Goal: Information Seeking & Learning: Learn about a topic

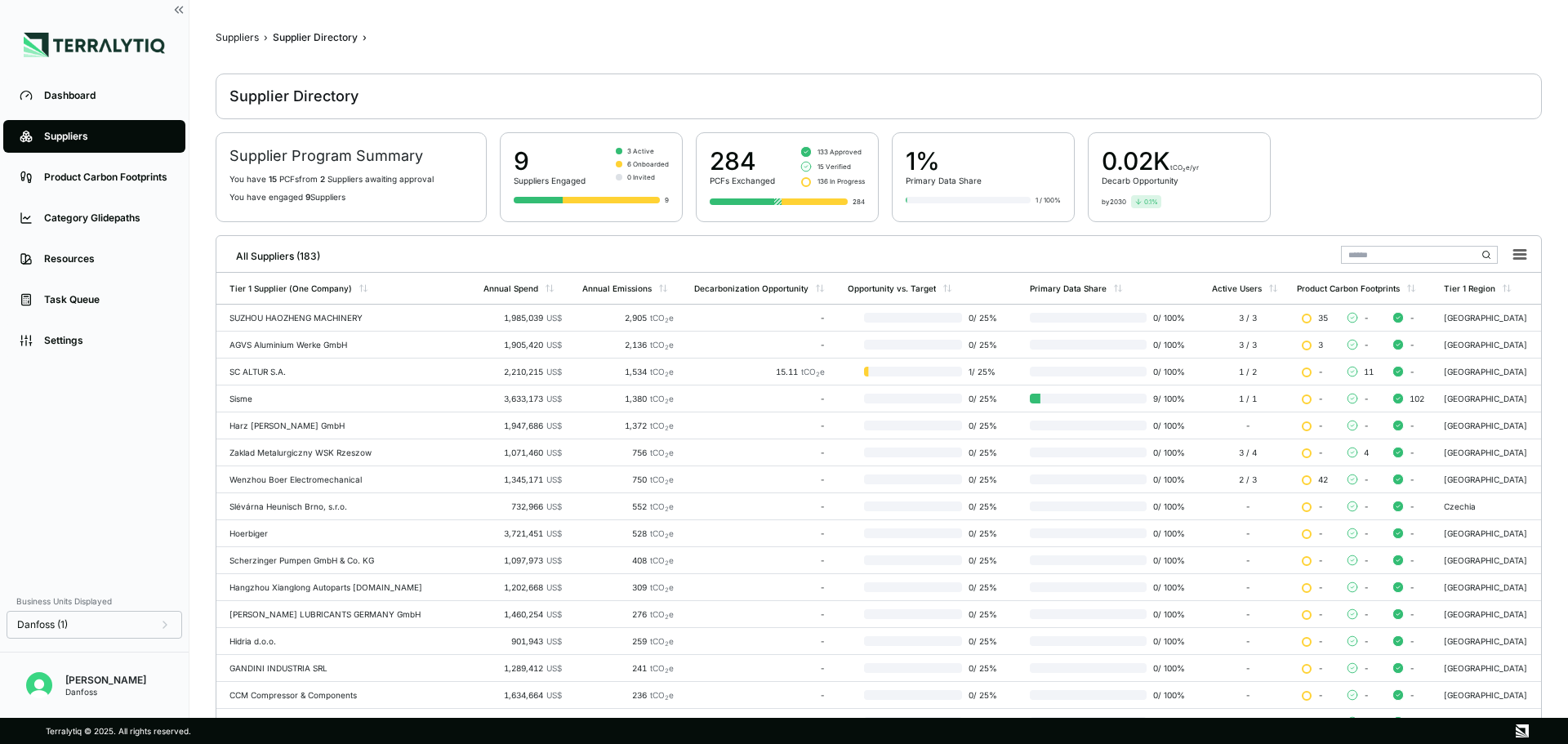
scroll to position [22, 0]
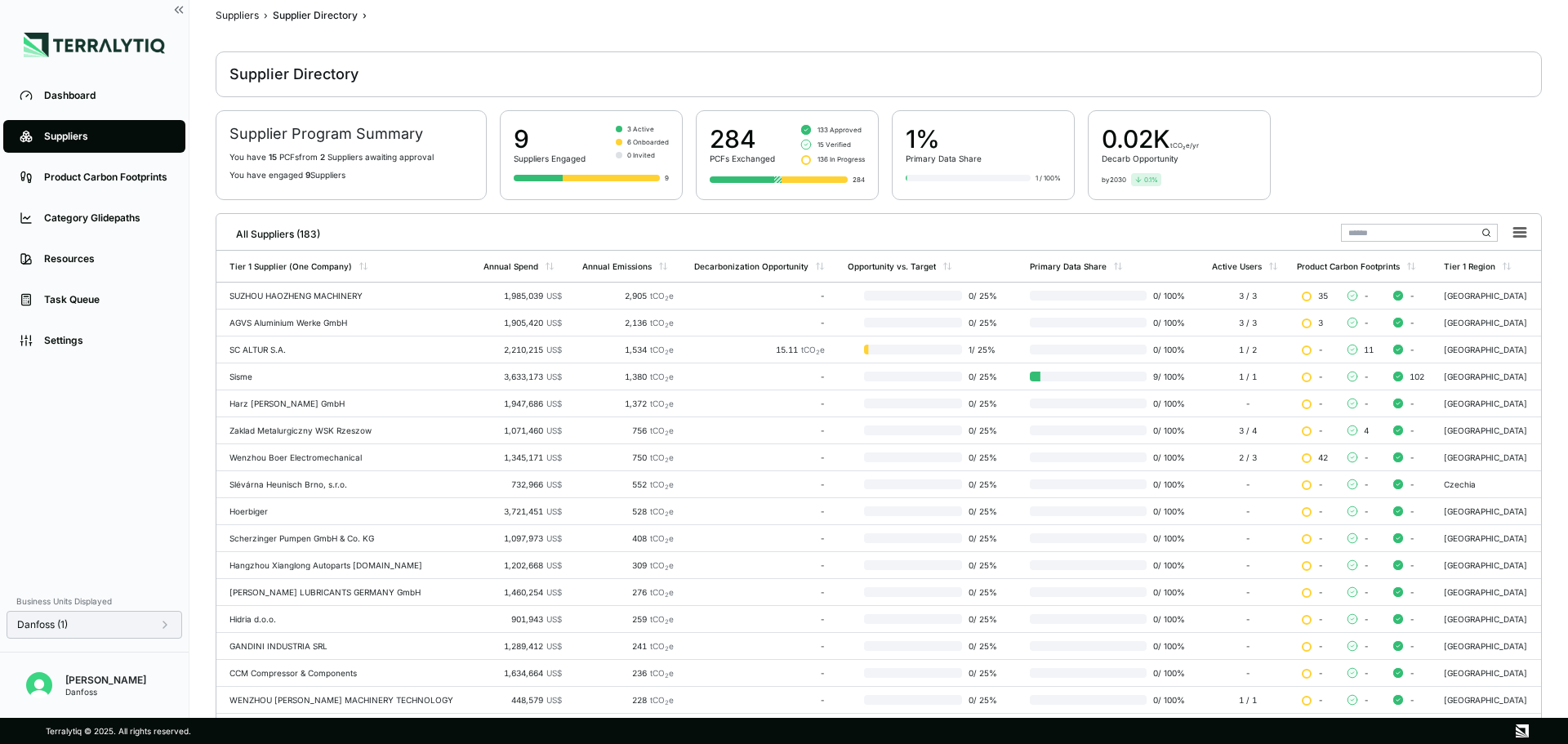
click at [171, 626] on icon at bounding box center [165, 625] width 13 height 13
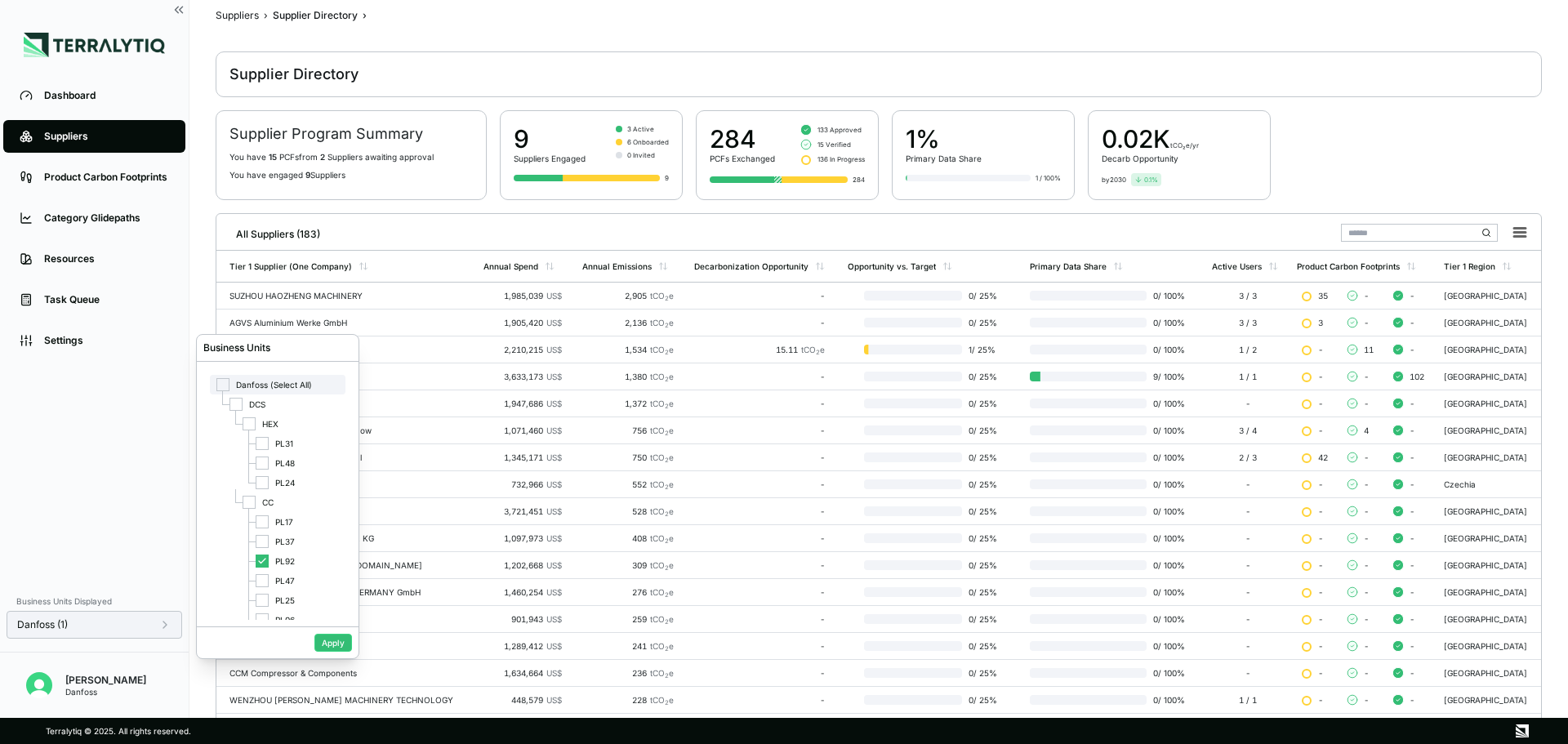
click at [254, 390] on div "Danfoss (Select All)" at bounding box center [278, 384] width 135 height 20
click at [264, 519] on div at bounding box center [262, 522] width 13 height 13
click at [341, 641] on button "Apply" at bounding box center [333, 642] width 37 height 18
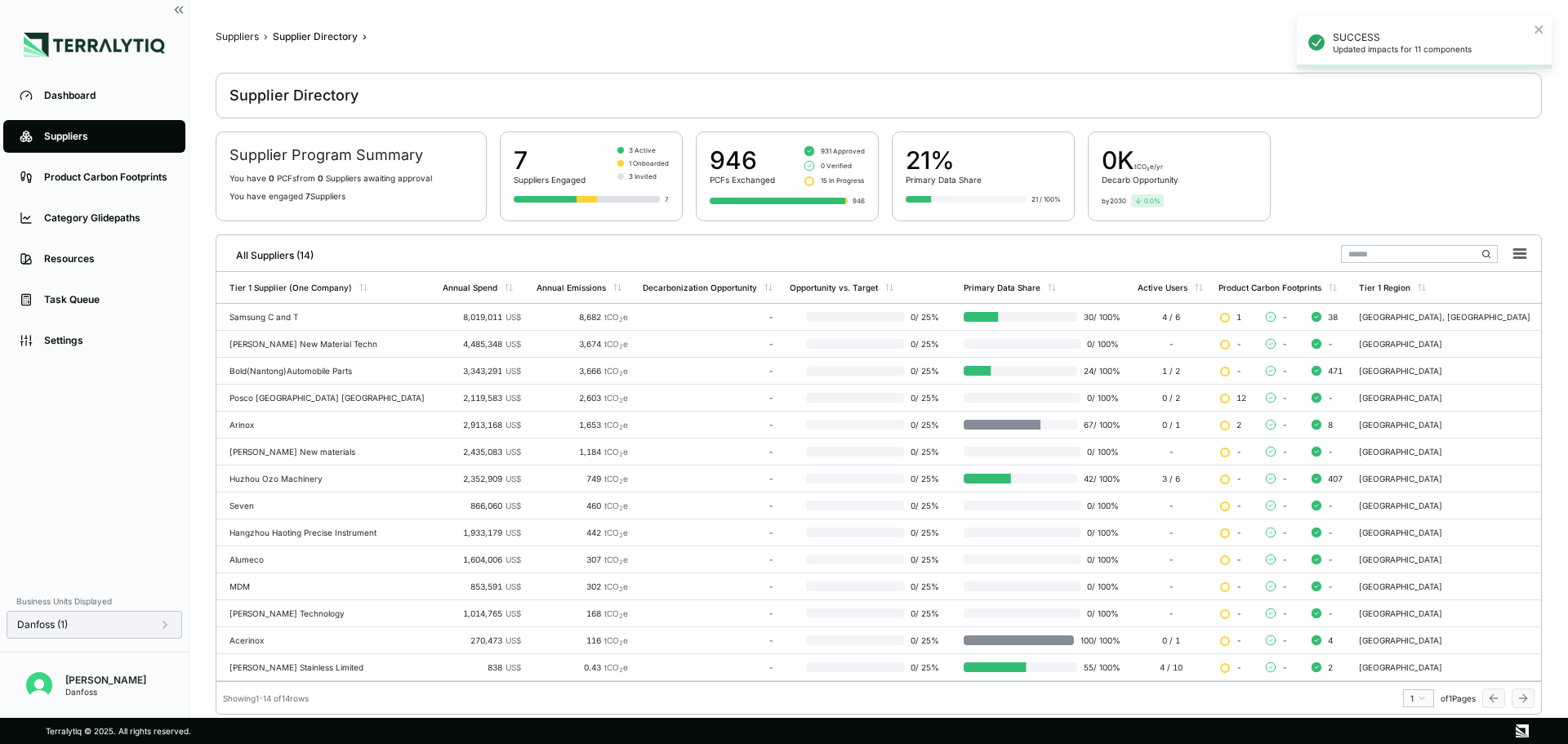
scroll to position [0, 0]
click at [171, 623] on icon at bounding box center [165, 625] width 13 height 13
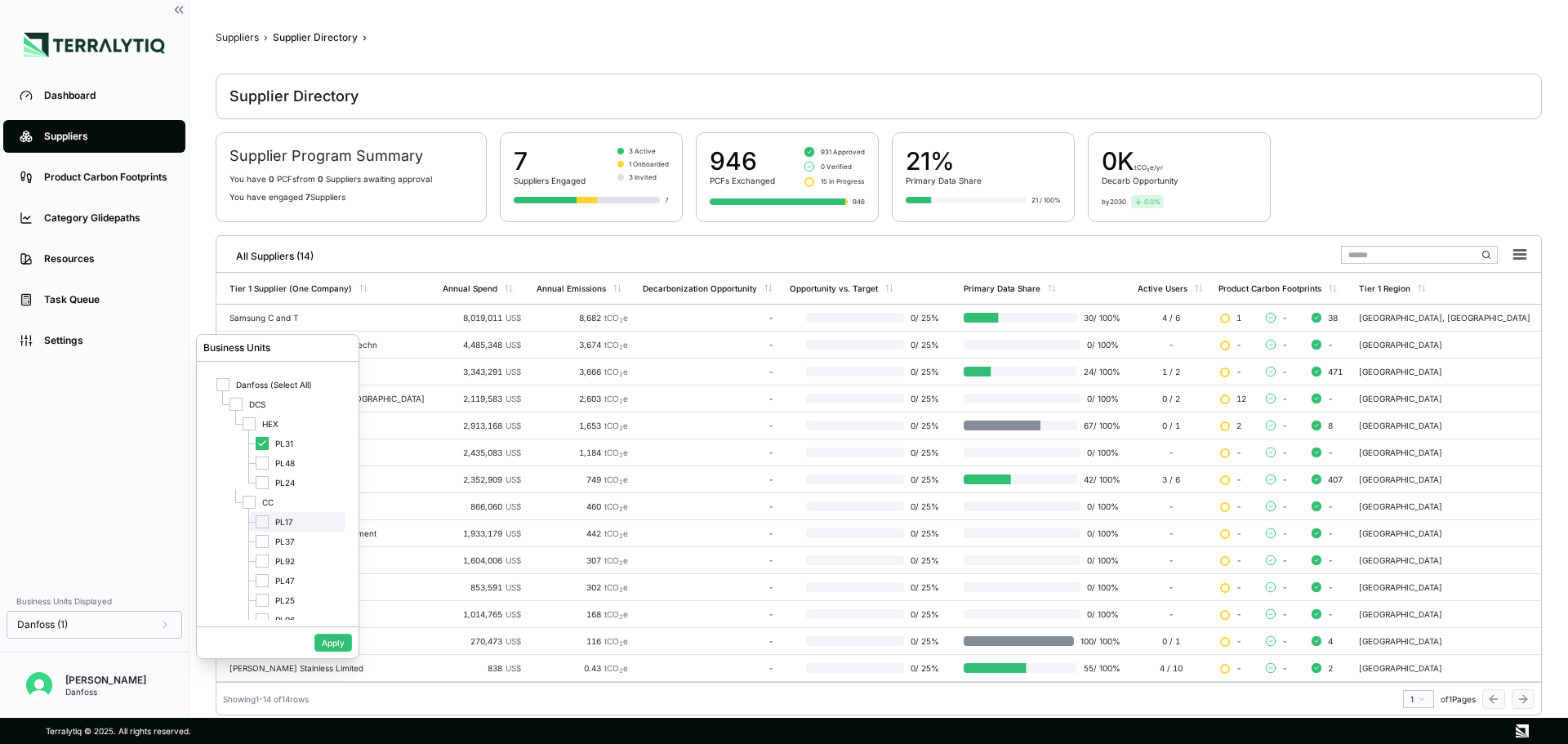
click at [261, 525] on div at bounding box center [262, 522] width 13 height 13
click at [257, 442] on div at bounding box center [262, 444] width 13 height 13
drag, startPoint x: 324, startPoint y: 643, endPoint x: 295, endPoint y: 674, distance: 42.4
click at [324, 644] on button "Apply" at bounding box center [333, 642] width 37 height 18
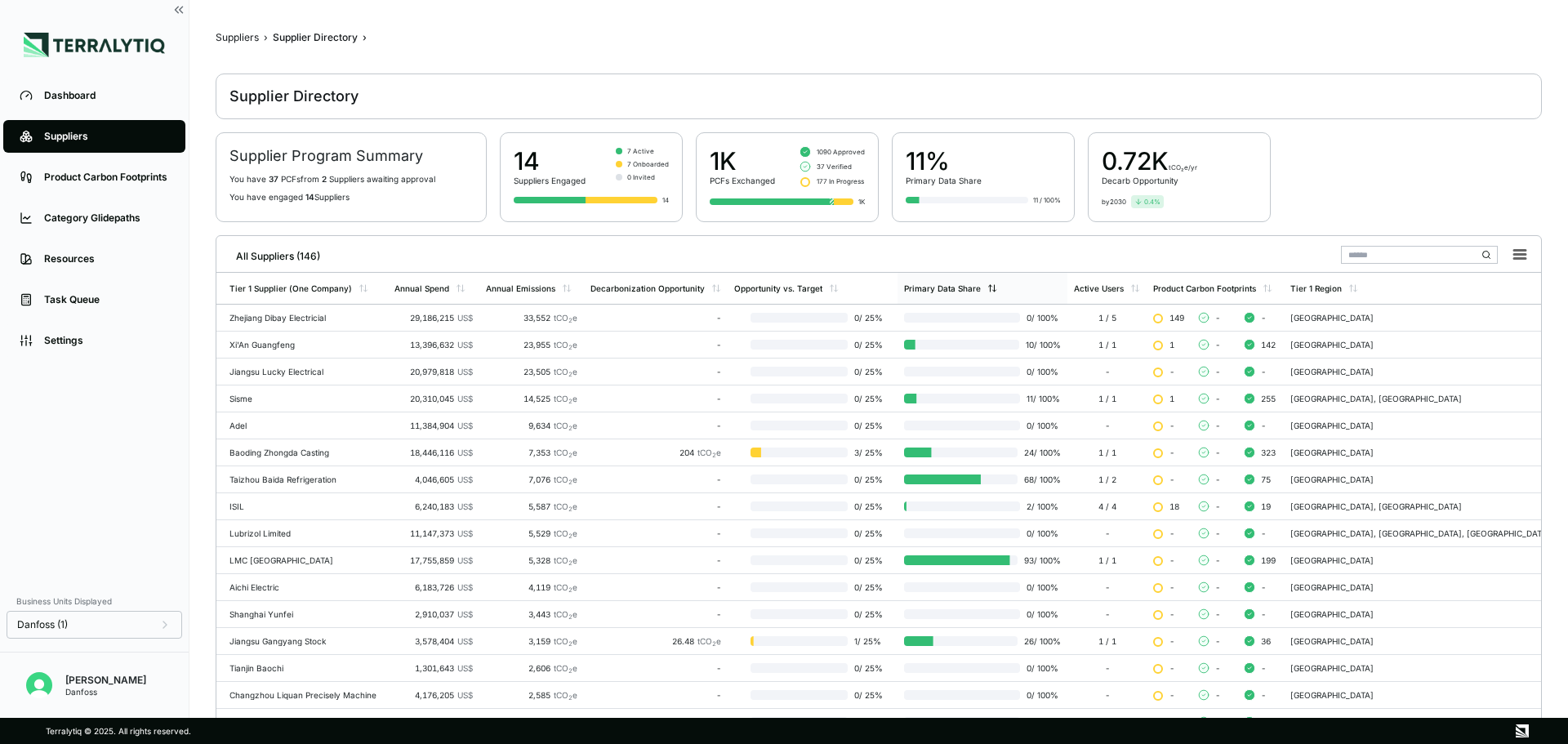
click at [957, 285] on div "Primary Data Share" at bounding box center [942, 288] width 76 height 10
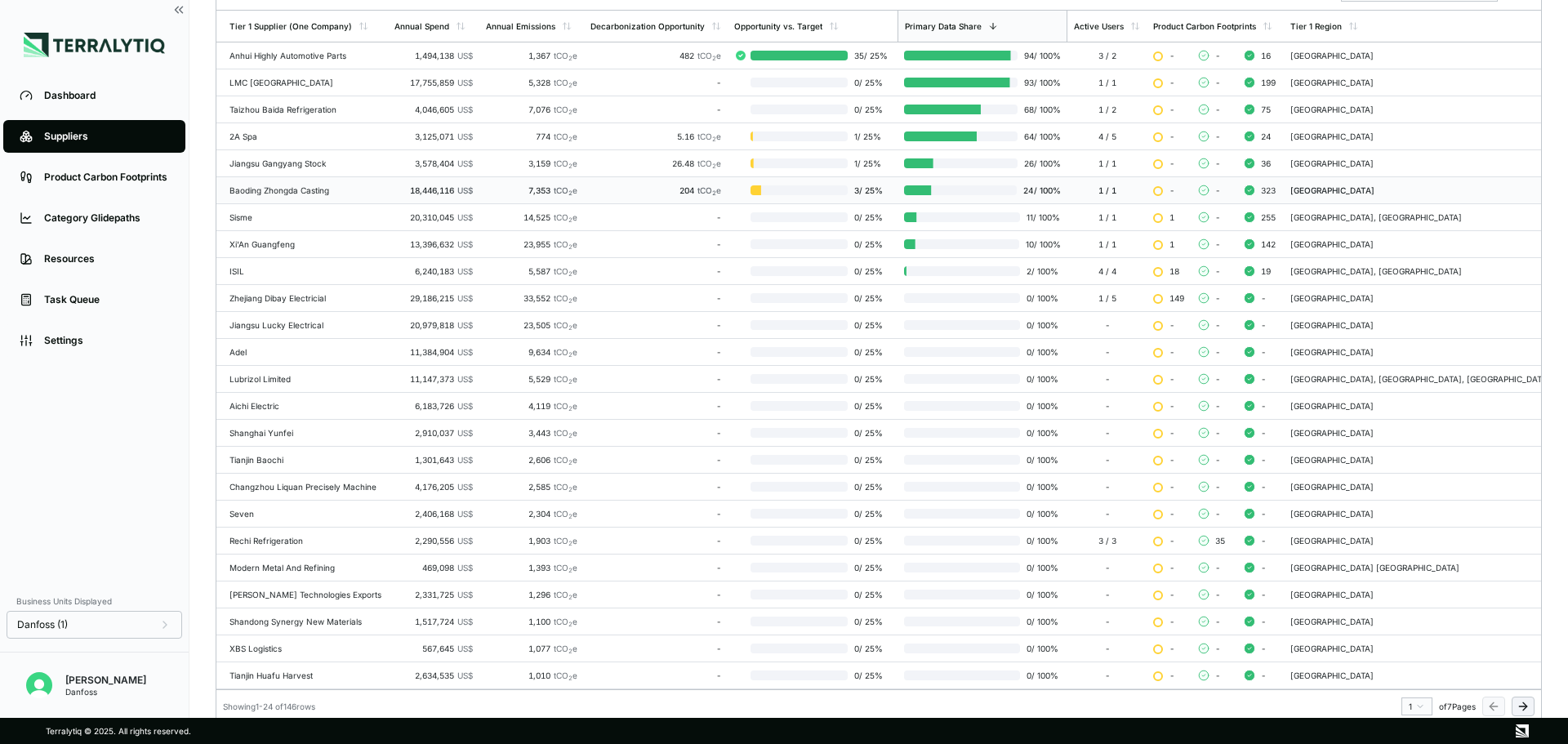
scroll to position [267, 0]
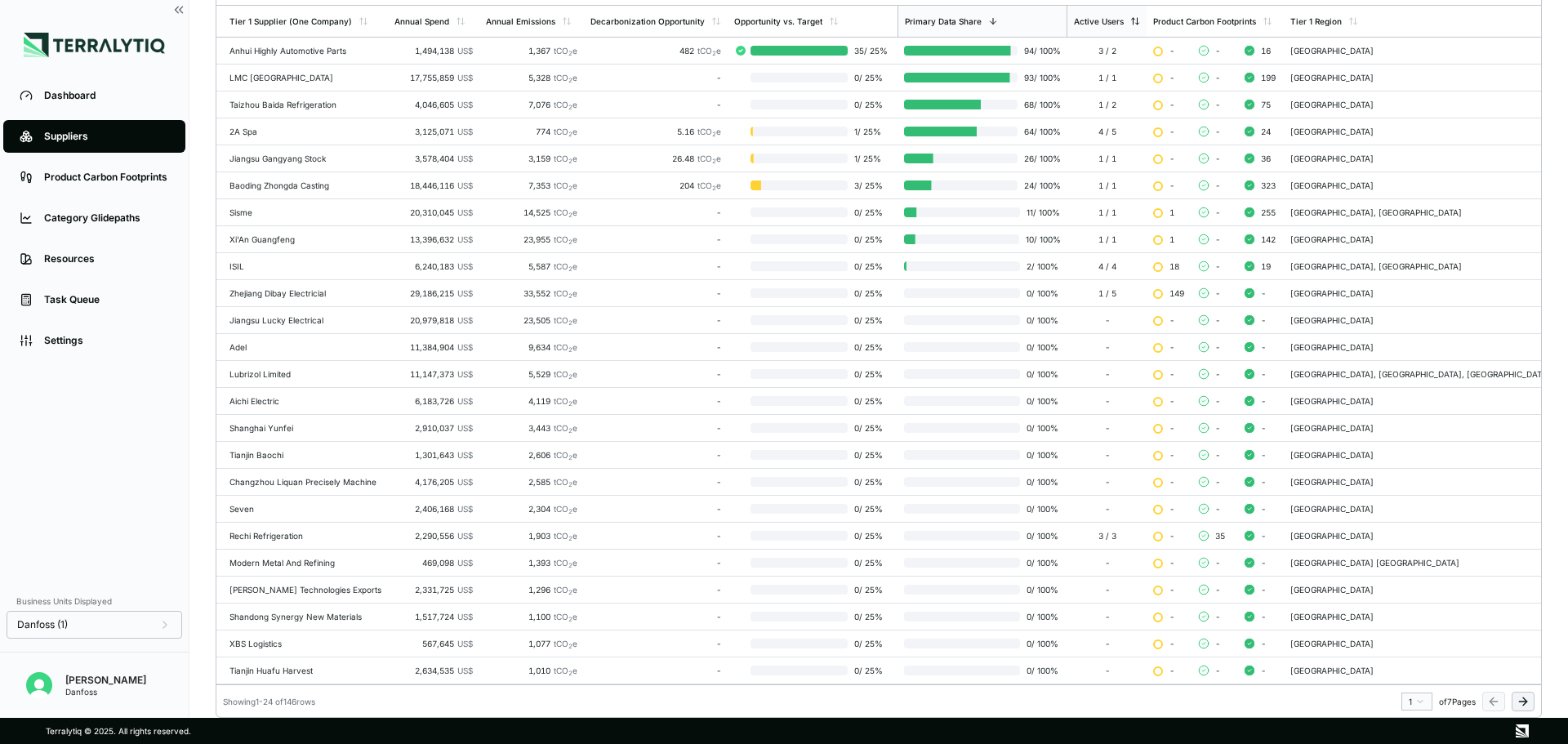
click at [1146, 15] on div "Active Users" at bounding box center [1106, 21] width 79 height 31
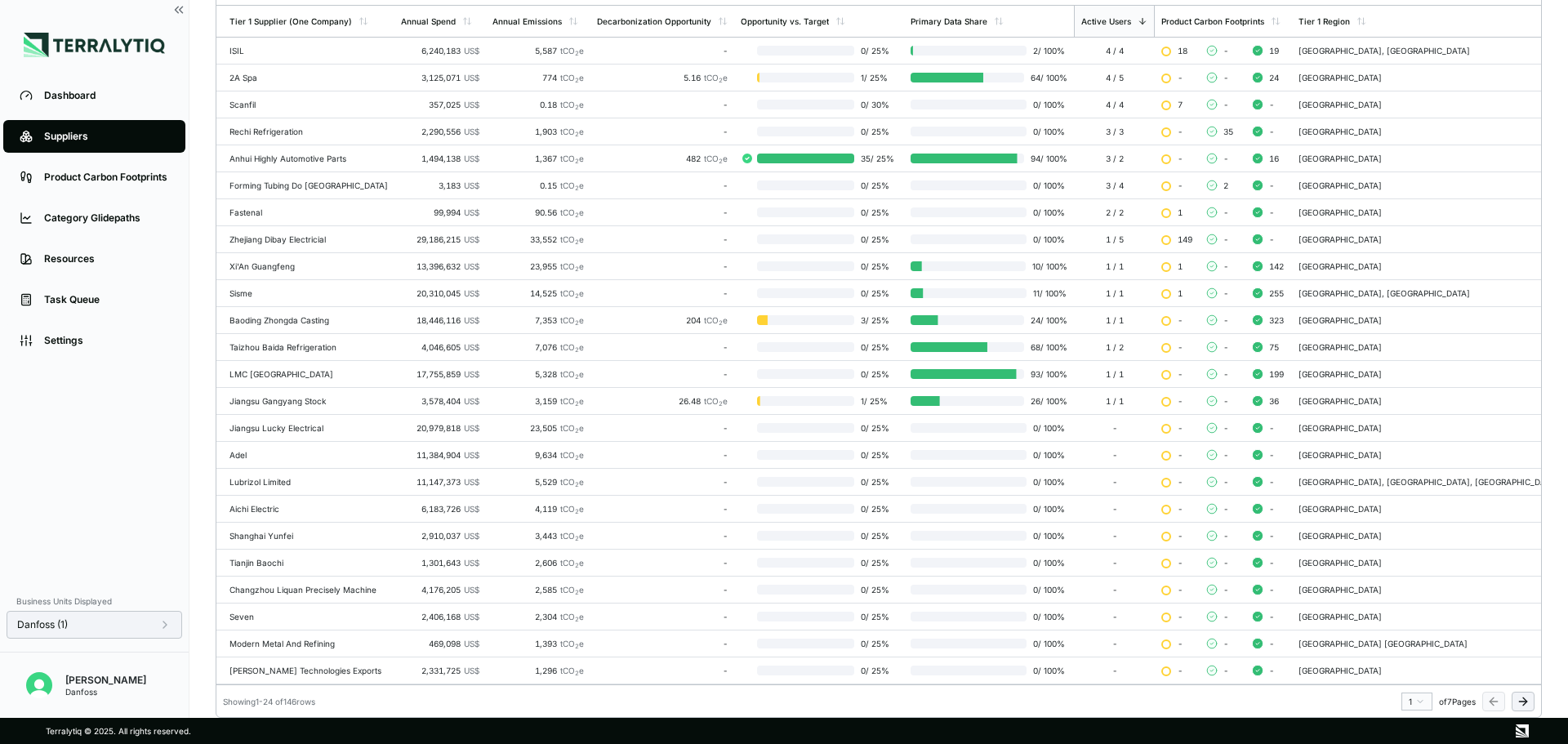
click at [167, 622] on icon at bounding box center [165, 625] width 13 height 13
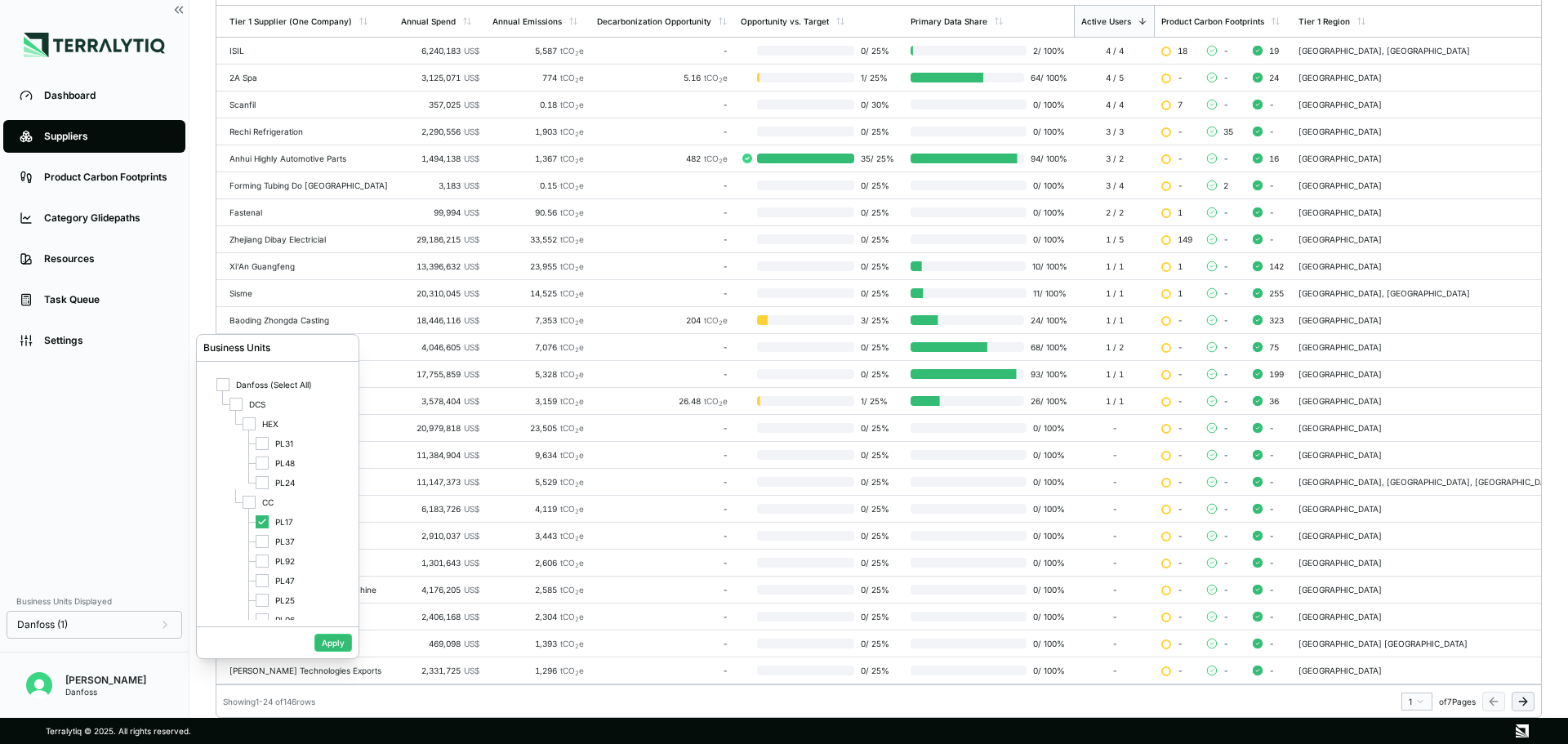
click at [125, 558] on div "Dashboard Suppliers Product Carbon Footprints Category Glidepaths Resources Tas…" at bounding box center [94, 330] width 189 height 509
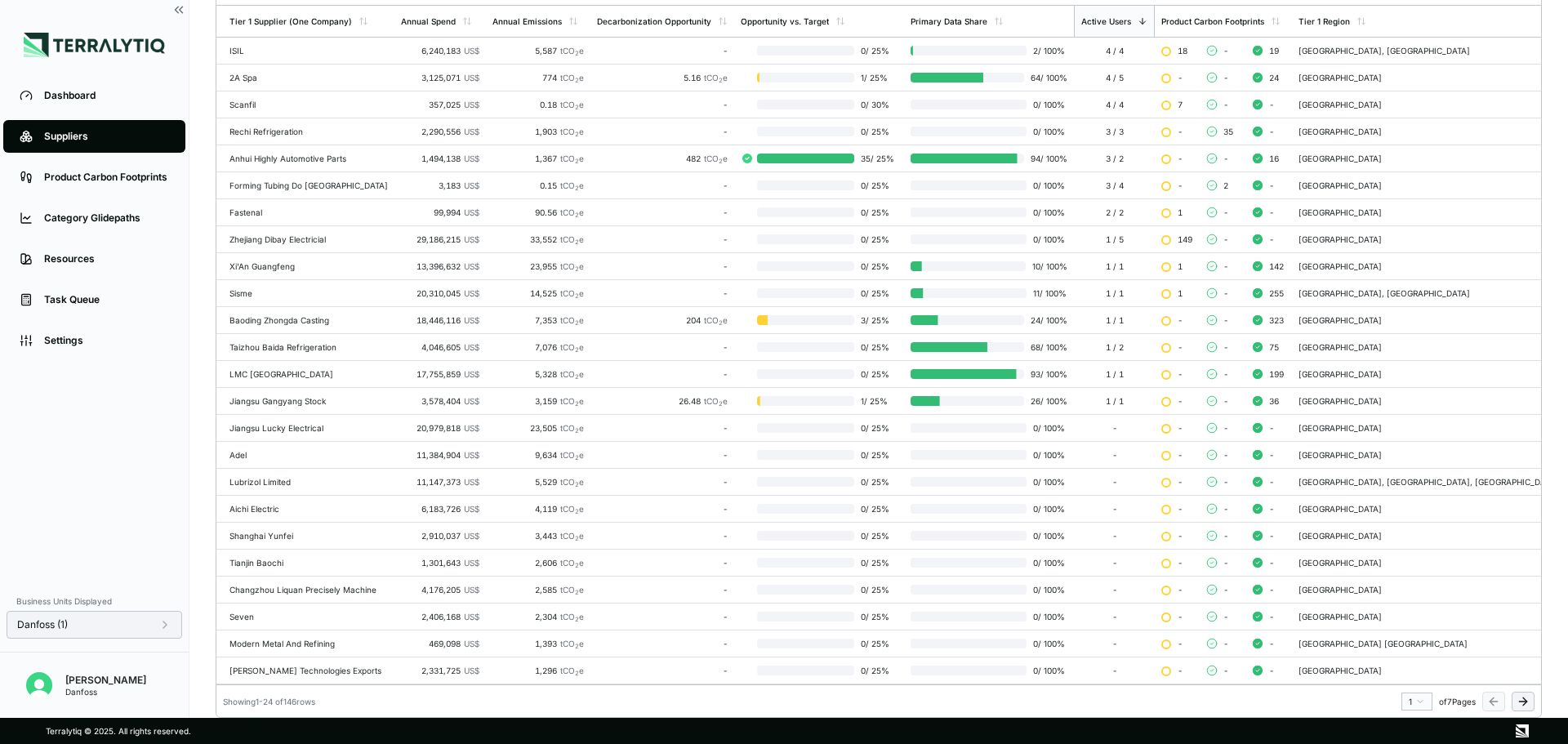
click at [166, 623] on icon at bounding box center [165, 625] width 13 height 13
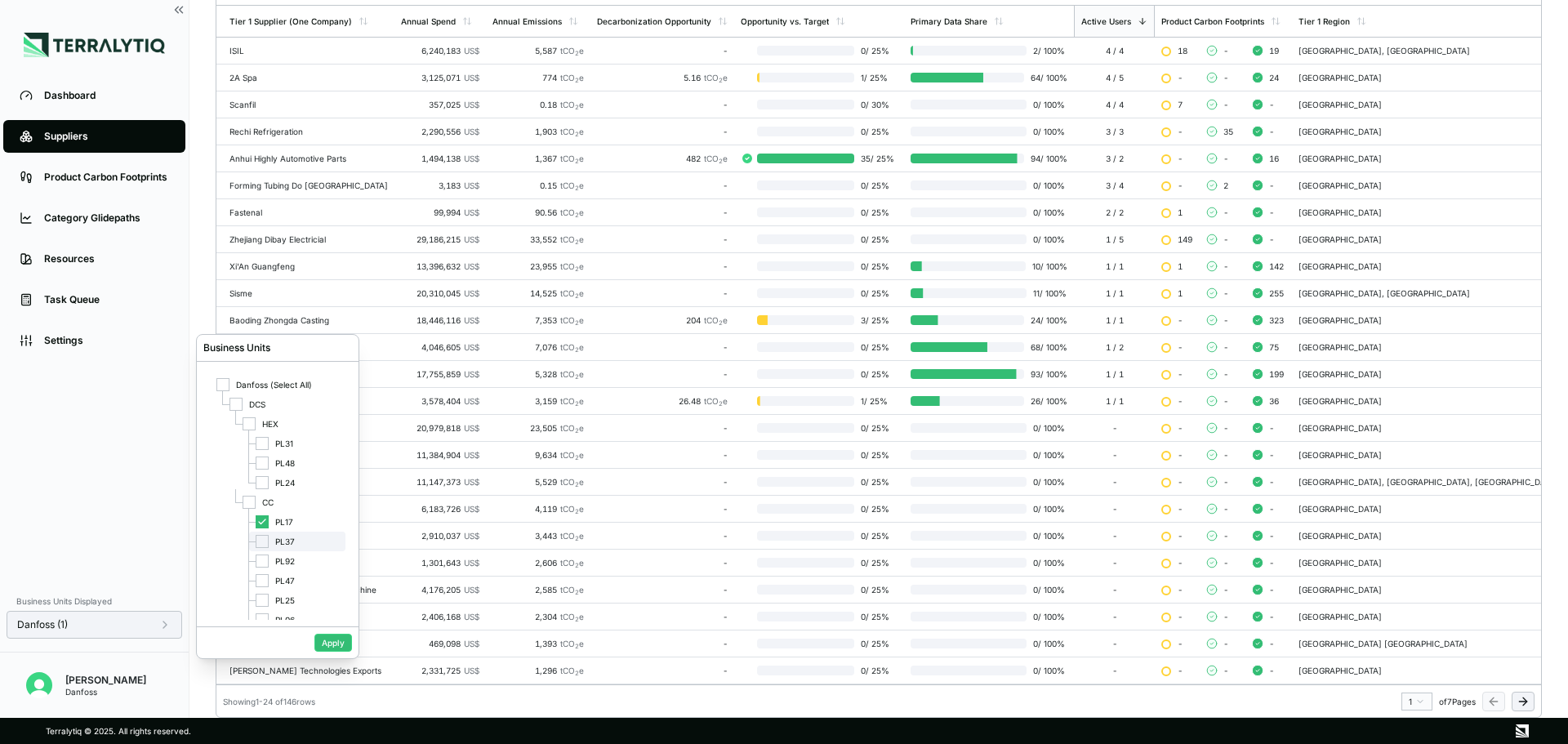
click at [261, 547] on div at bounding box center [262, 542] width 13 height 13
click at [263, 524] on icon at bounding box center [262, 522] width 10 height 10
click at [320, 644] on button "Apply" at bounding box center [333, 642] width 37 height 18
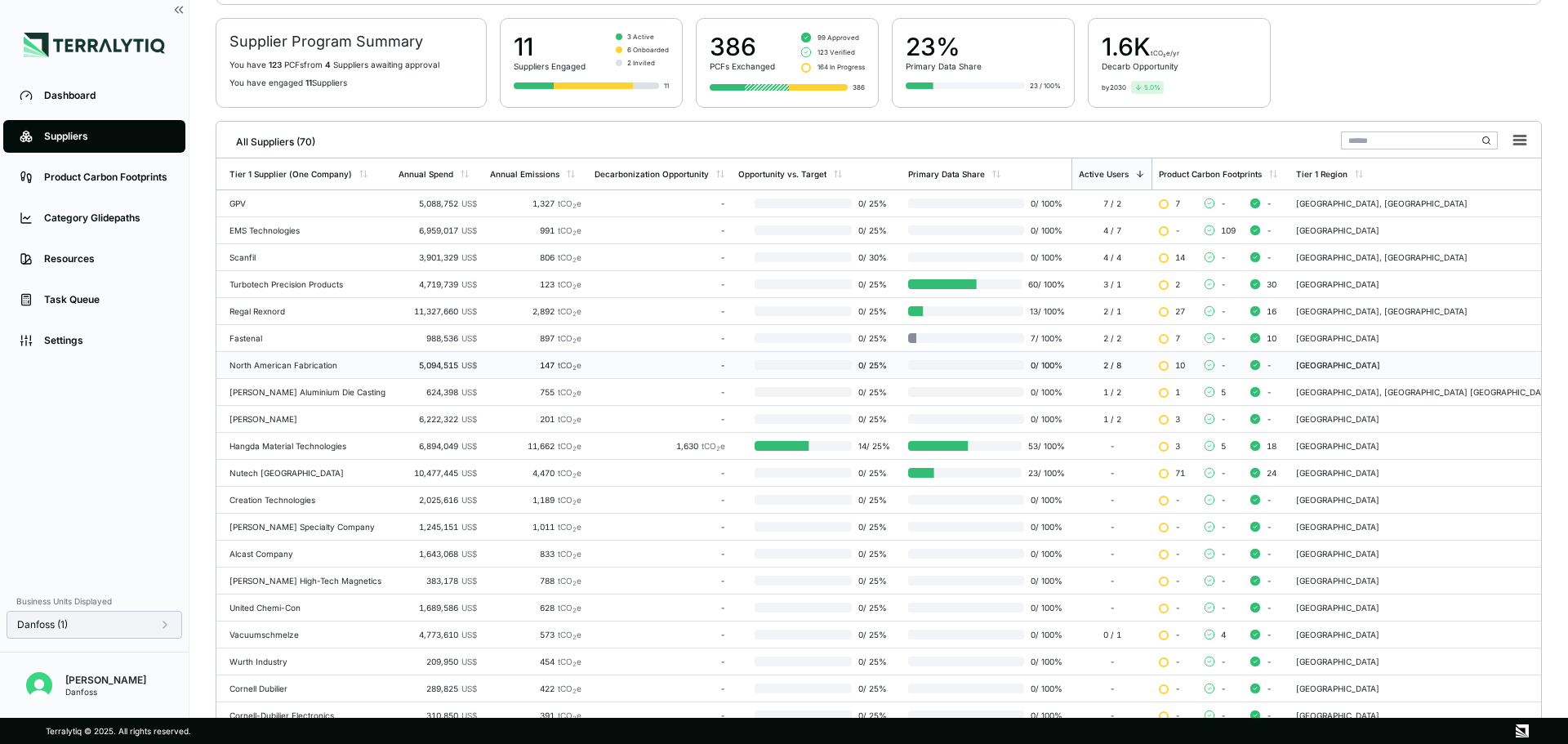
scroll to position [0, 0]
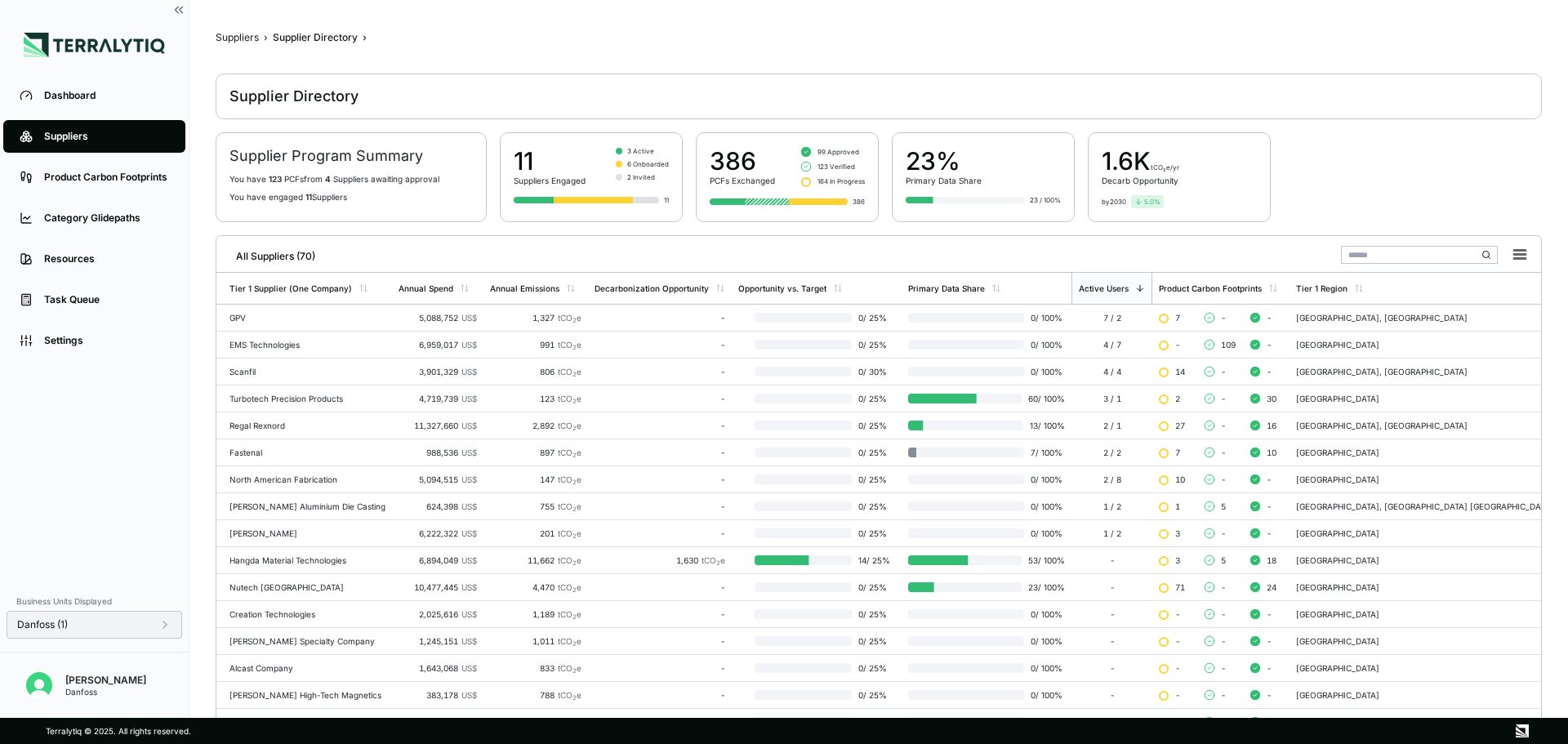
click at [162, 629] on icon at bounding box center [165, 625] width 13 height 13
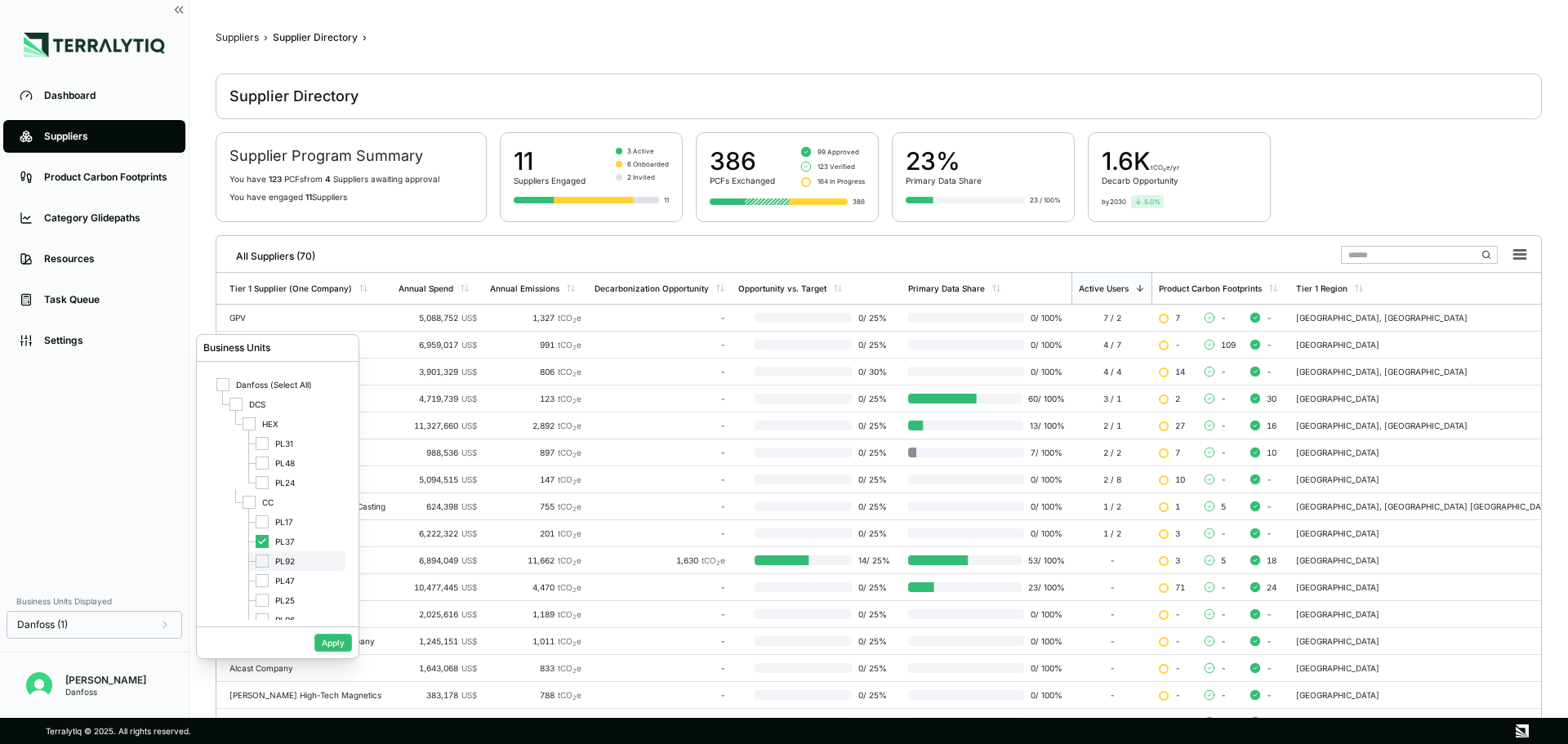
click at [261, 564] on div at bounding box center [262, 561] width 13 height 13
click at [261, 544] on icon at bounding box center [262, 541] width 10 height 10
click at [322, 640] on button "Apply" at bounding box center [333, 642] width 37 height 18
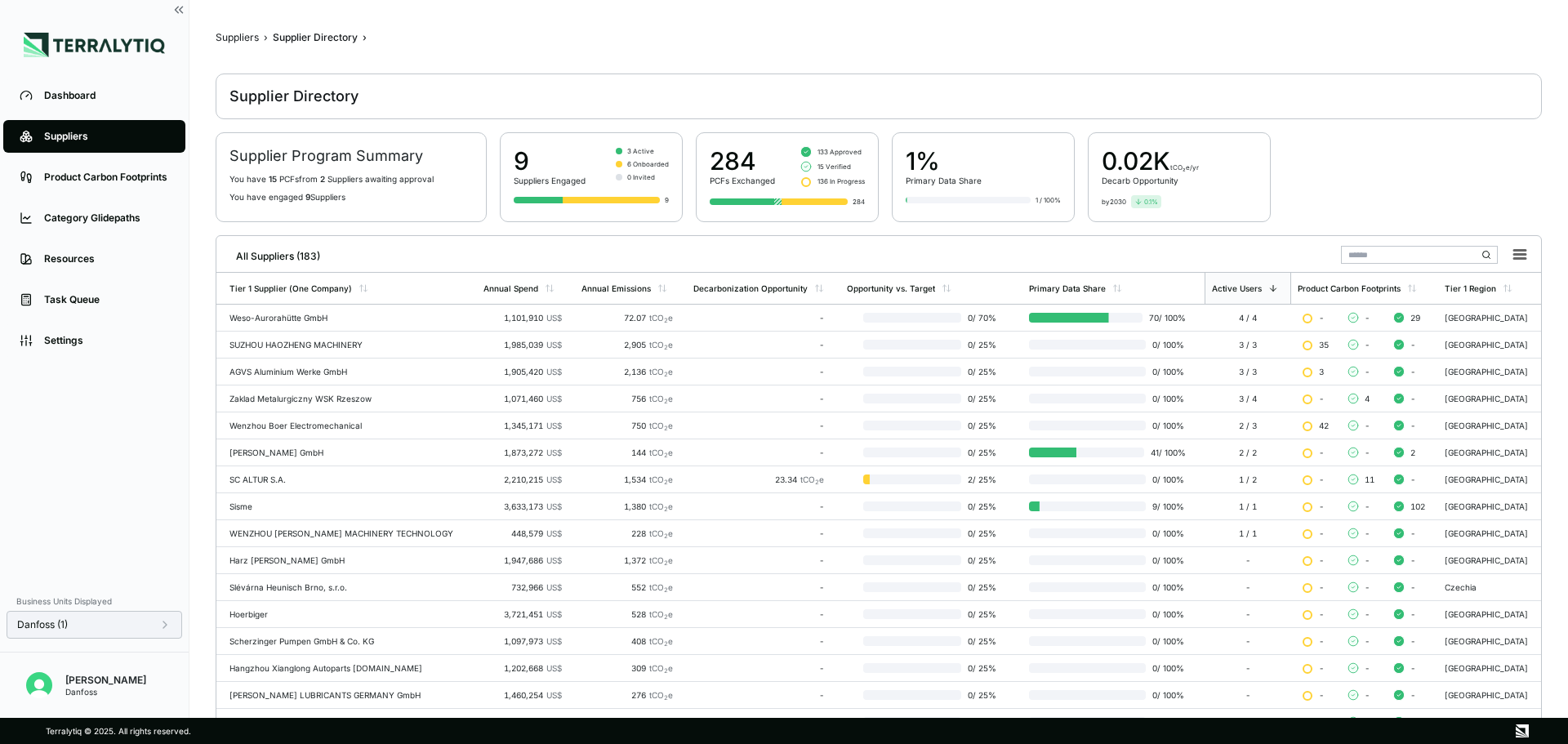
click at [160, 627] on icon at bounding box center [165, 625] width 13 height 13
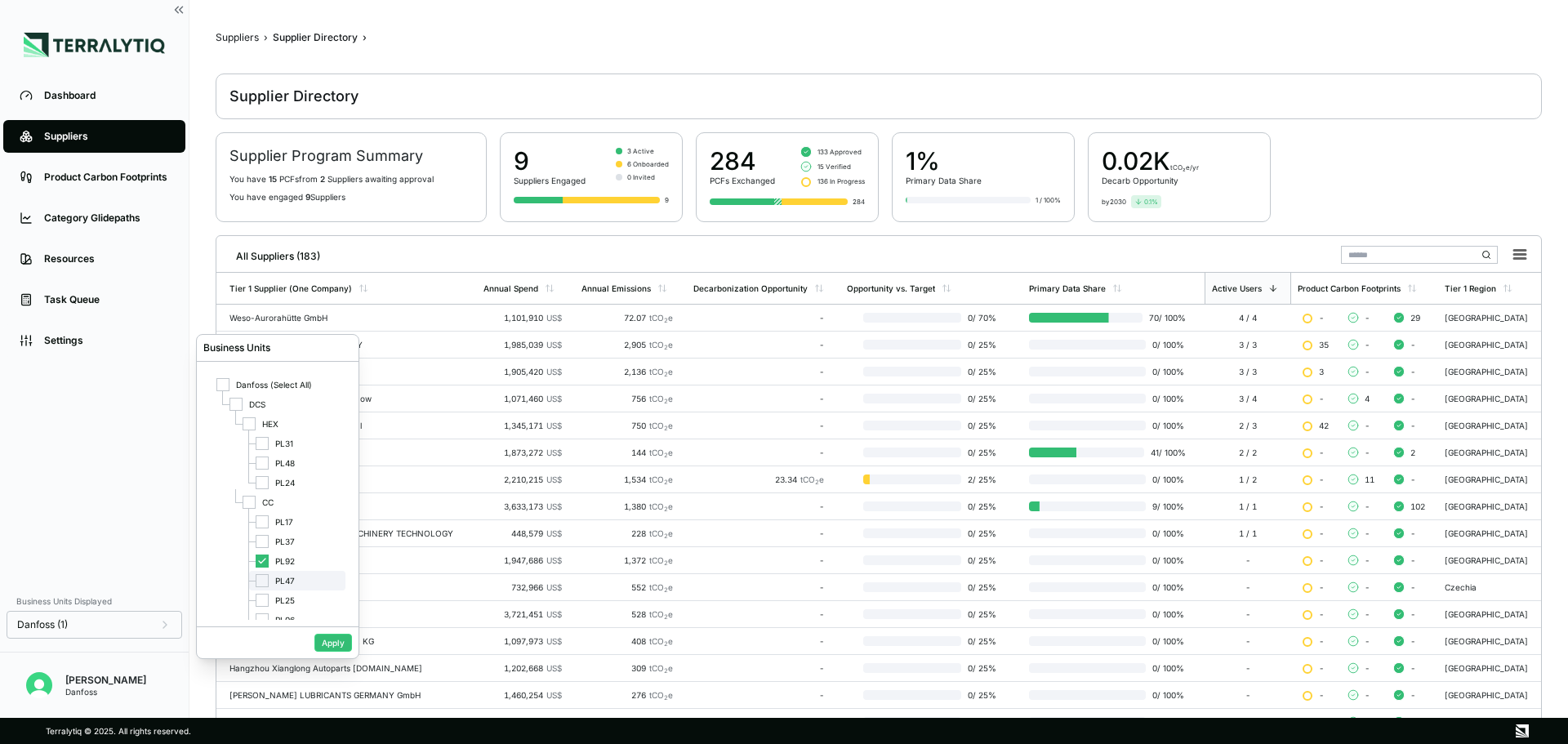
click at [263, 584] on div at bounding box center [262, 581] width 13 height 13
click at [263, 565] on icon at bounding box center [262, 561] width 10 height 10
click at [326, 651] on div "Apply" at bounding box center [278, 642] width 162 height 31
click at [330, 643] on button "Apply" at bounding box center [333, 642] width 37 height 18
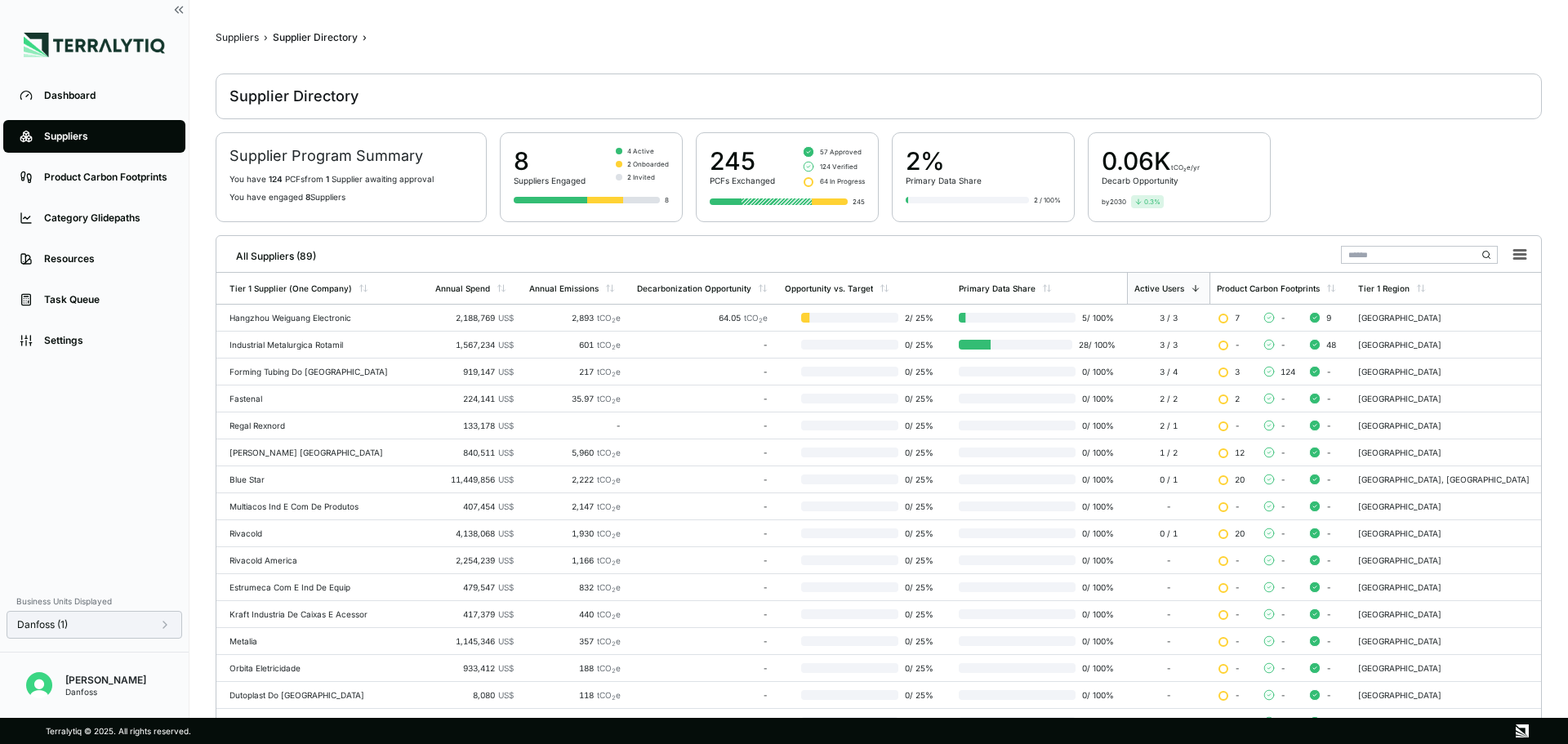
click at [162, 626] on icon at bounding box center [165, 625] width 13 height 13
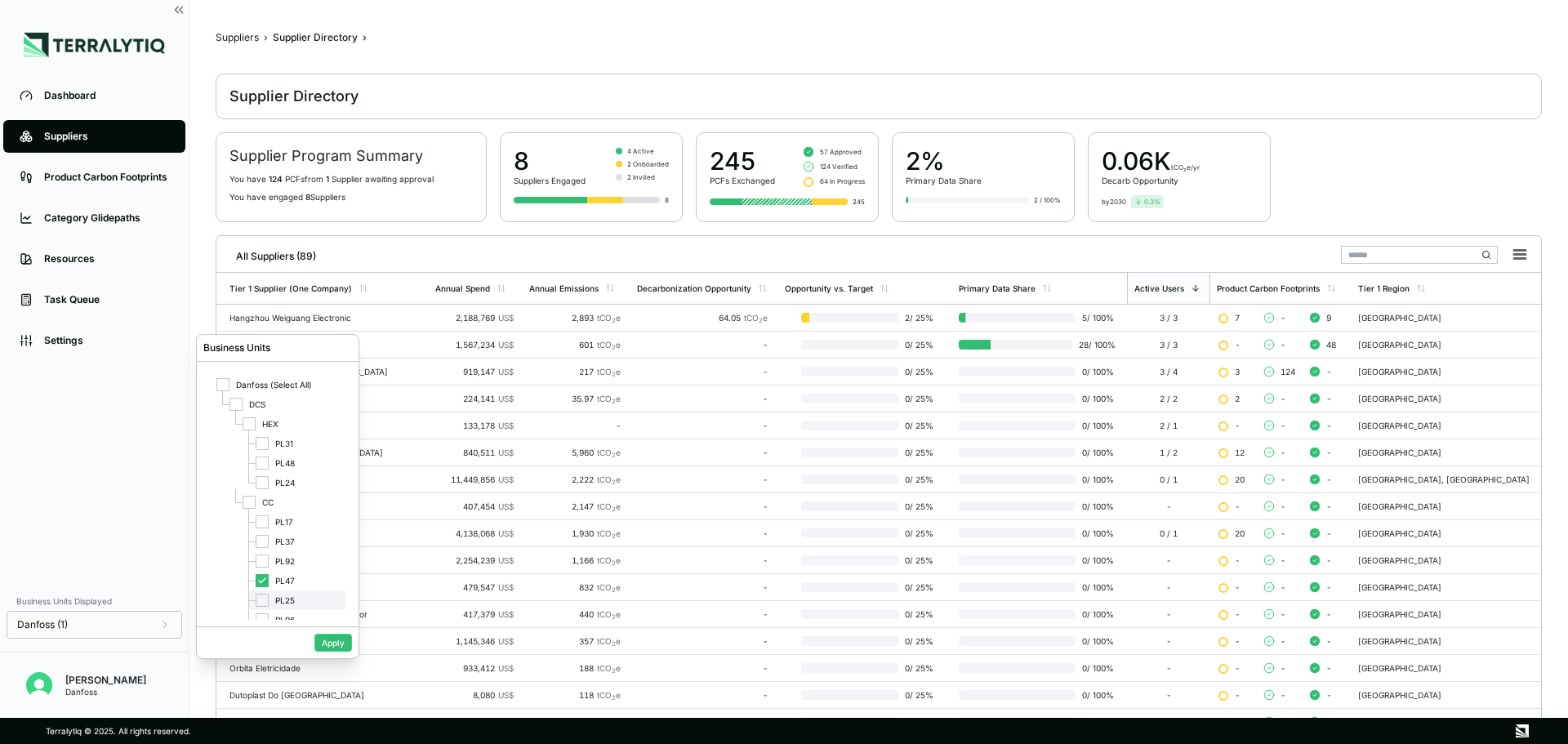
click at [264, 601] on div at bounding box center [262, 600] width 13 height 13
click at [264, 580] on icon at bounding box center [262, 581] width 10 height 10
click at [333, 644] on button "Apply" at bounding box center [333, 642] width 37 height 18
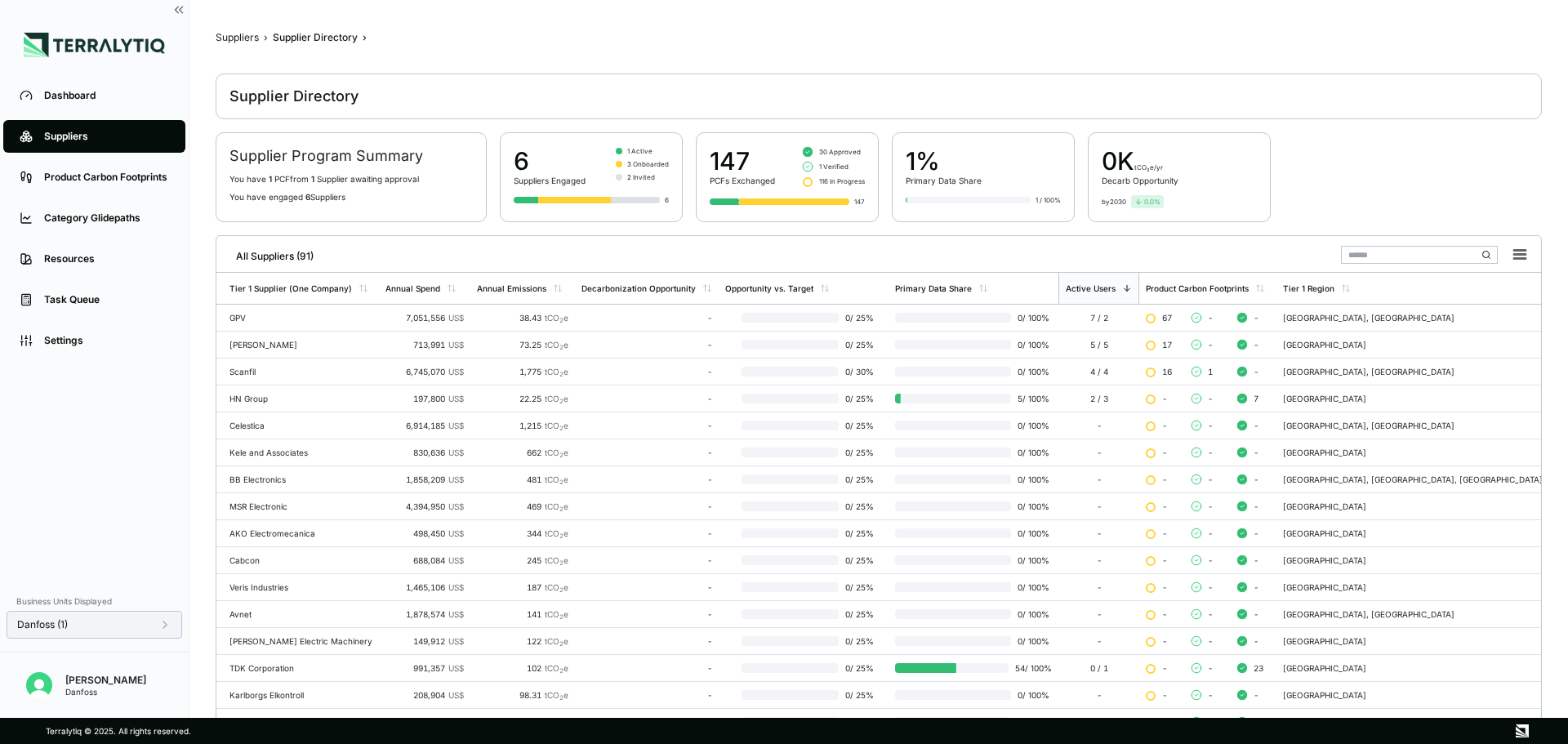
click at [170, 626] on icon at bounding box center [165, 625] width 13 height 13
click at [264, 604] on div at bounding box center [262, 604] width 13 height 13
click at [269, 584] on div "PL25" at bounding box center [297, 584] width 96 height 20
click at [331, 649] on button "Apply" at bounding box center [333, 642] width 37 height 18
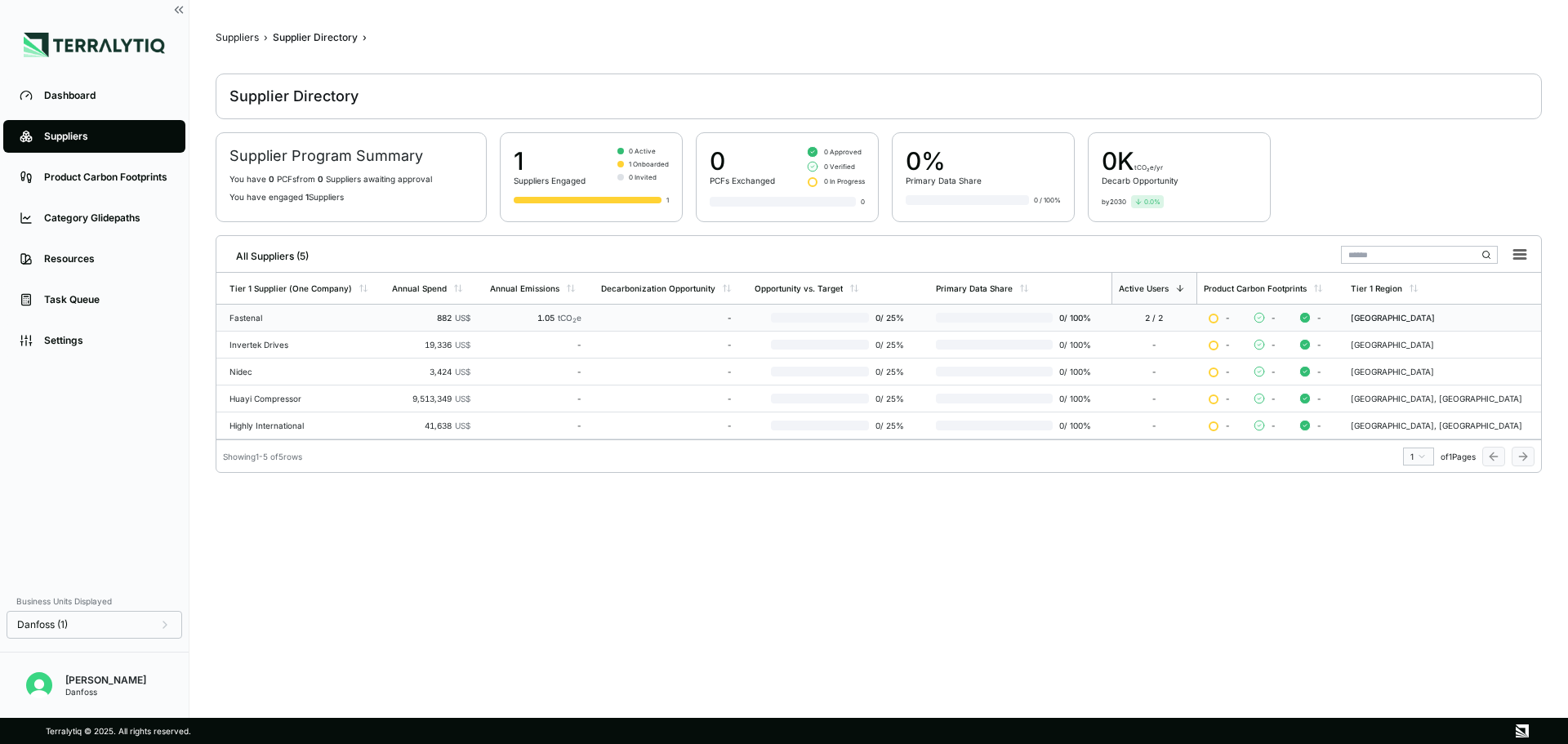
click at [660, 326] on td "-" at bounding box center [671, 318] width 154 height 27
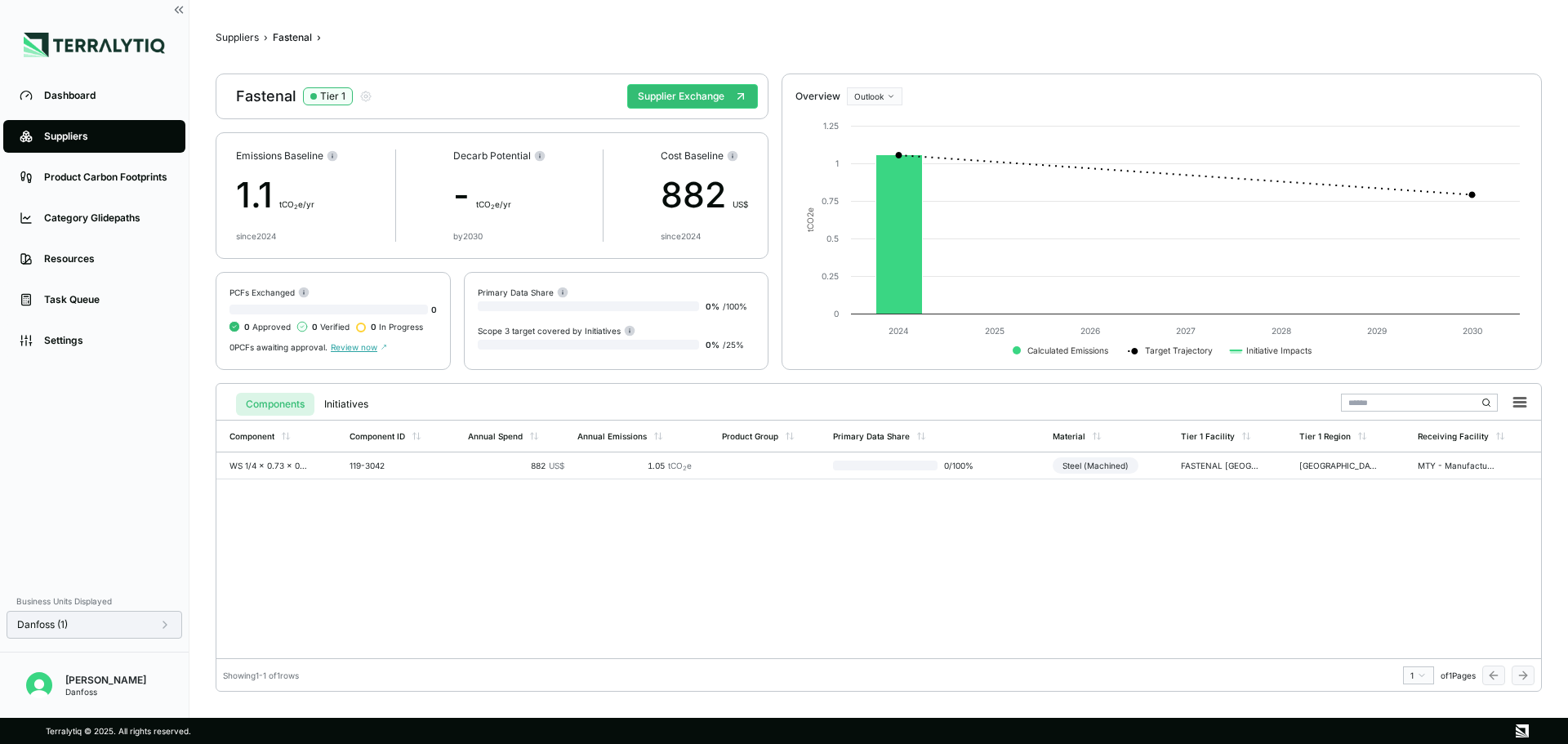
click at [158, 622] on icon at bounding box center [165, 625] width 13 height 13
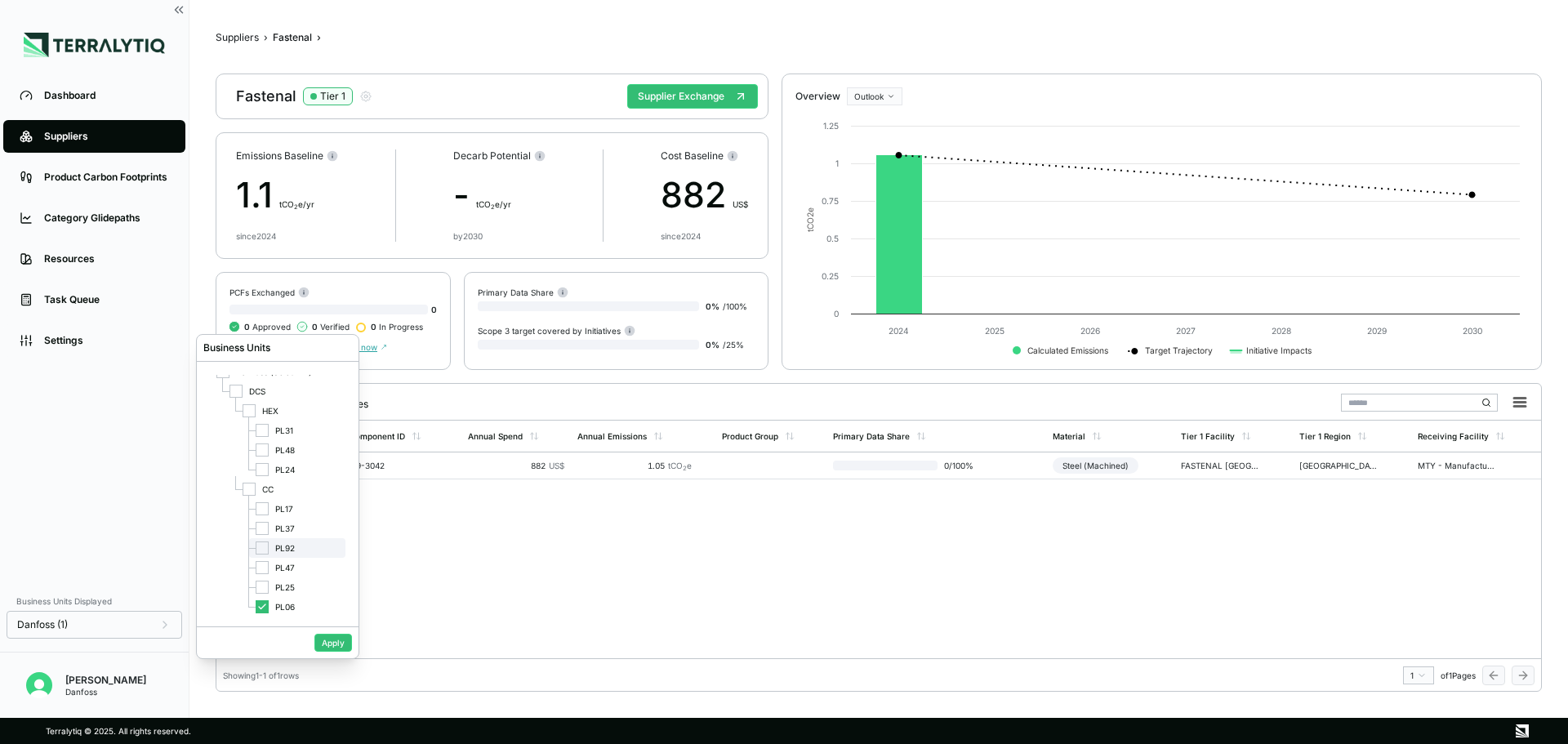
scroll to position [16, 0]
click at [264, 608] on icon at bounding box center [262, 604] width 10 height 10
click at [266, 429] on div at bounding box center [262, 427] width 13 height 13
click at [334, 648] on button "Apply" at bounding box center [333, 642] width 37 height 18
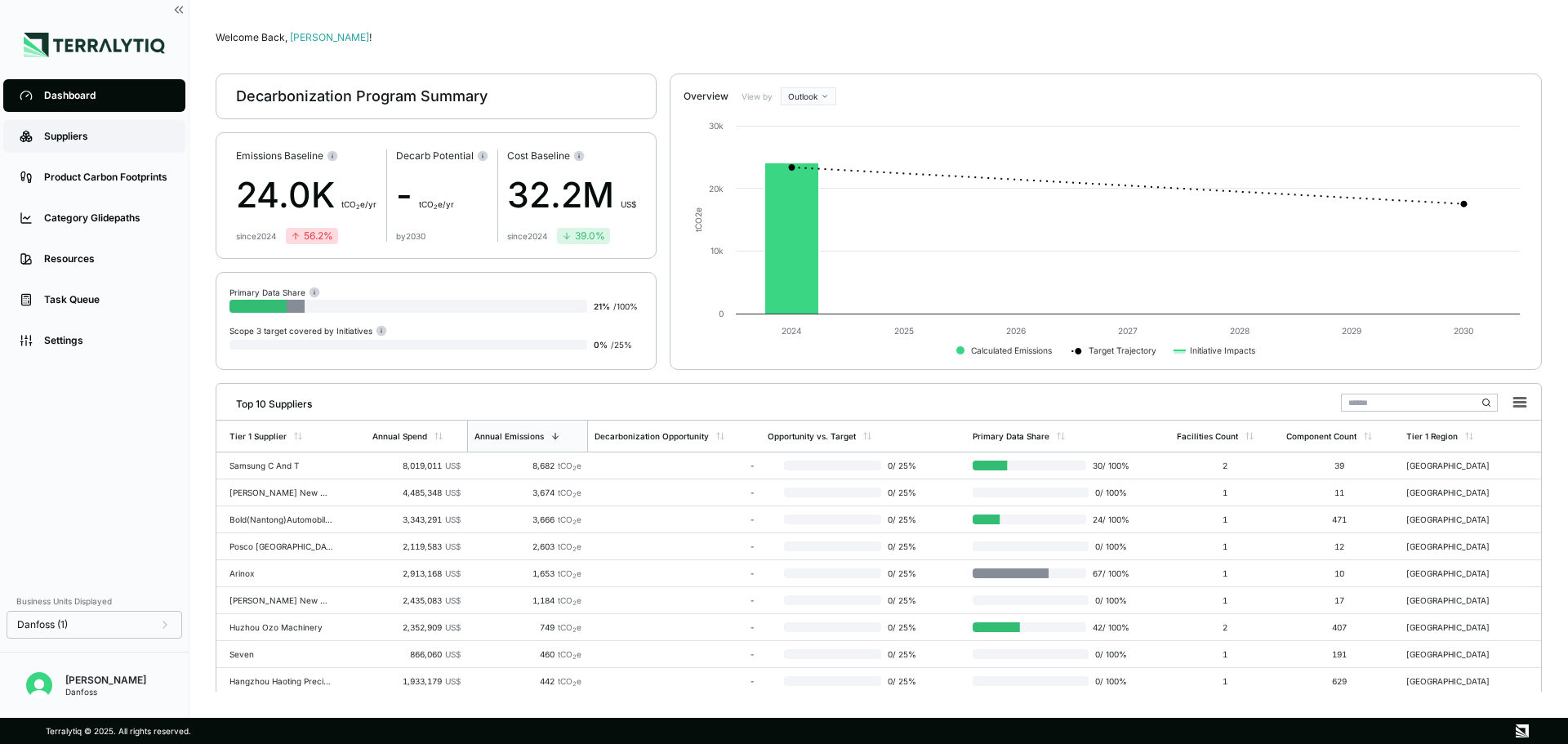
click at [67, 136] on div "Suppliers" at bounding box center [106, 136] width 125 height 13
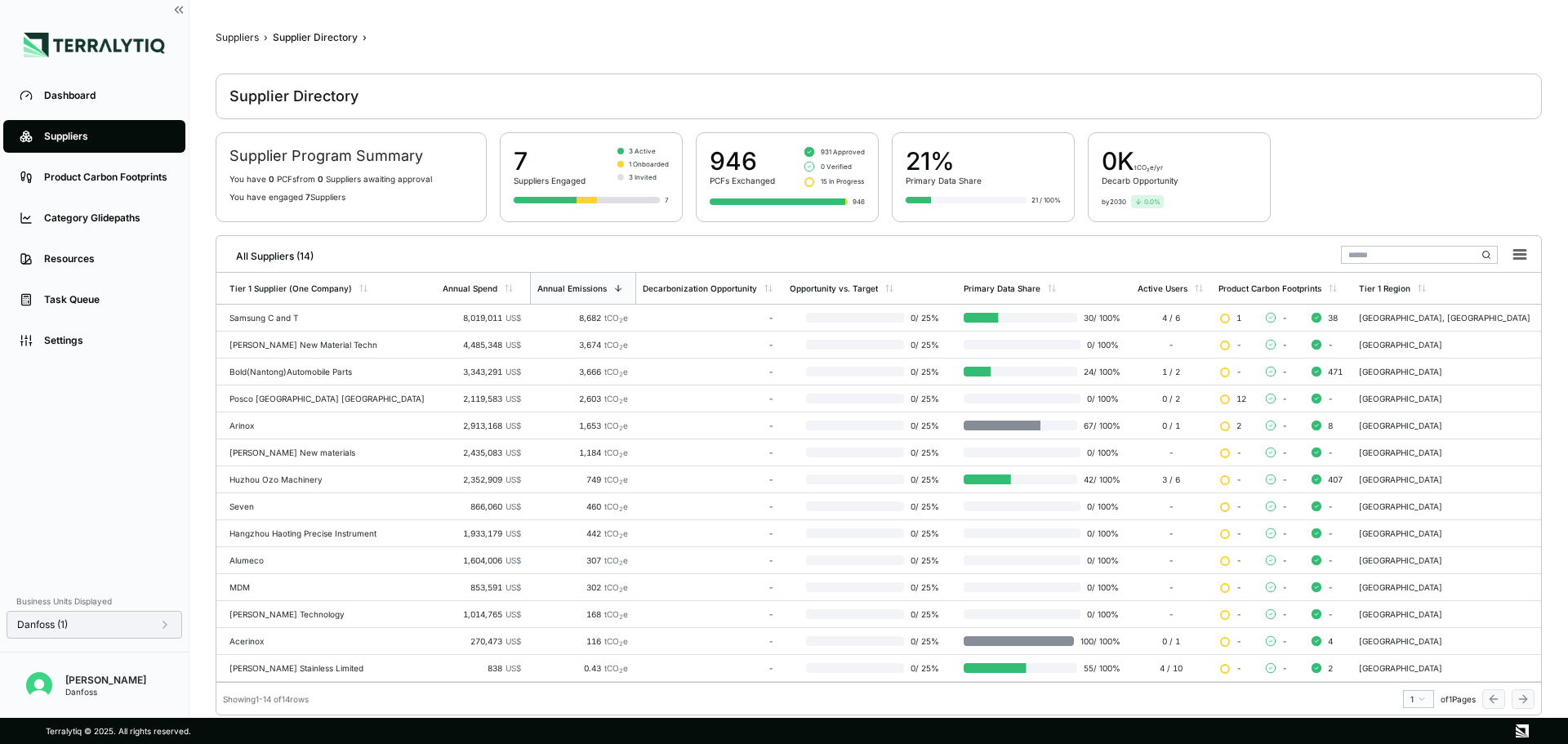
click at [157, 626] on div "Danfoss (1)" at bounding box center [94, 625] width 155 height 13
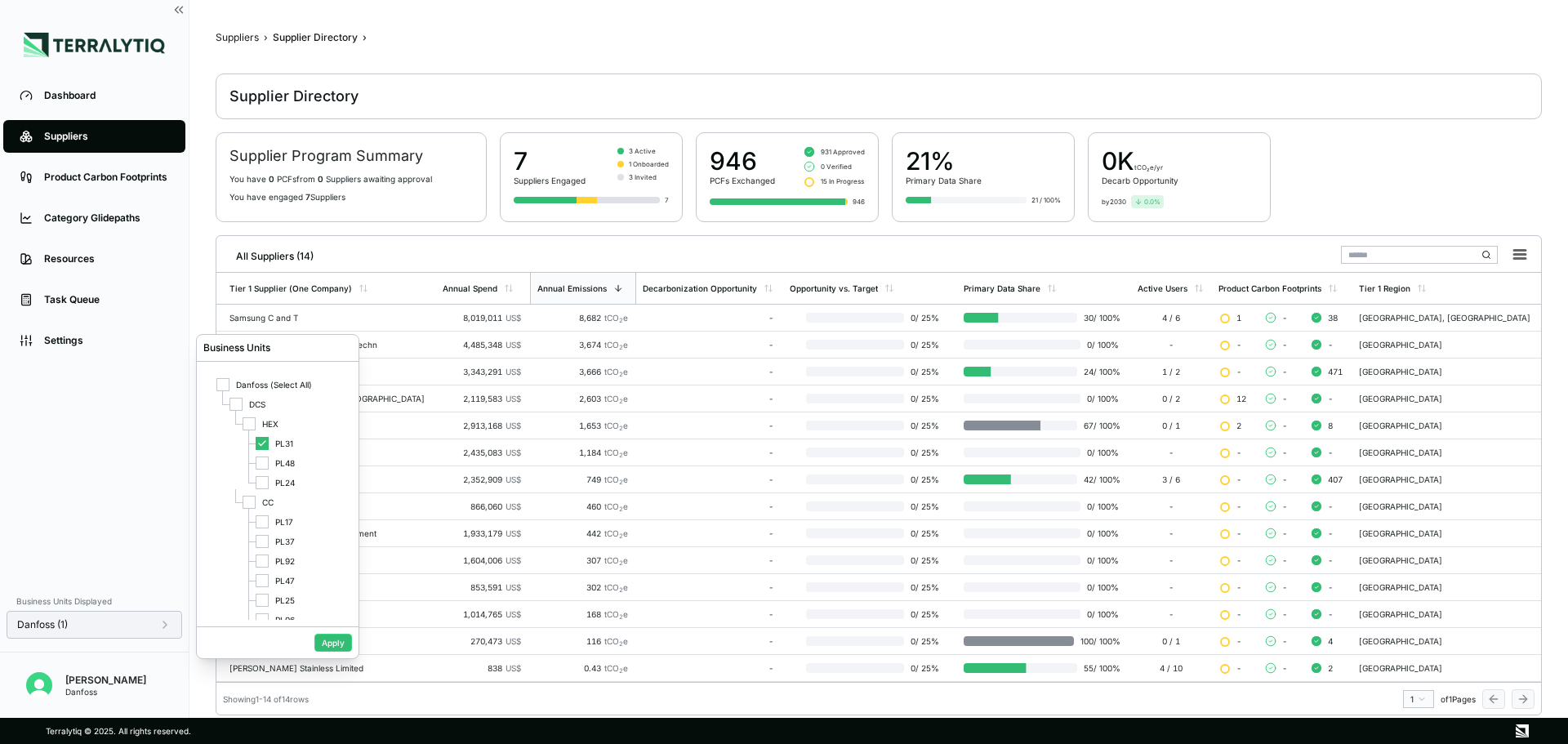
click at [157, 626] on div "Danfoss (1)" at bounding box center [94, 625] width 155 height 13
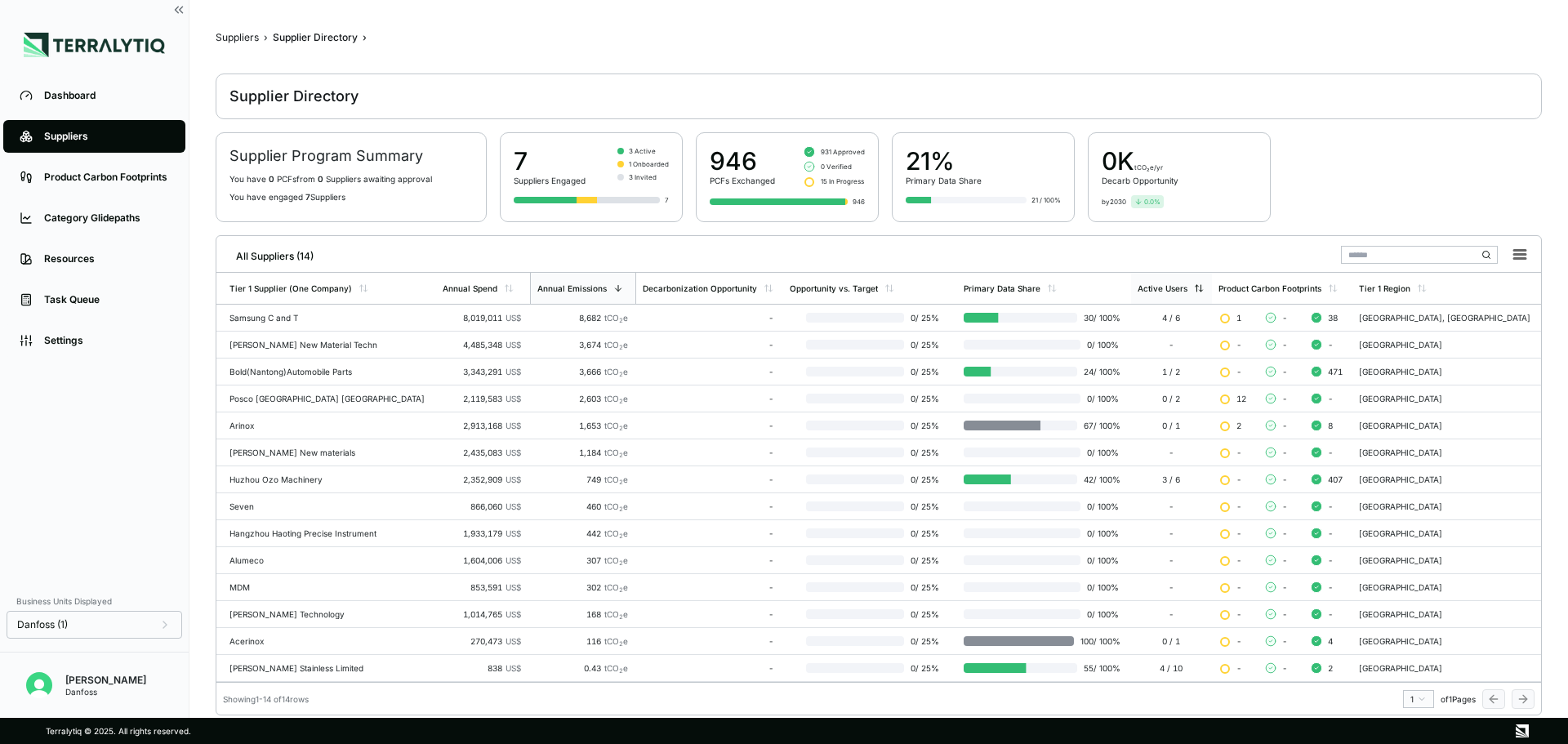
click at [1187, 286] on div "Active Users" at bounding box center [1163, 288] width 50 height 10
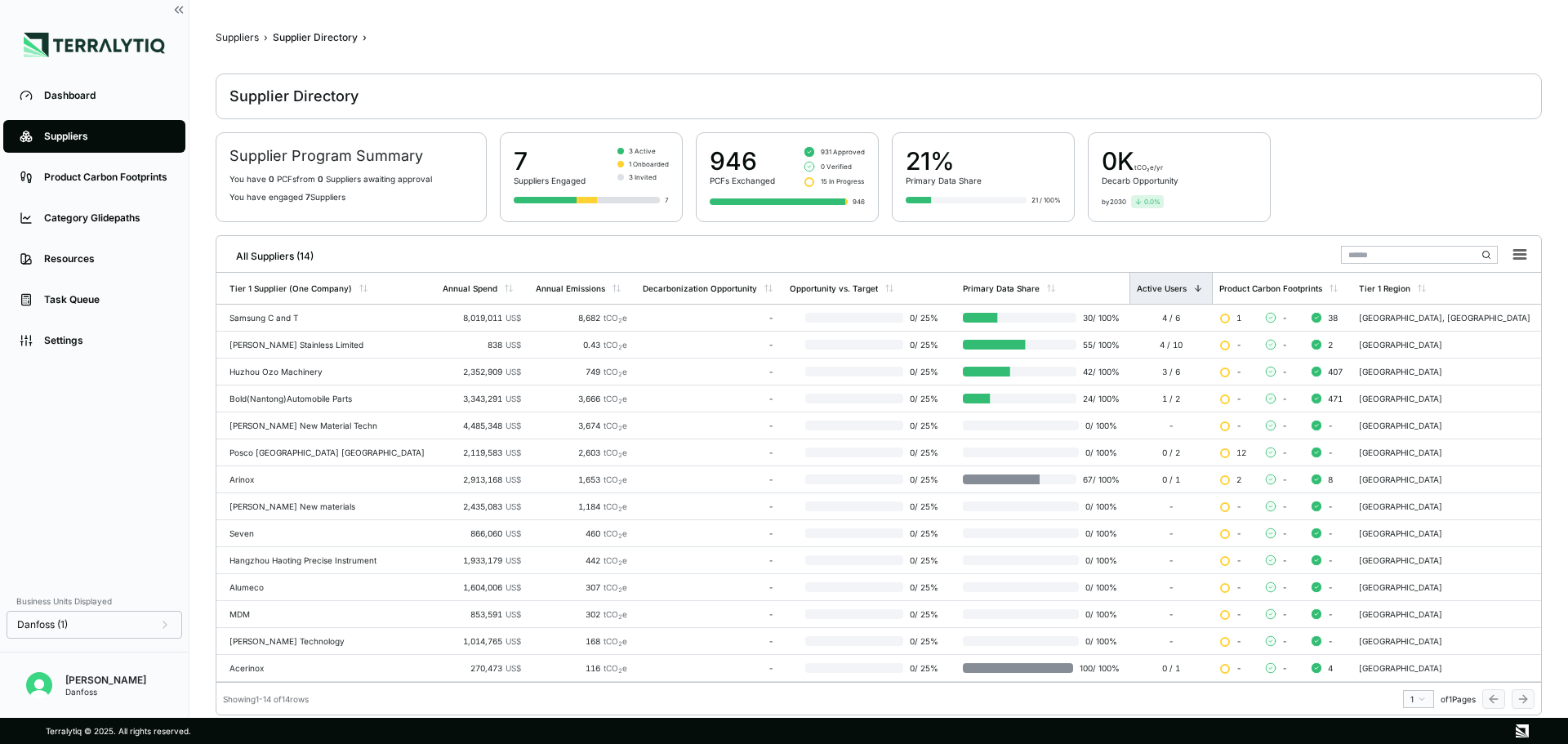
click at [1203, 292] on div "Active Users" at bounding box center [1169, 288] width 66 height 10
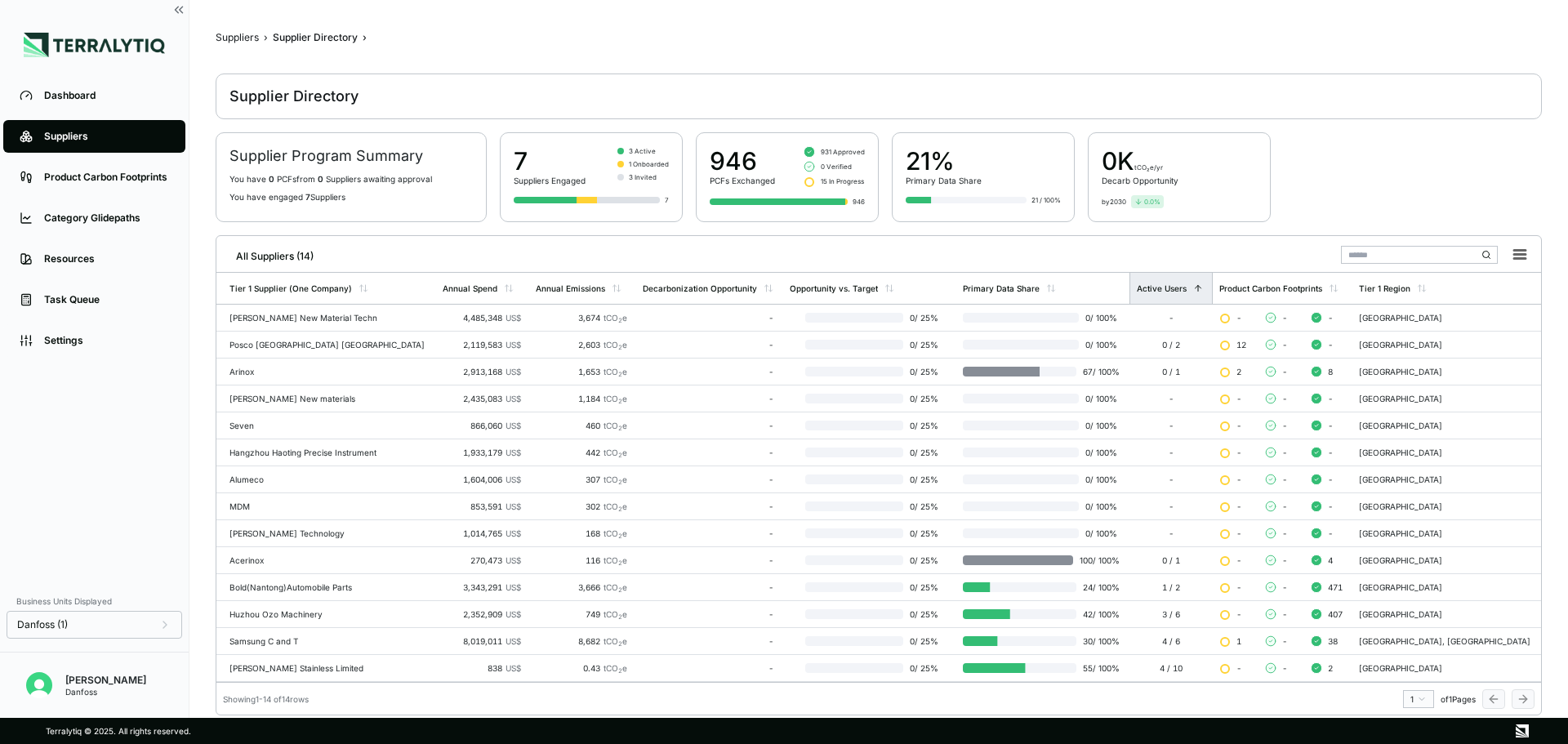
click at [1203, 292] on div "Active Users" at bounding box center [1169, 288] width 66 height 10
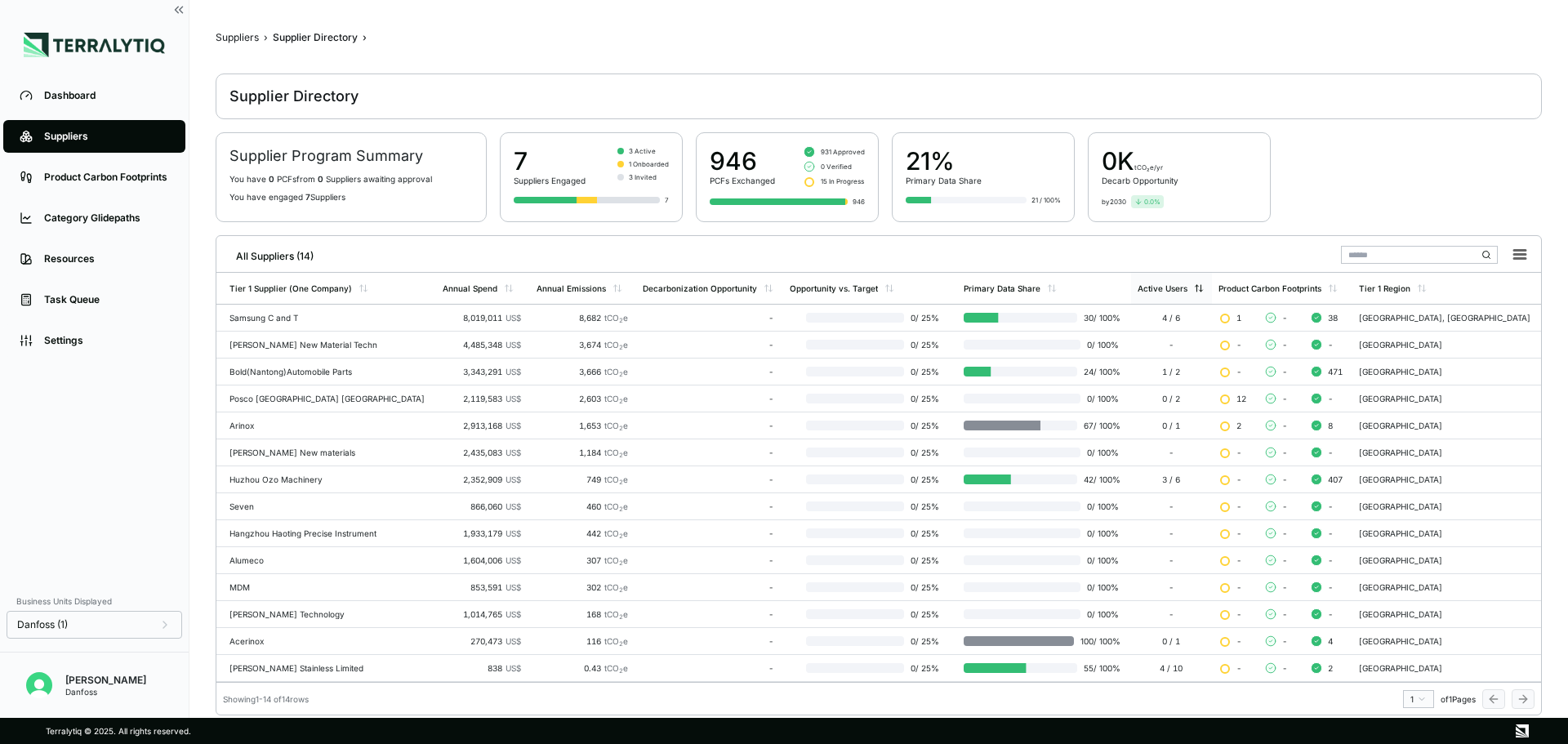
click at [1187, 292] on div "Active Users" at bounding box center [1163, 288] width 50 height 10
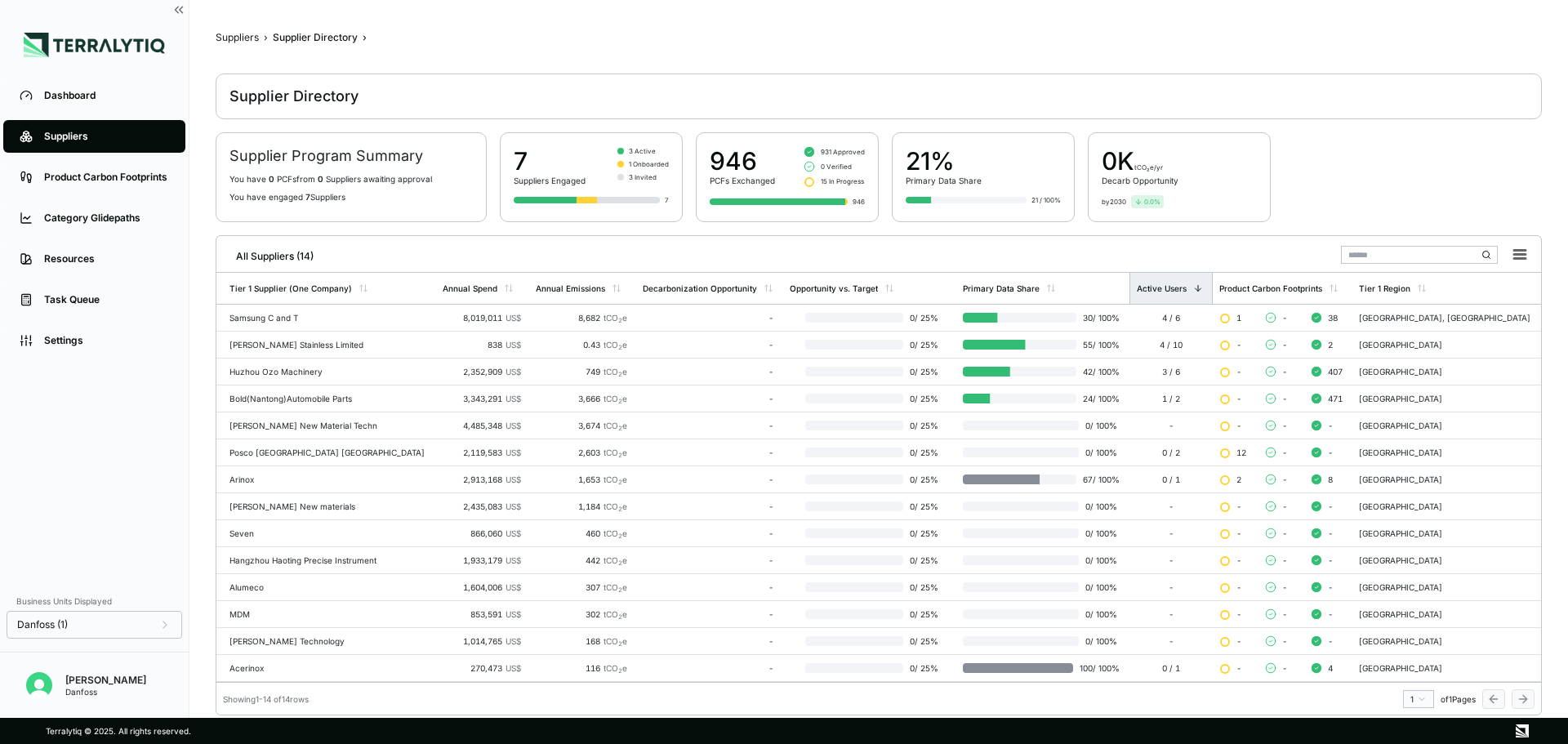
scroll to position [5, 0]
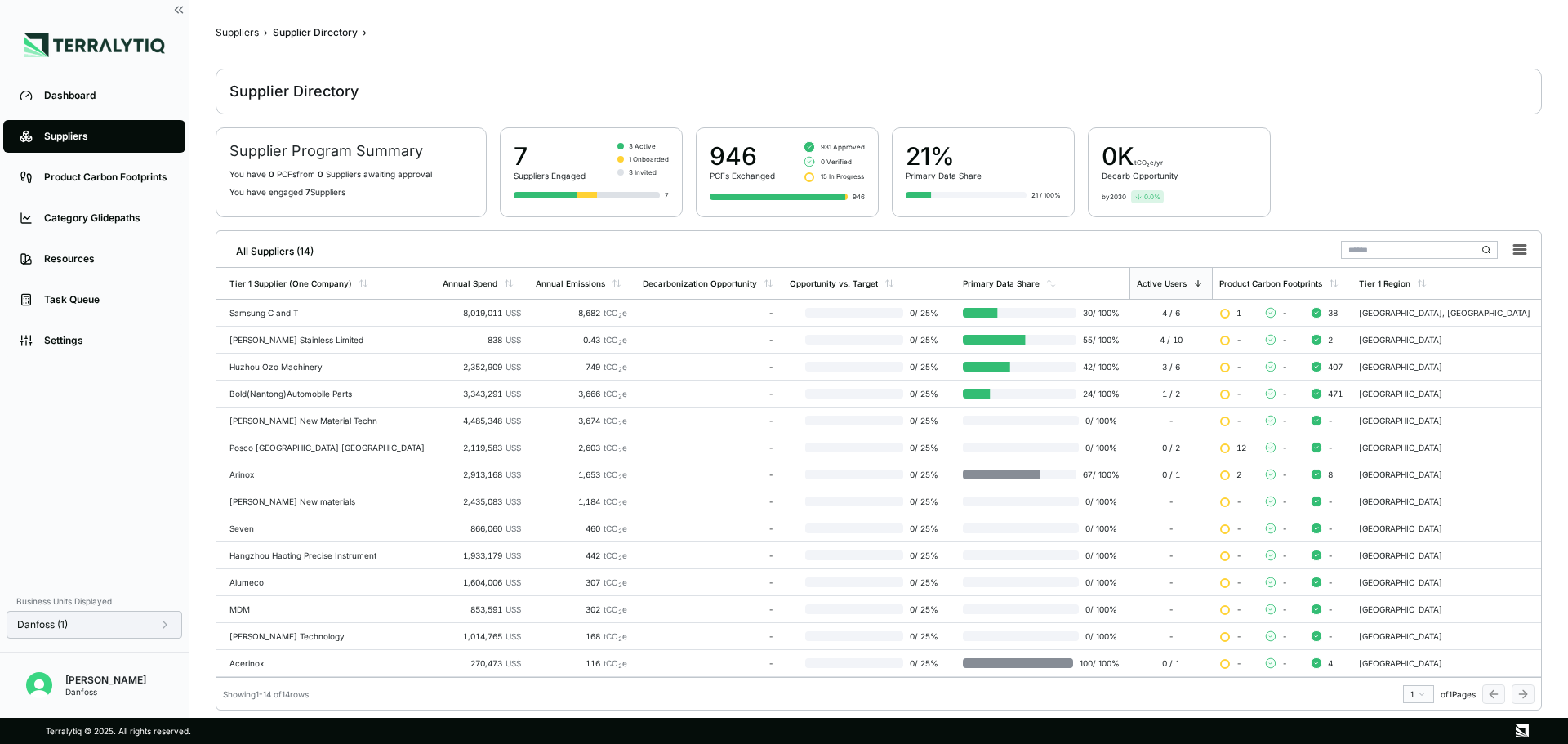
click at [161, 616] on div "Danfoss (1)" at bounding box center [94, 624] width 175 height 28
click at [158, 626] on icon at bounding box center [165, 625] width 13 height 13
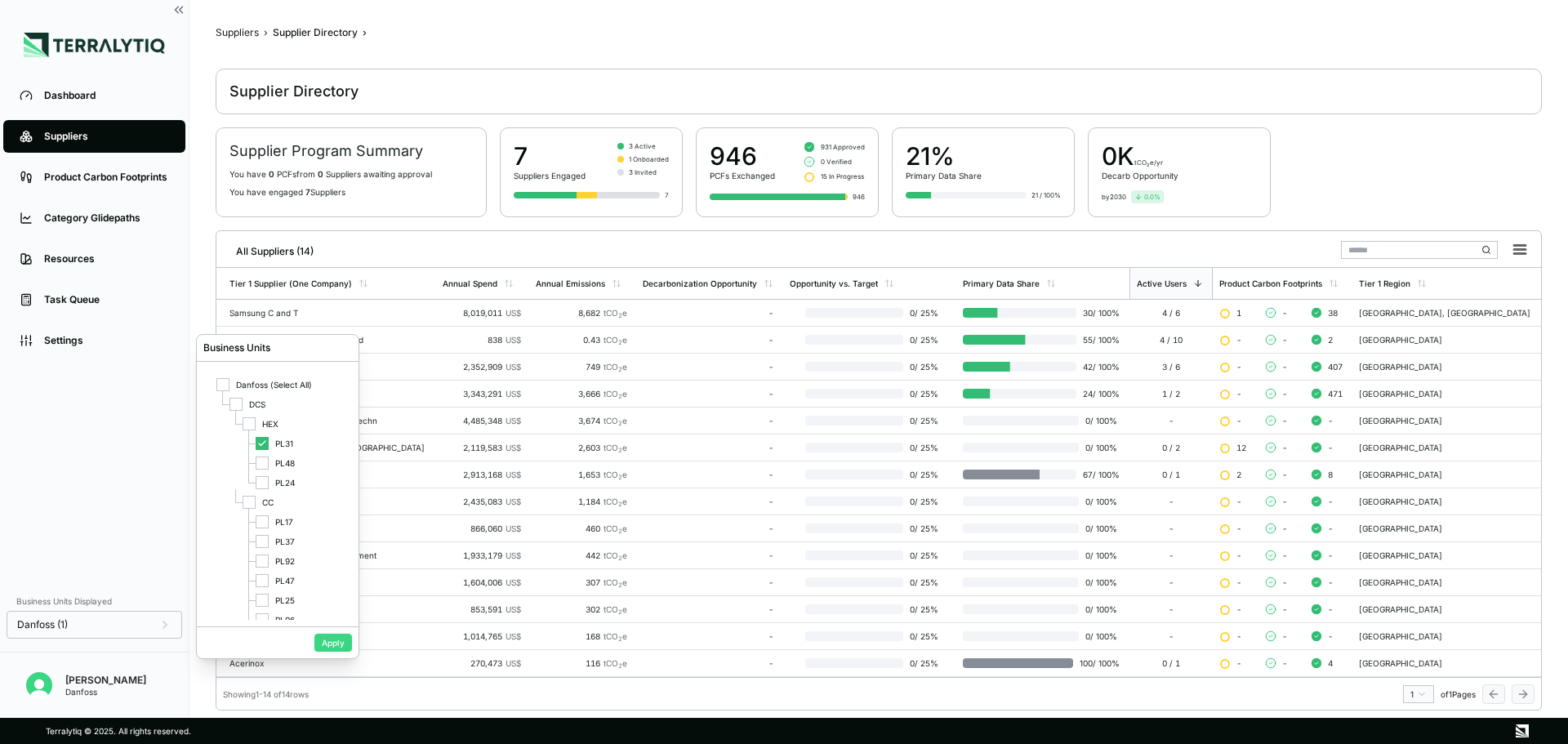
click at [339, 645] on button "Apply" at bounding box center [333, 642] width 37 height 18
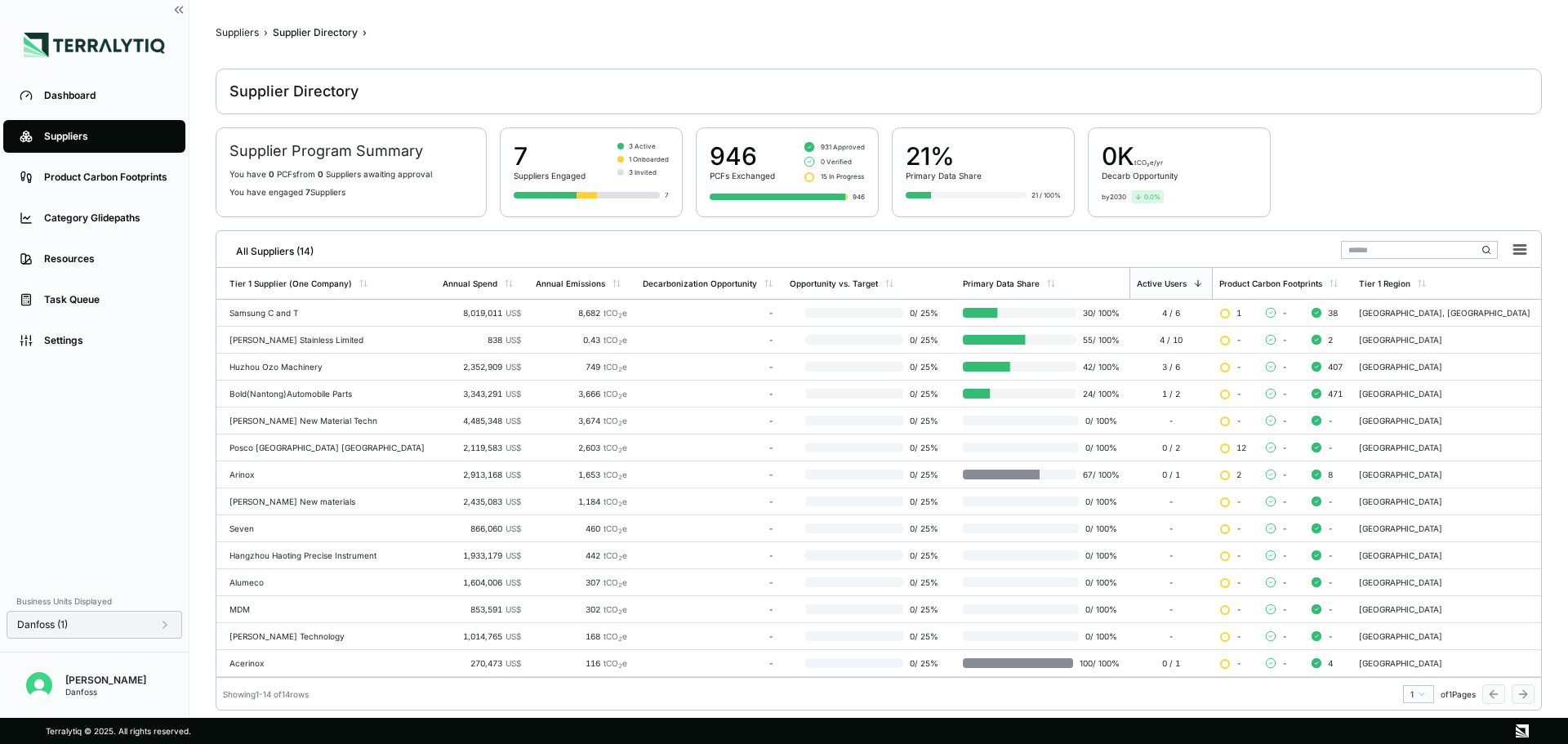
click at [172, 628] on div "Danfoss (1)" at bounding box center [94, 624] width 175 height 28
click at [162, 628] on icon at bounding box center [165, 625] width 13 height 13
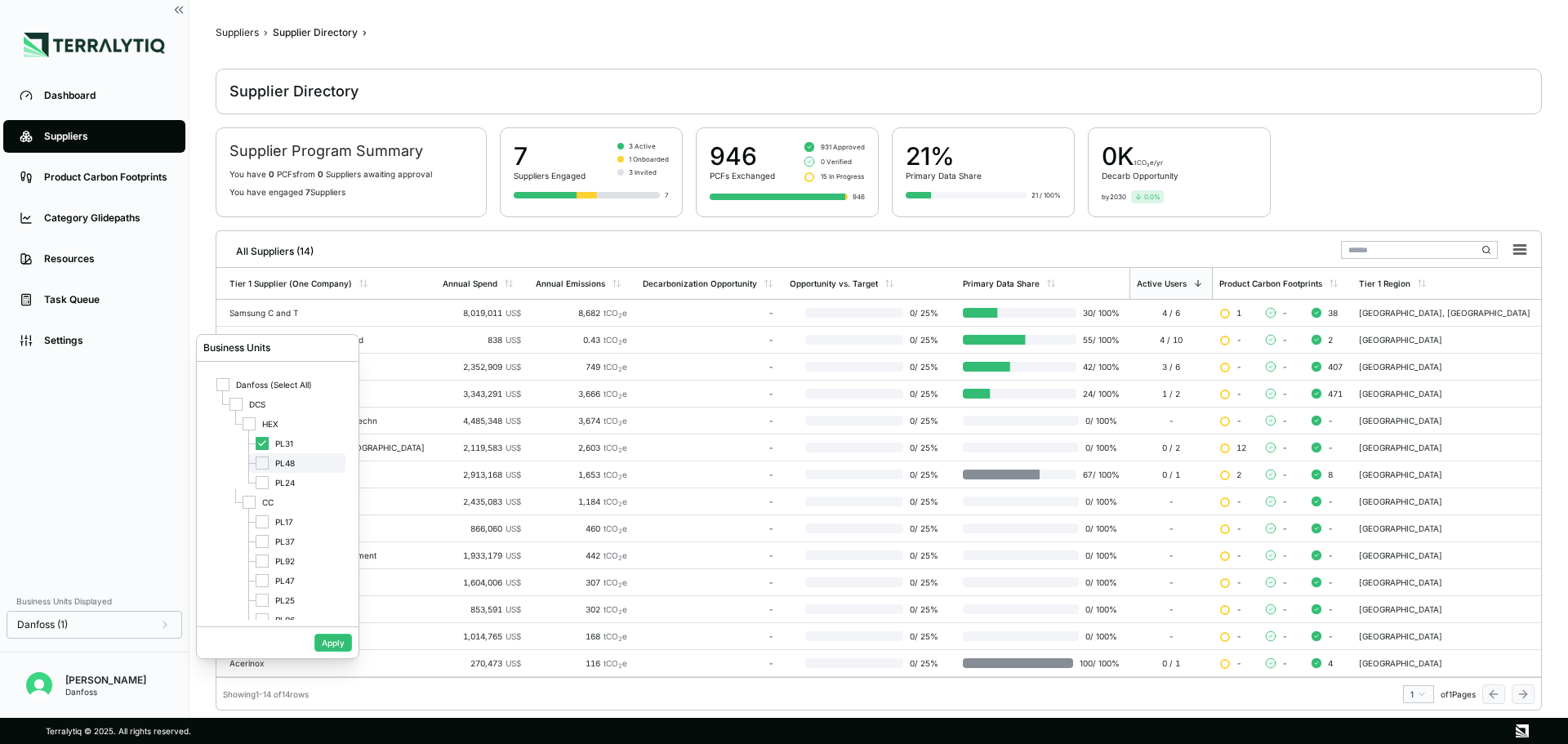
click at [259, 460] on div at bounding box center [262, 464] width 13 height 13
click at [268, 440] on div at bounding box center [262, 444] width 13 height 13
click at [331, 640] on button "Apply" at bounding box center [333, 642] width 37 height 18
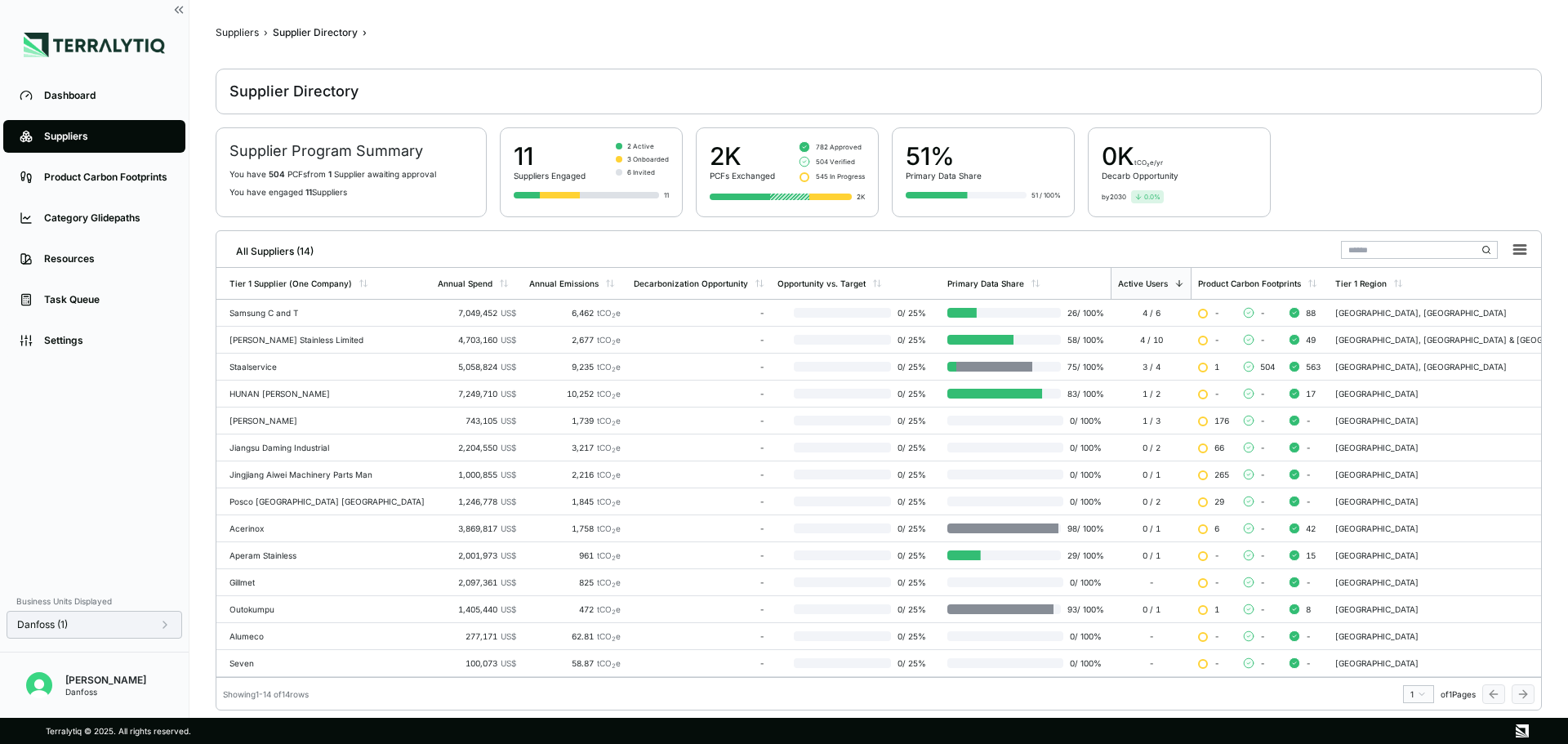
click at [172, 630] on div "Danfoss (1)" at bounding box center [94, 624] width 175 height 28
click at [171, 628] on icon at bounding box center [165, 625] width 13 height 13
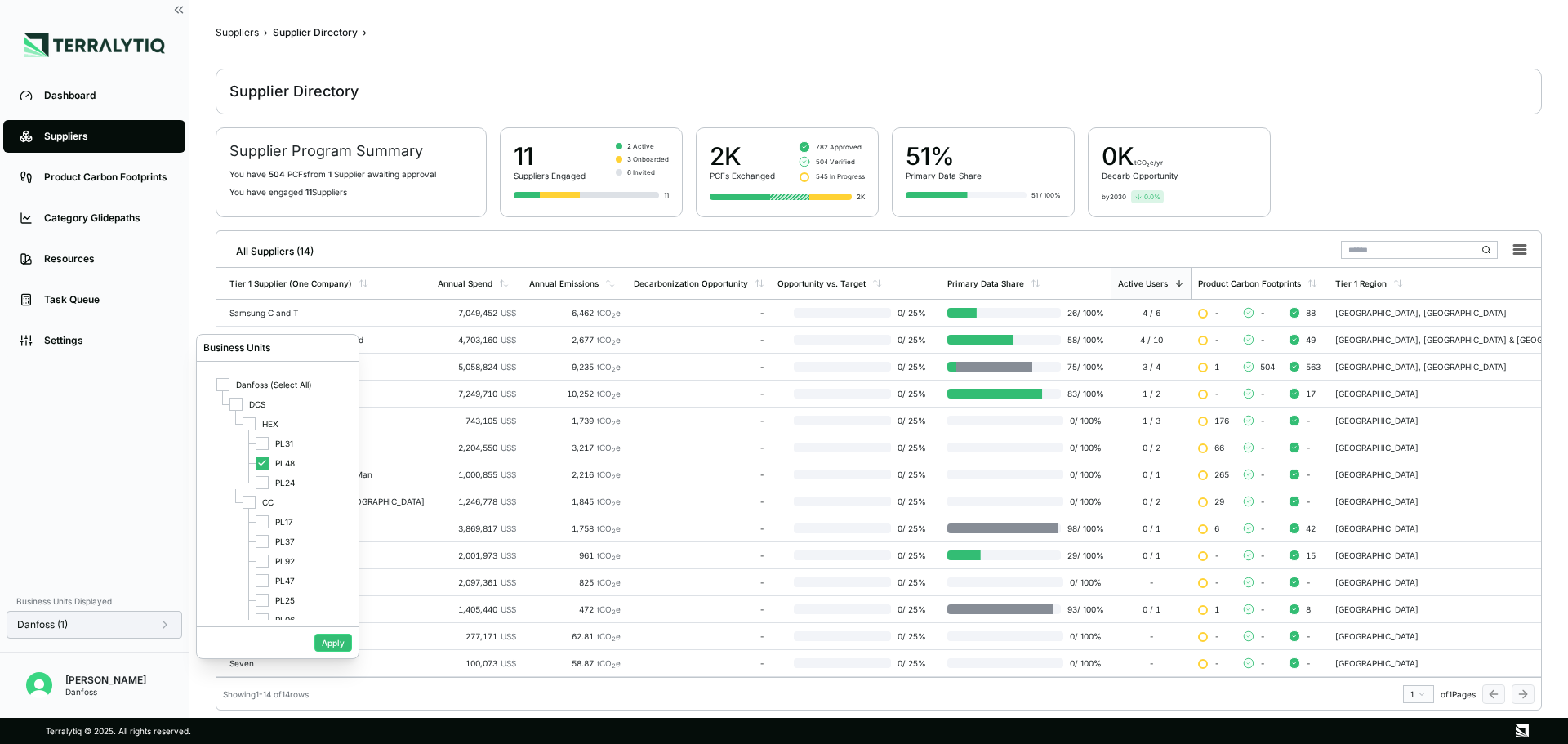
click at [171, 628] on icon at bounding box center [165, 625] width 13 height 13
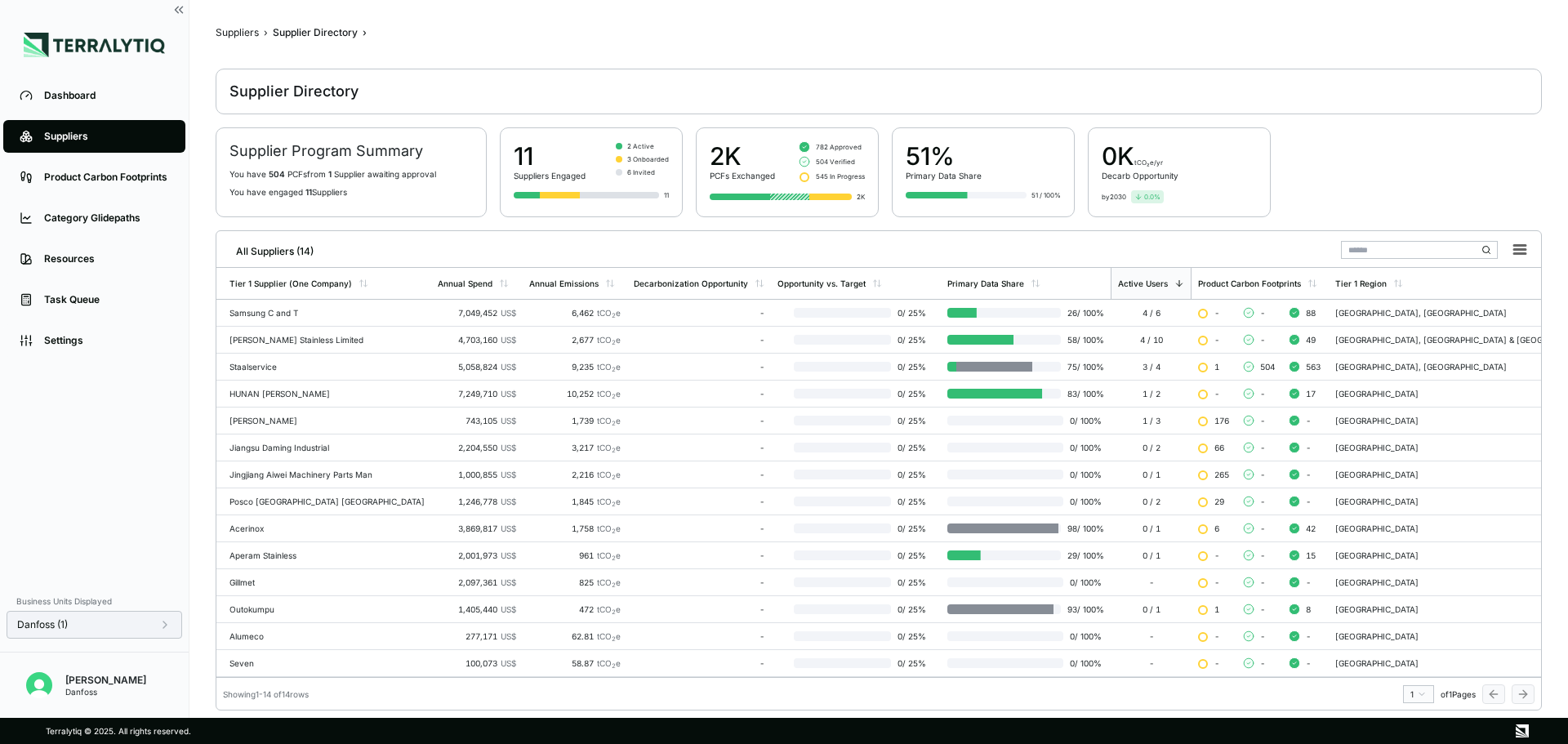
click at [178, 623] on div "Danfoss (1)" at bounding box center [94, 624] width 175 height 28
click at [168, 623] on icon at bounding box center [165, 625] width 13 height 13
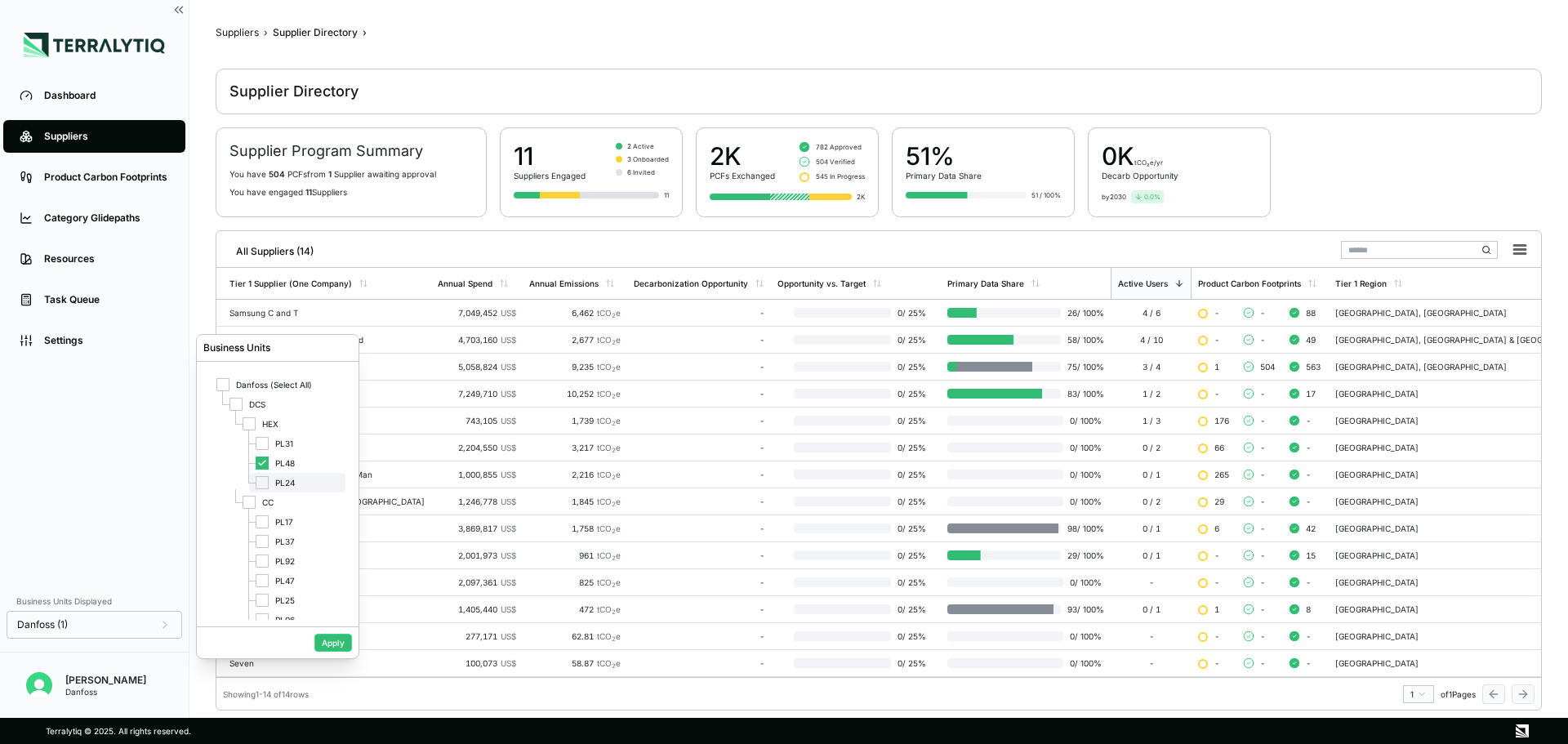
click at [259, 480] on div at bounding box center [262, 483] width 13 height 13
click at [270, 466] on div "PL48" at bounding box center [297, 463] width 96 height 20
click at [332, 638] on button "Apply" at bounding box center [333, 642] width 37 height 18
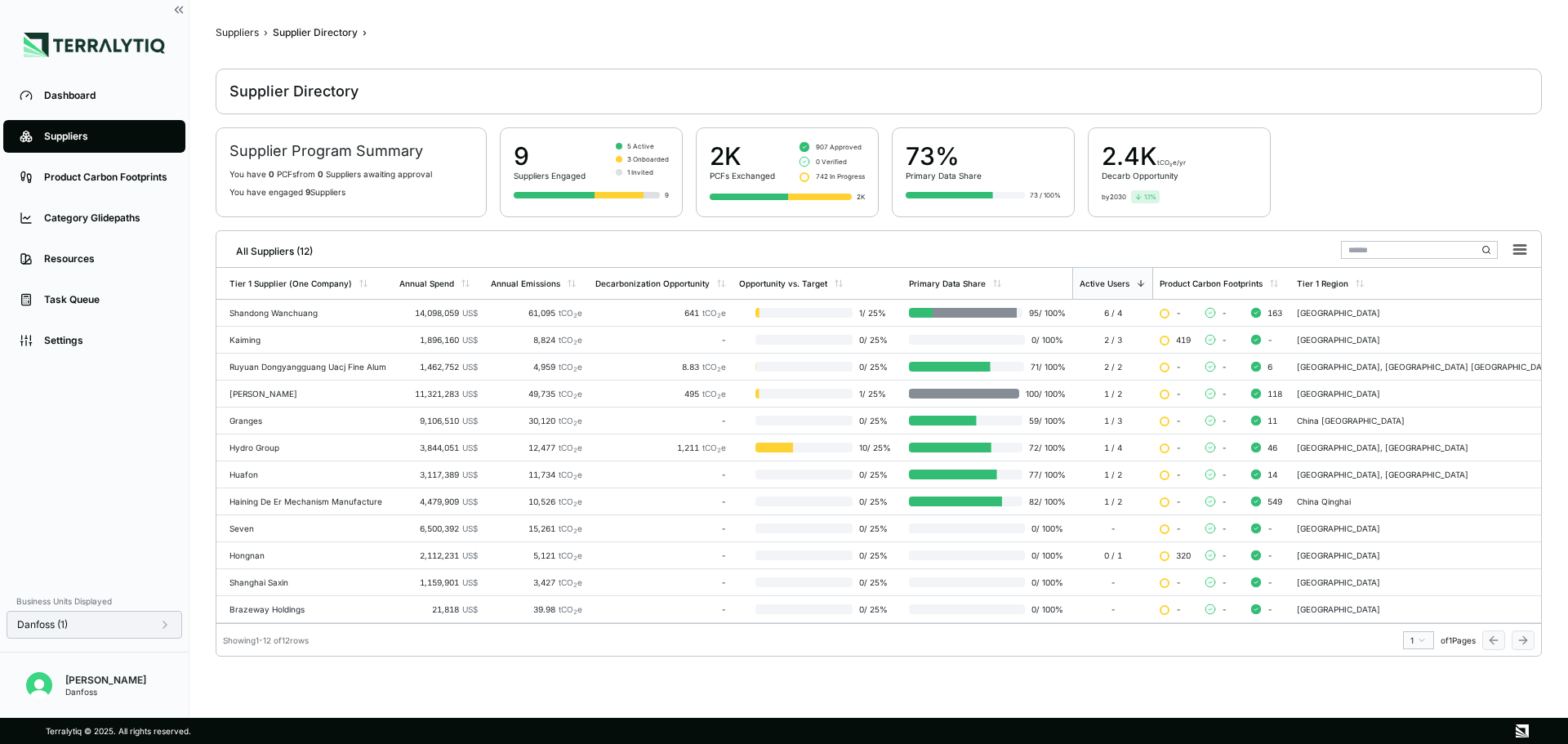
click at [165, 620] on icon at bounding box center [165, 625] width 13 height 13
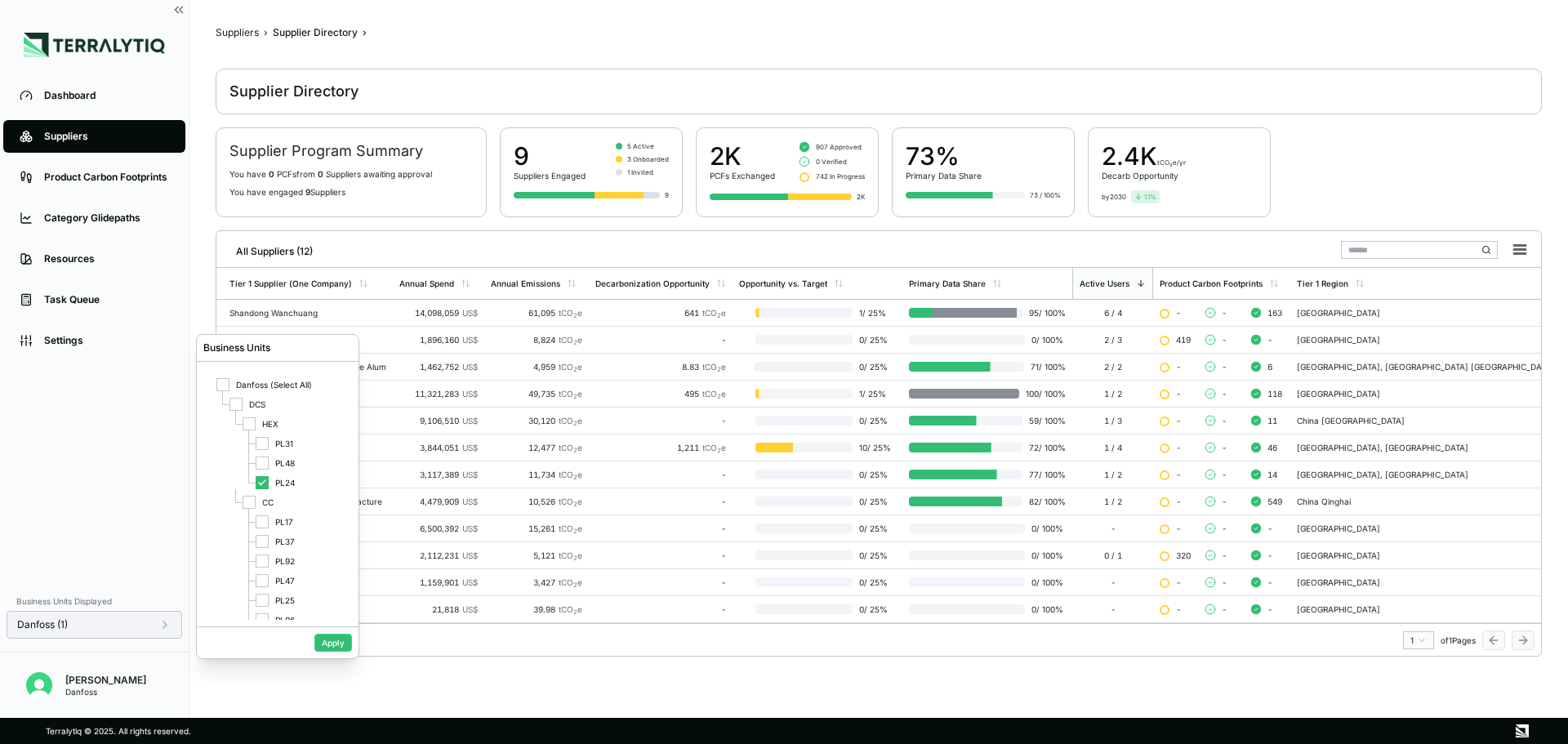
click at [165, 620] on icon at bounding box center [165, 625] width 13 height 13
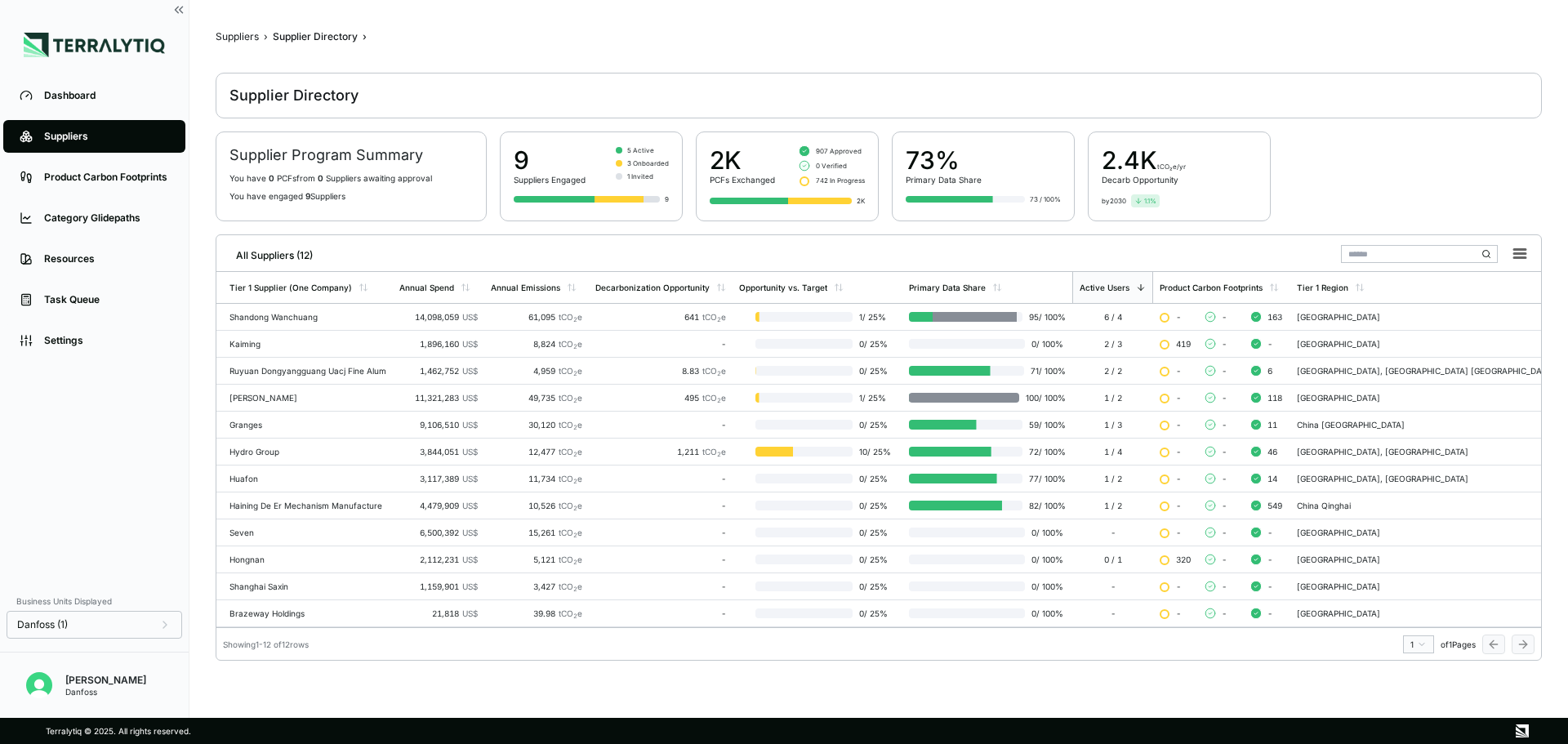
scroll to position [0, 0]
click at [88, 90] on div "Dashboard" at bounding box center [106, 95] width 125 height 13
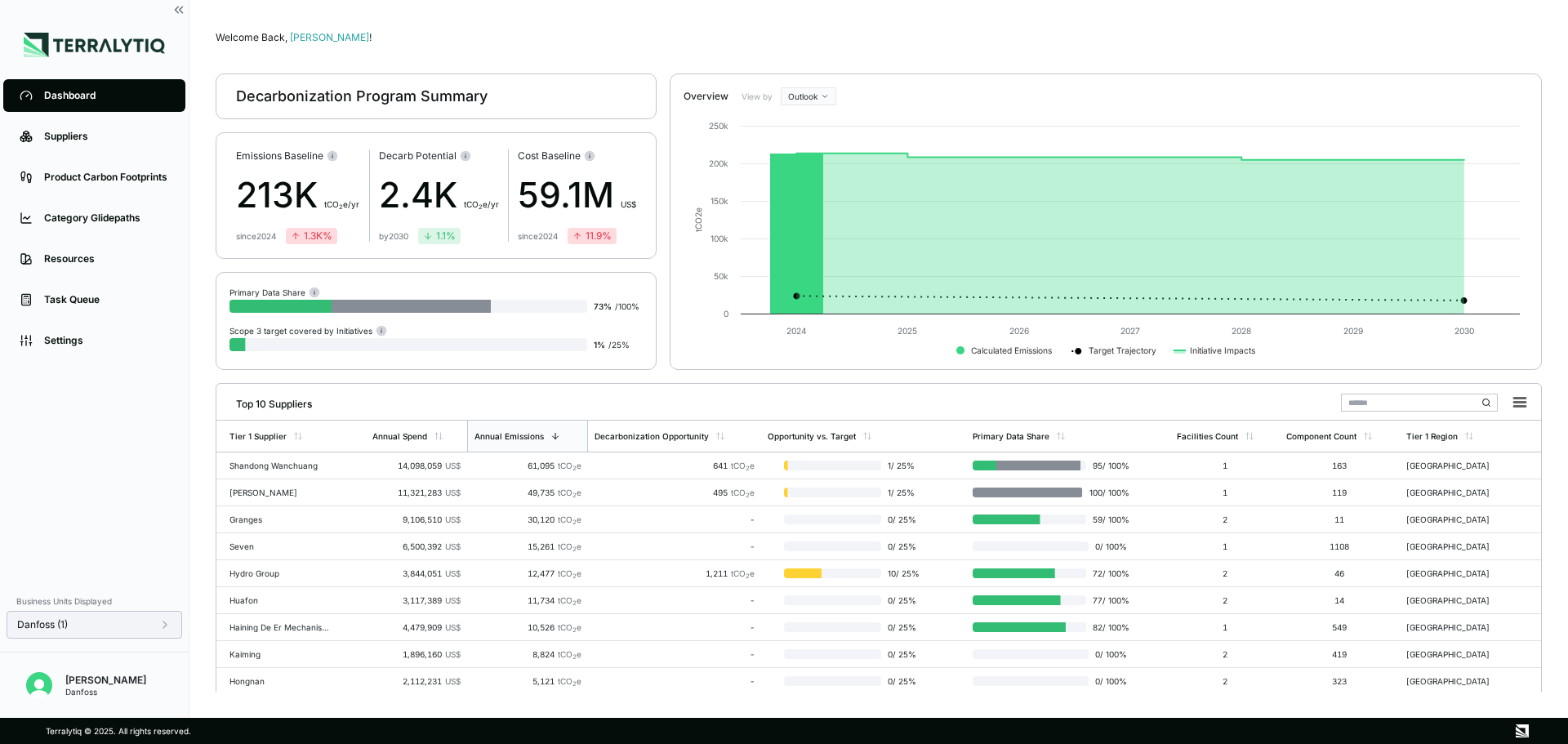
click at [168, 630] on icon at bounding box center [165, 625] width 13 height 13
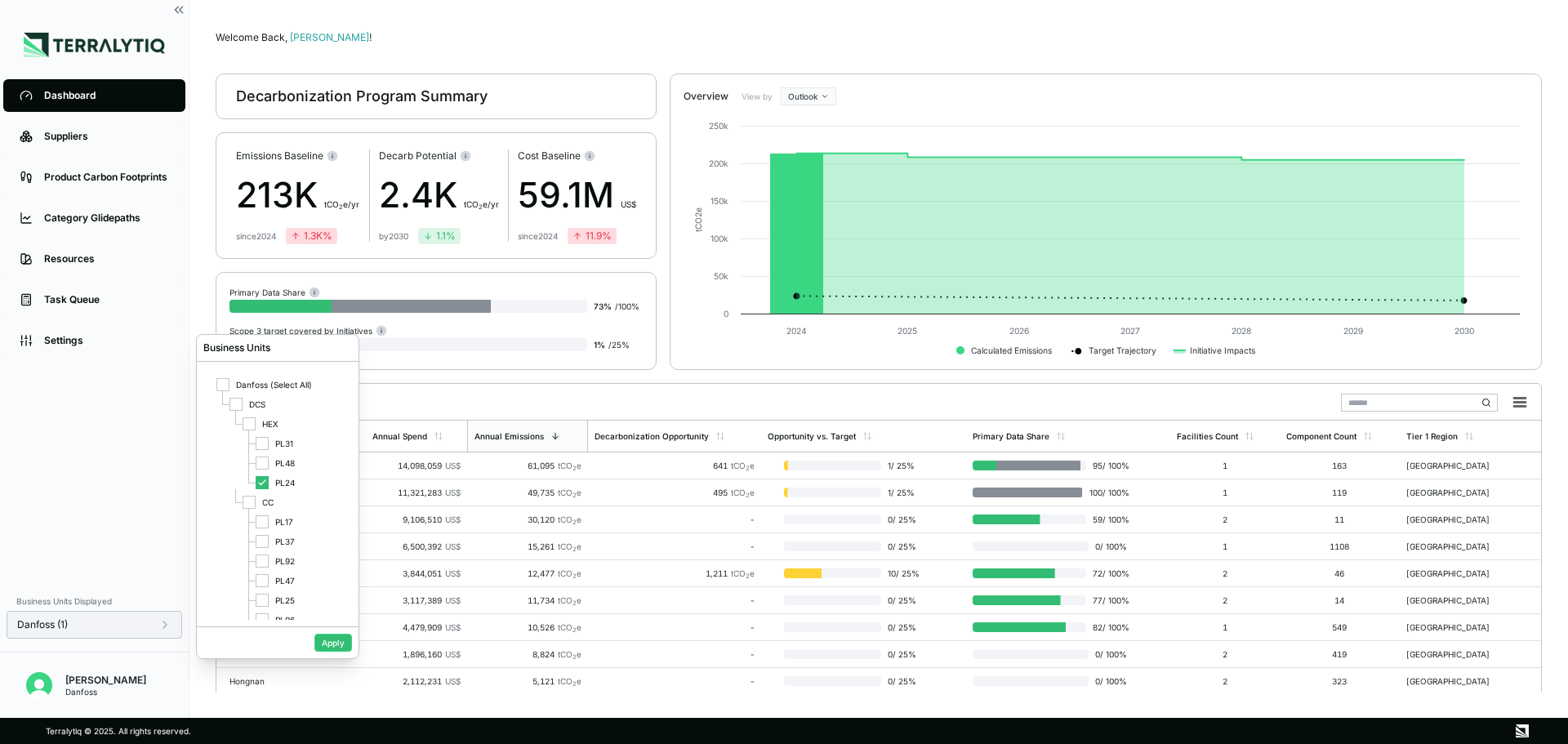
click at [168, 630] on icon at bounding box center [165, 625] width 13 height 13
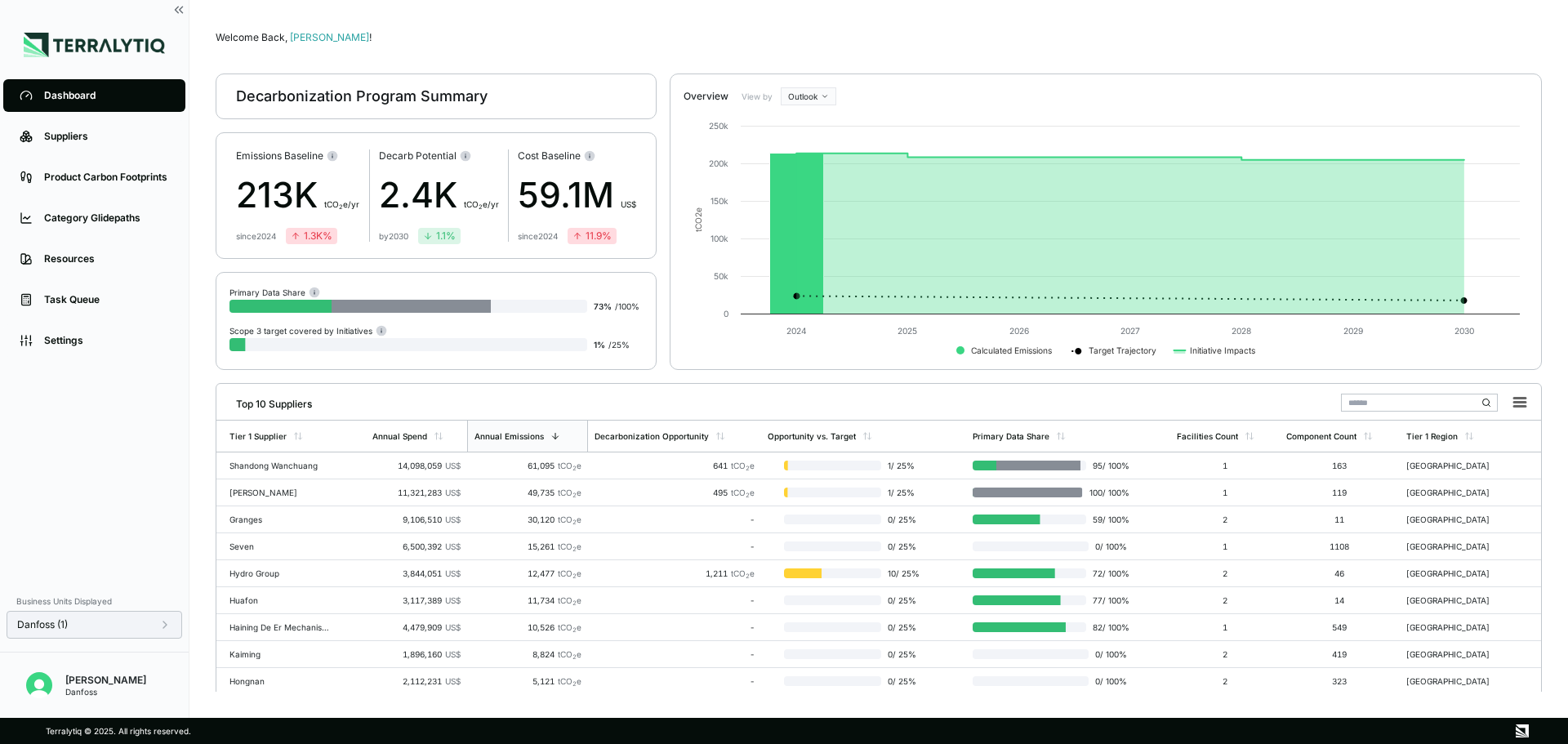
click at [163, 627] on icon at bounding box center [165, 625] width 13 height 13
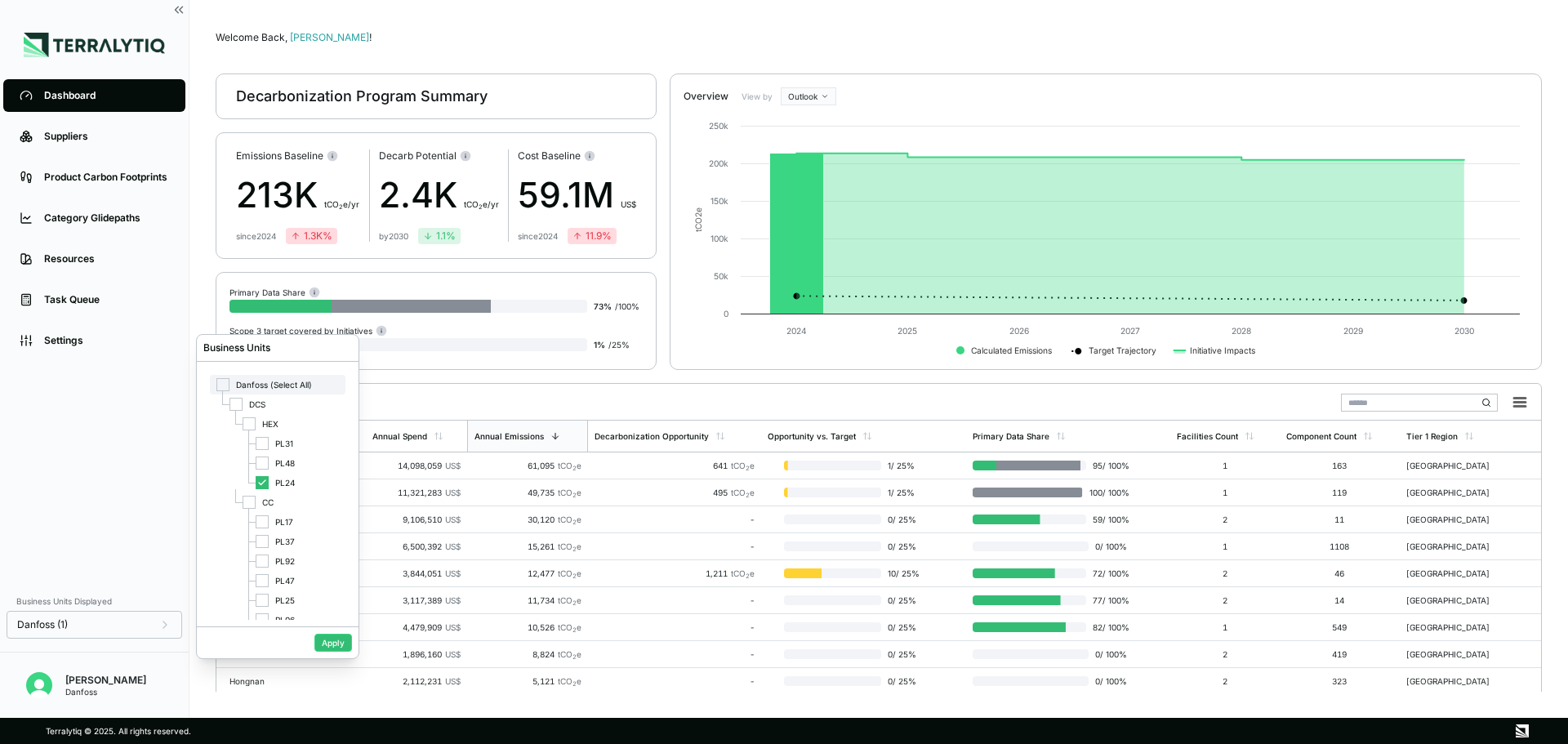
click at [247, 380] on span "Danfoss (Select All)" at bounding box center [274, 384] width 76 height 10
click at [247, 499] on div at bounding box center [249, 503] width 13 height 13
click at [332, 644] on button "Apply" at bounding box center [333, 642] width 37 height 18
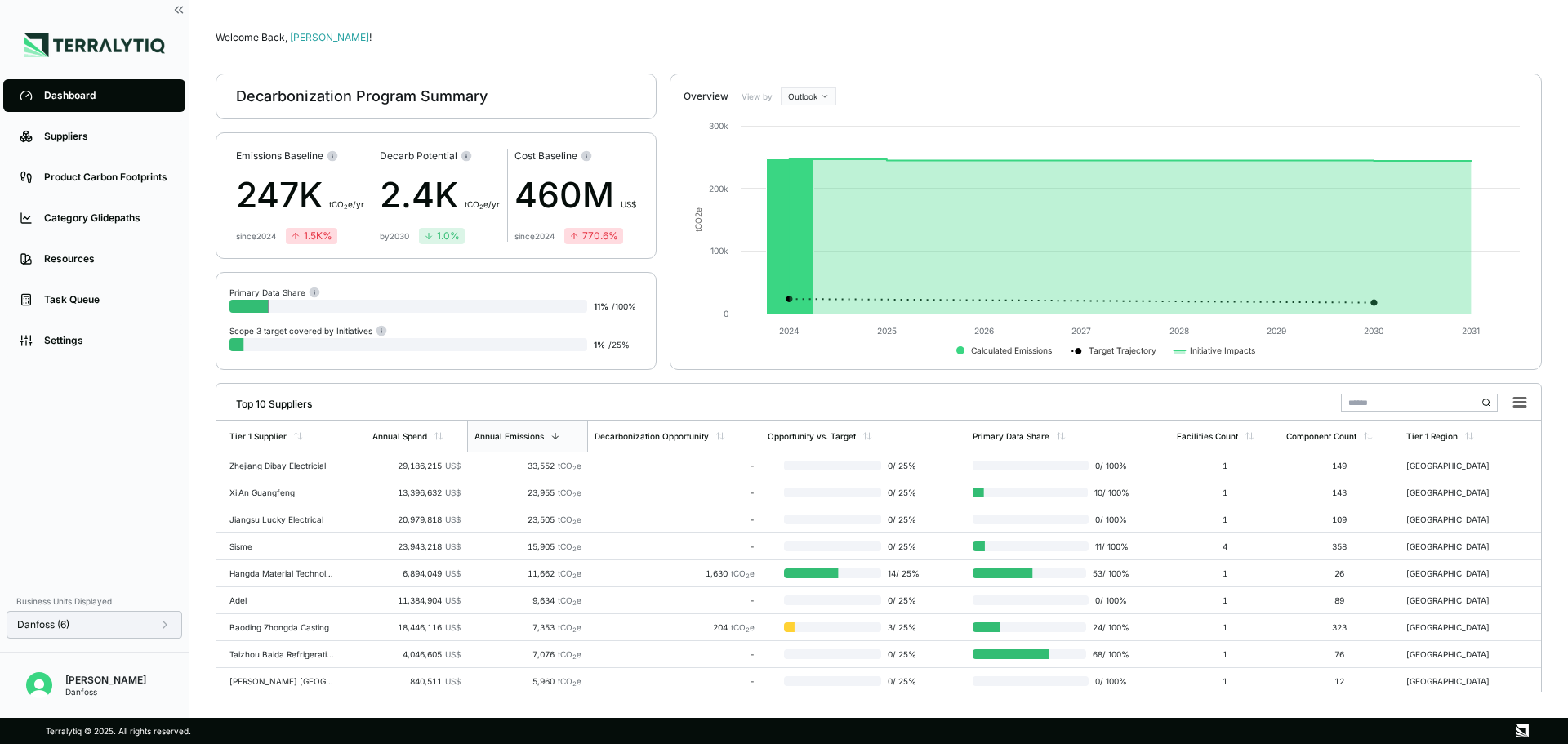
click at [173, 624] on div "Danfoss (6)" at bounding box center [94, 624] width 175 height 28
click at [170, 624] on icon at bounding box center [165, 625] width 13 height 13
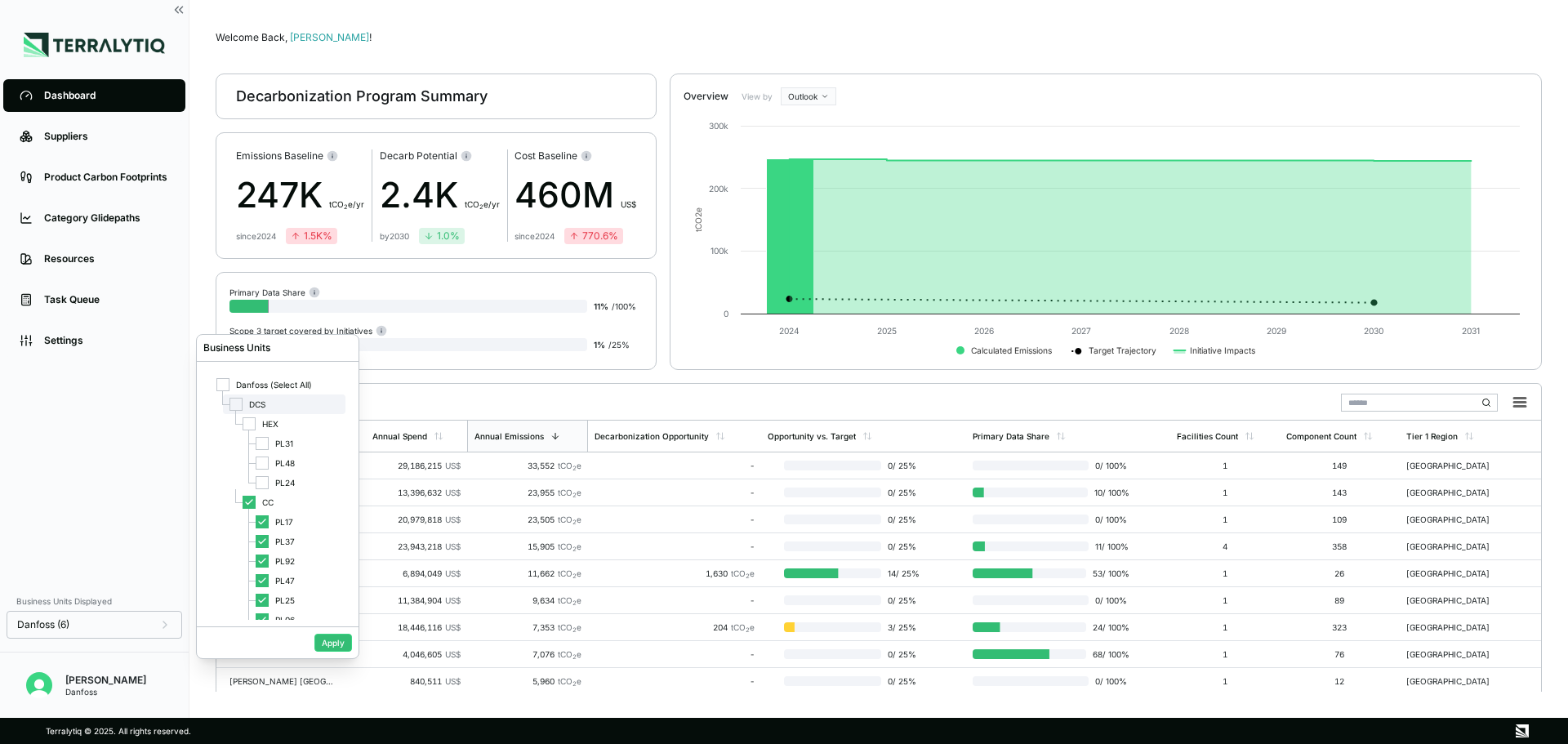
click at [241, 402] on div at bounding box center [237, 404] width 13 height 13
click at [333, 644] on button "Apply" at bounding box center [333, 642] width 37 height 18
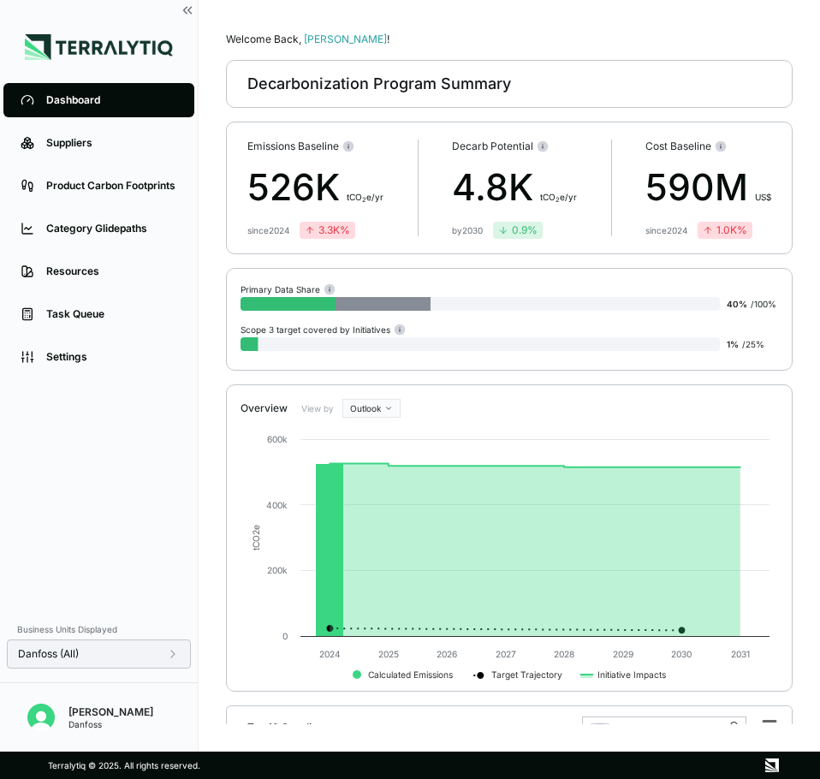
click at [176, 659] on icon at bounding box center [173, 654] width 14 height 14
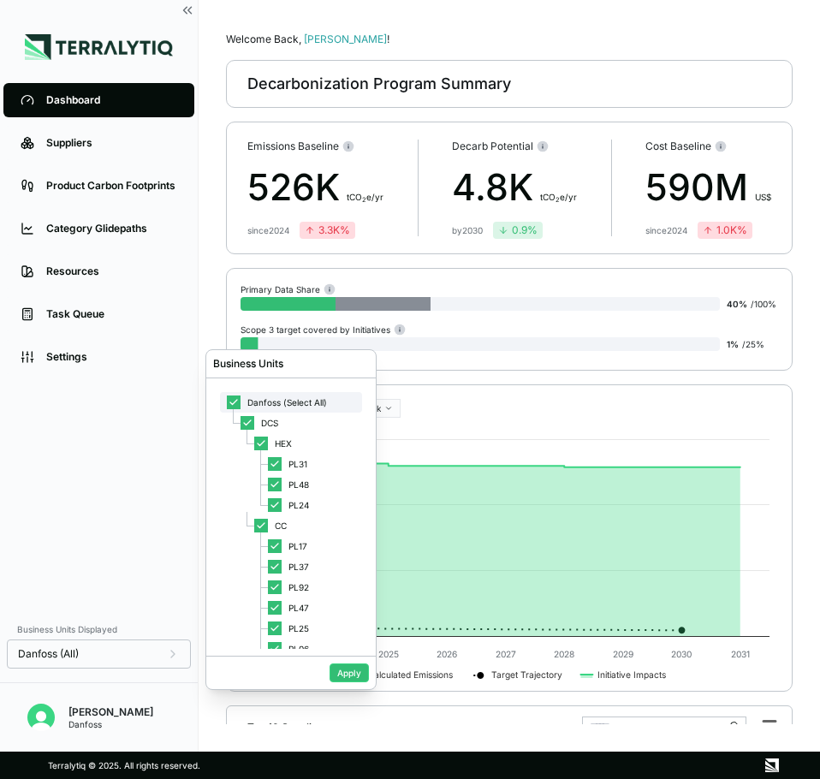
click at [235, 405] on icon at bounding box center [234, 402] width 10 height 10
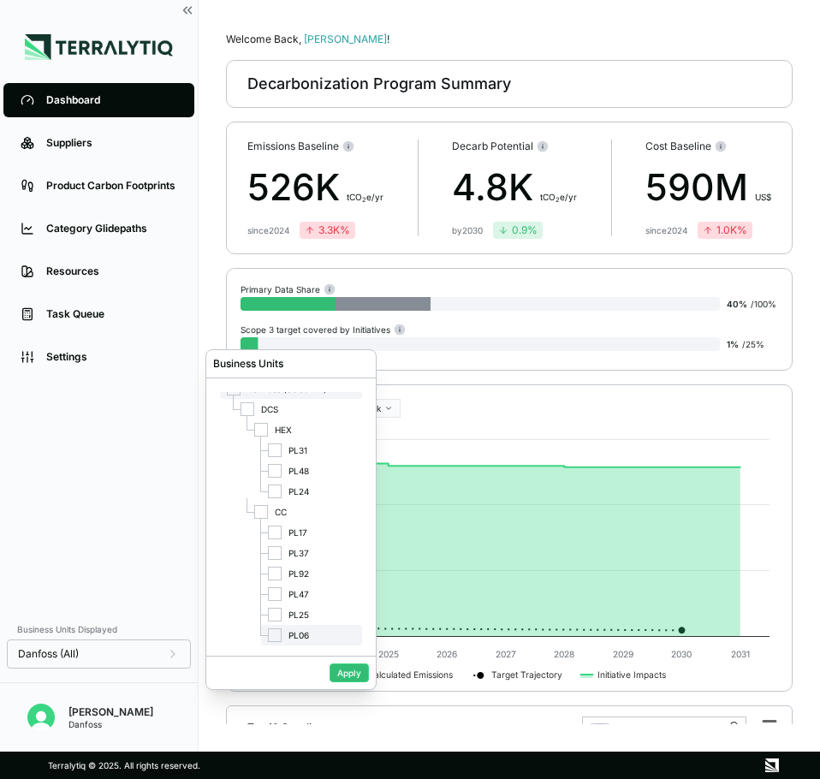
scroll to position [17, 0]
click at [271, 627] on div at bounding box center [275, 632] width 14 height 14
click at [347, 673] on button "Apply" at bounding box center [349, 672] width 39 height 19
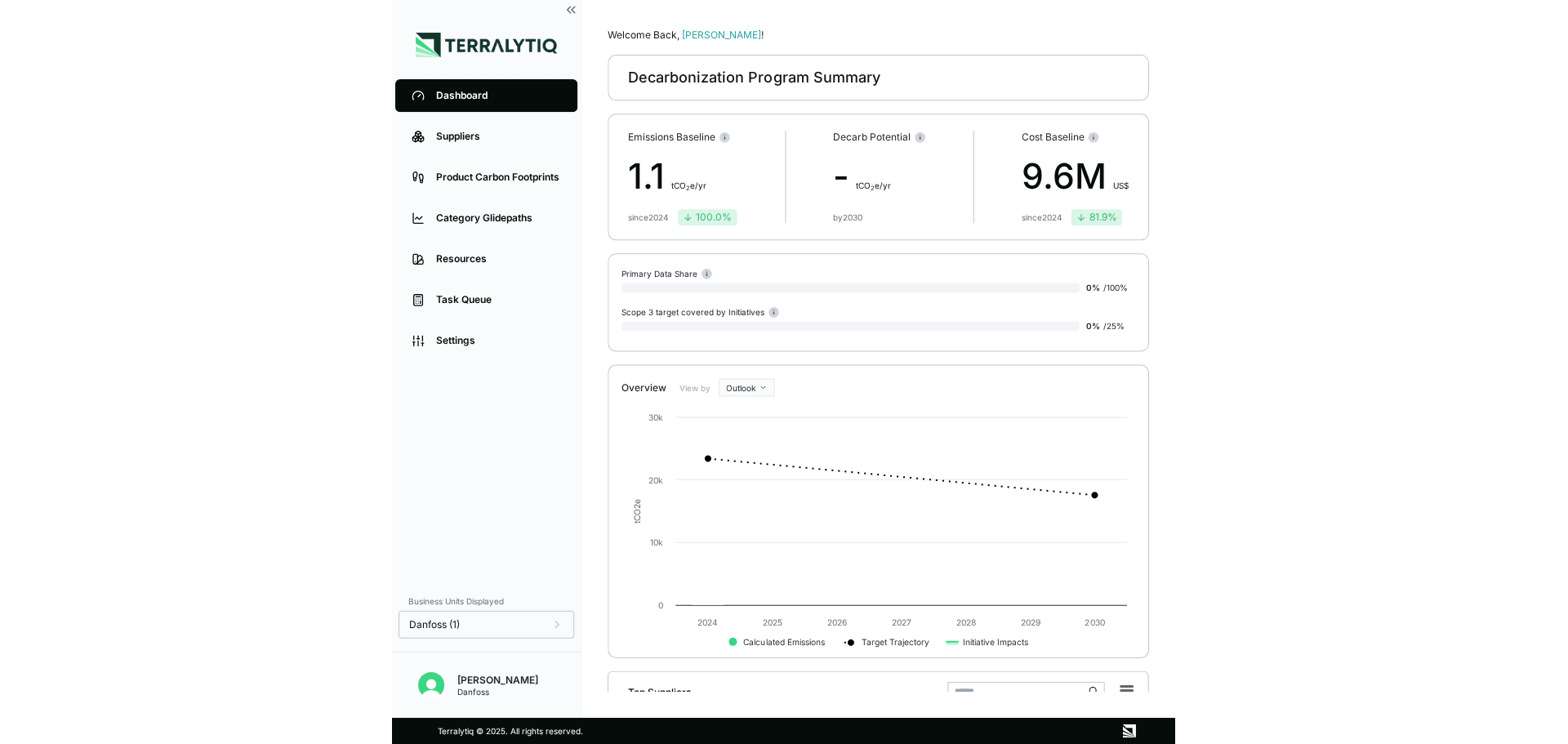
scroll to position [0, 0]
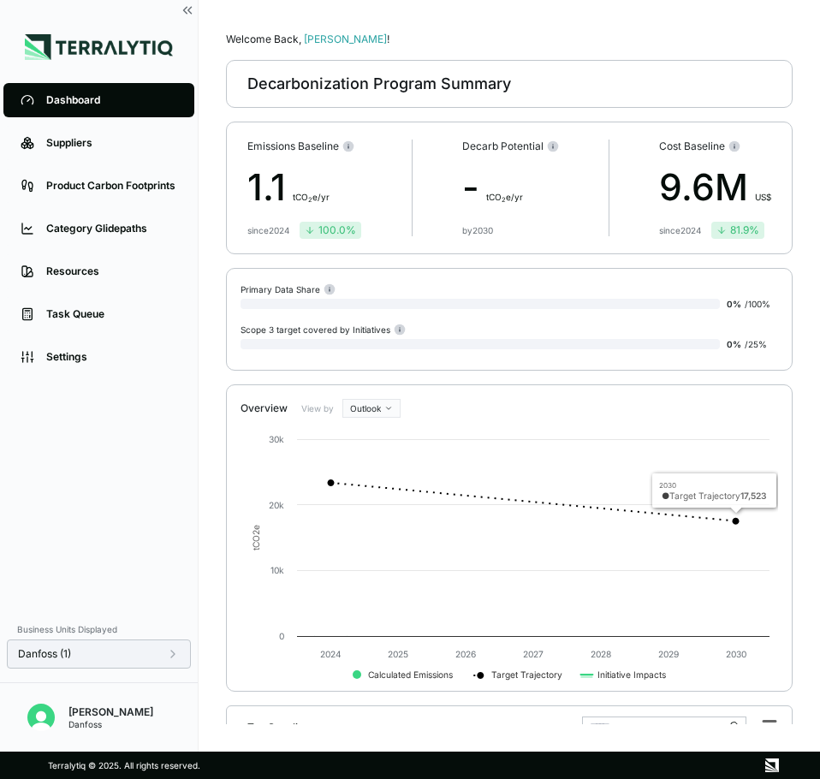
click at [174, 657] on icon at bounding box center [173, 654] width 14 height 14
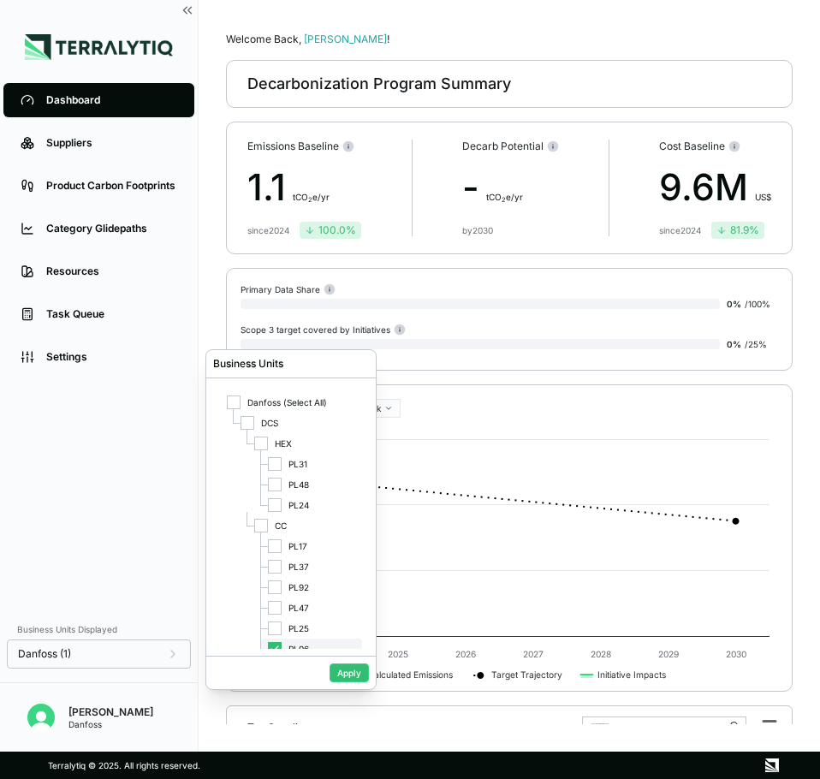
click at [275, 639] on div "PL06" at bounding box center [311, 649] width 101 height 21
click at [278, 552] on div at bounding box center [275, 546] width 14 height 14
click at [350, 669] on button "Apply" at bounding box center [349, 672] width 39 height 19
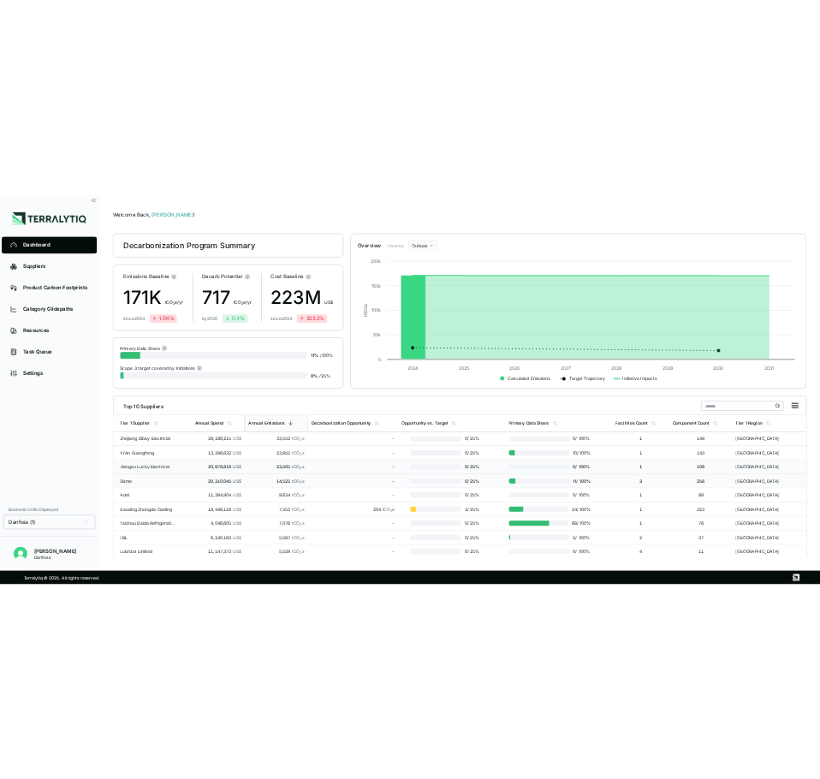
scroll to position [70, 0]
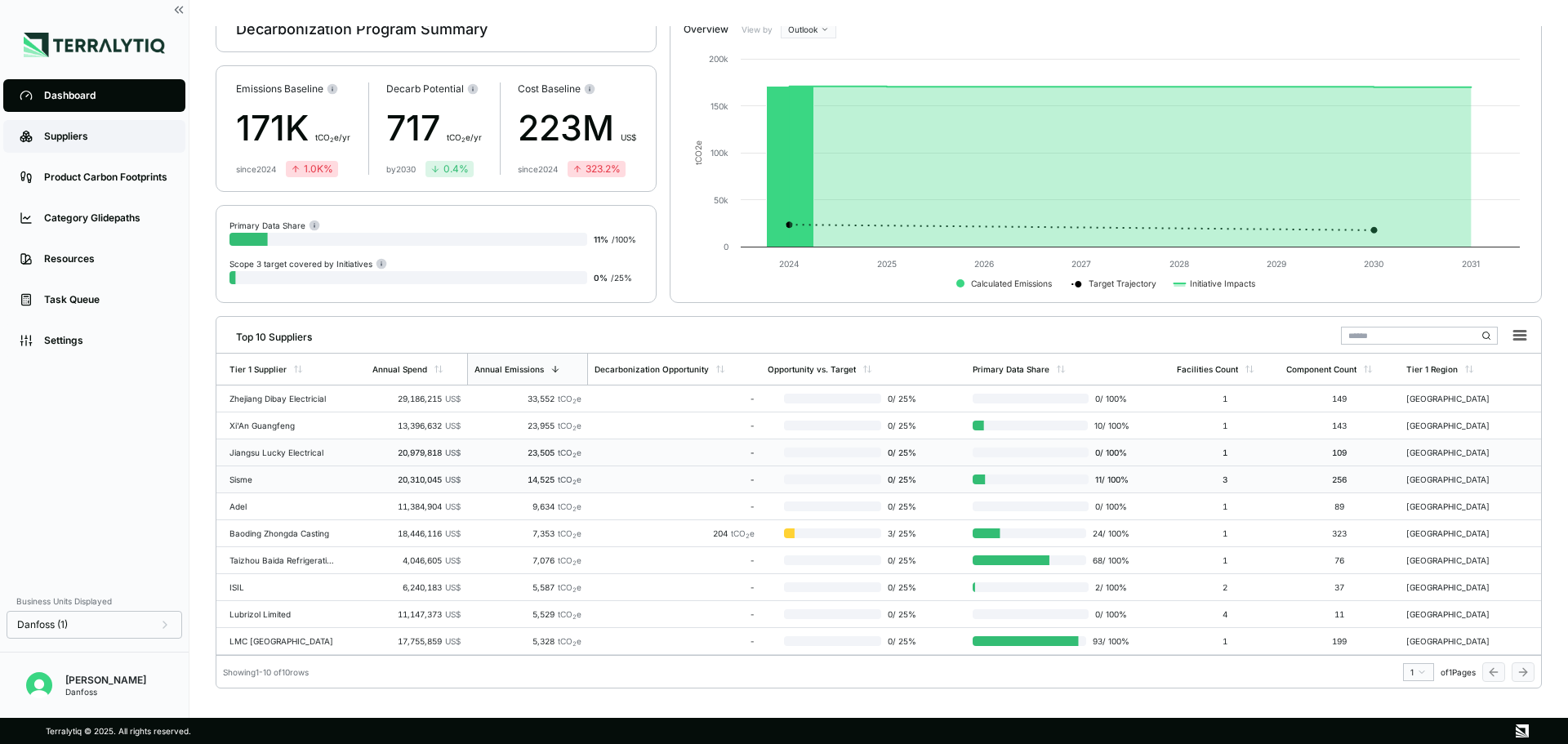
click at [97, 145] on link "Suppliers" at bounding box center [93, 136] width 182 height 32
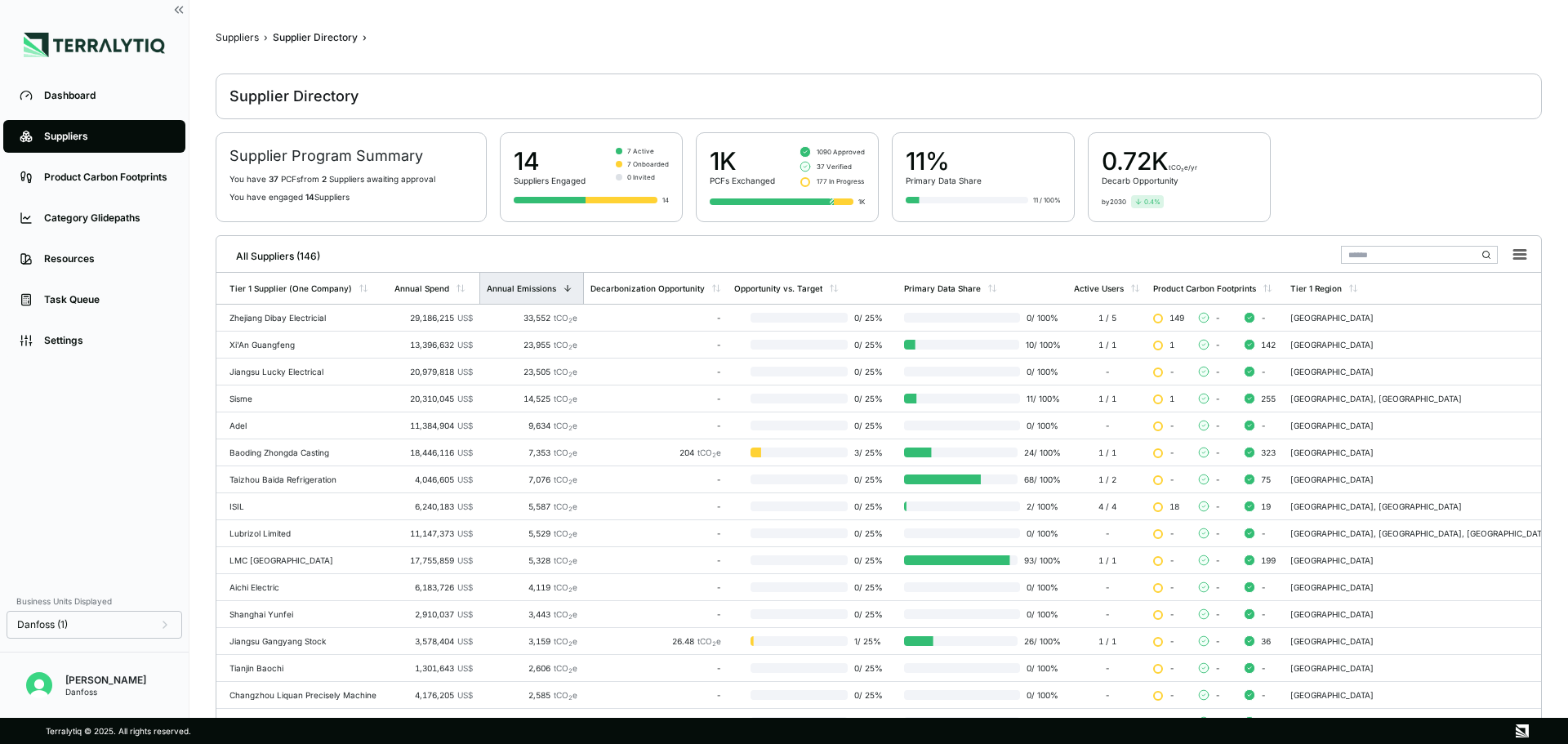
click at [533, 294] on div "Annual Emissions" at bounding box center [532, 288] width 105 height 31
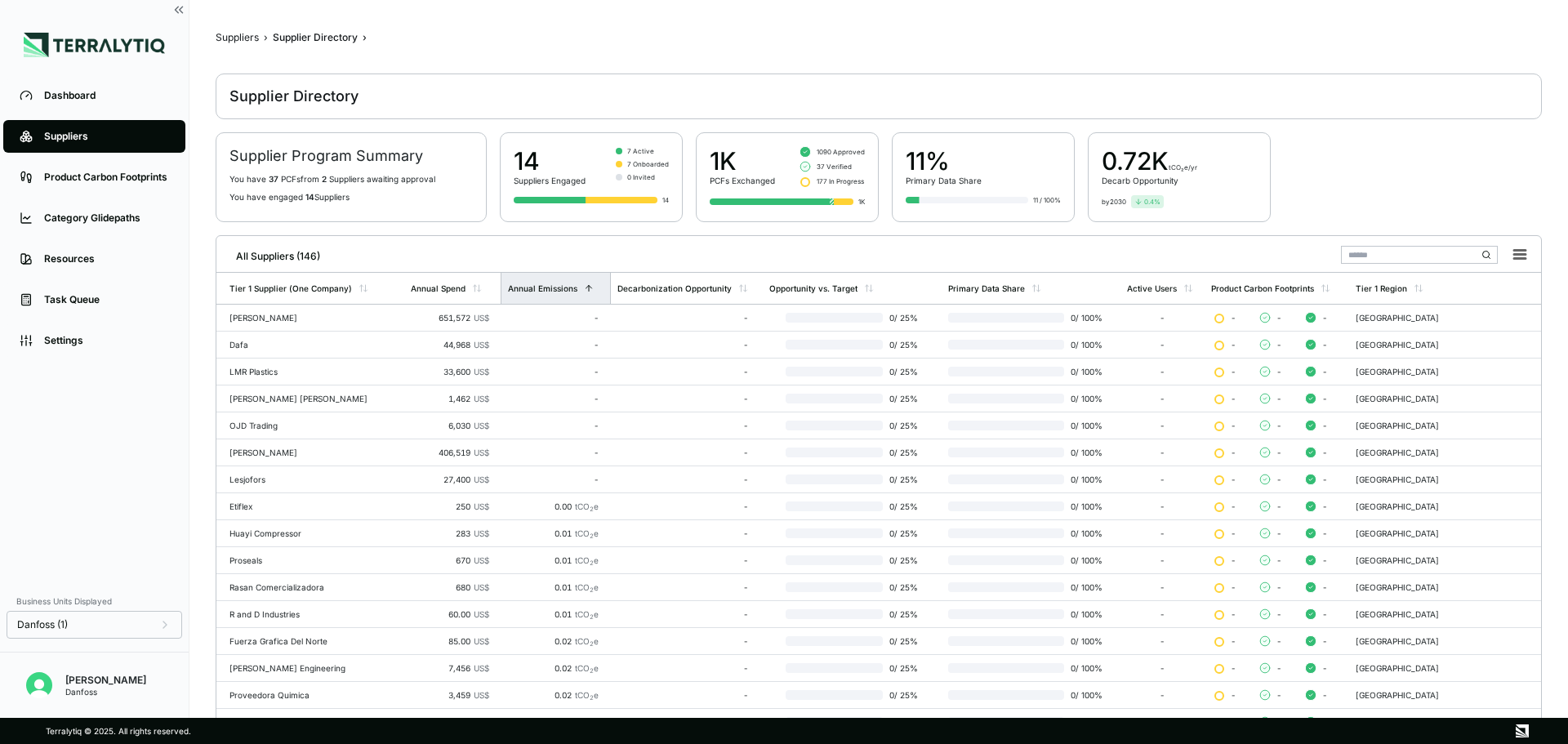
click at [533, 294] on div "Annual Emissions" at bounding box center [556, 288] width 111 height 31
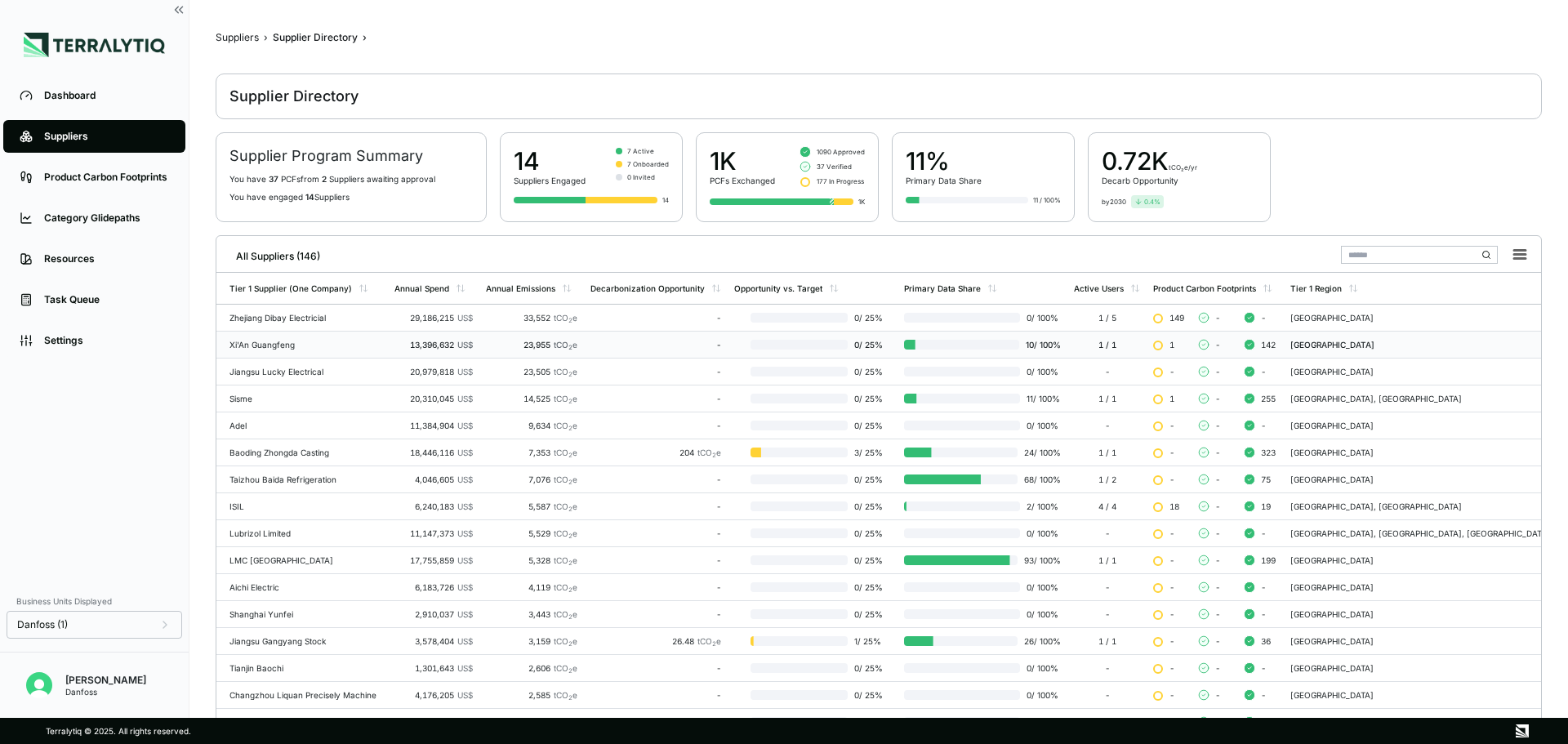
click at [339, 350] on td "Xi'An Guangfeng" at bounding box center [302, 345] width 172 height 27
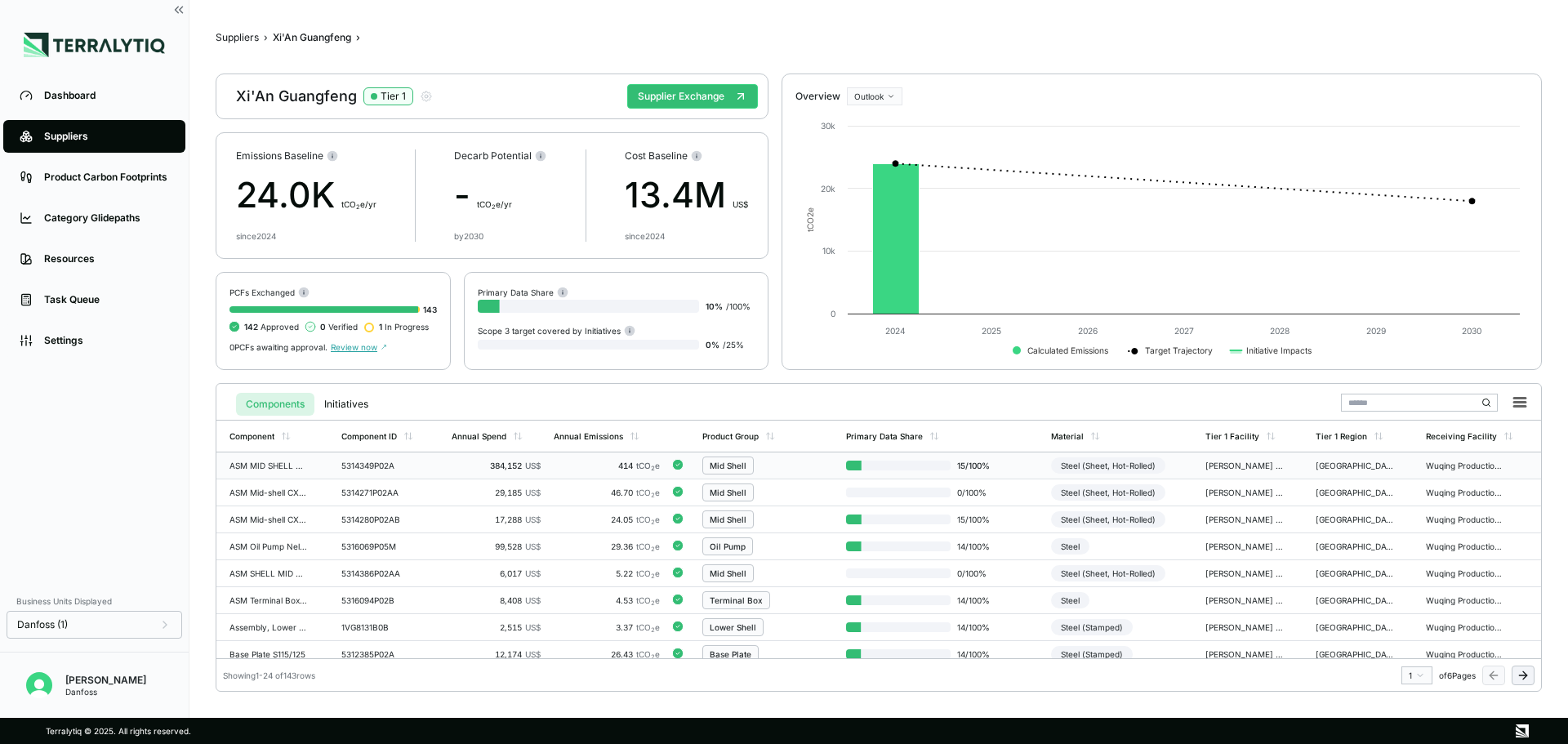
click at [599, 470] on td "414 tCO 2 e" at bounding box center [607, 465] width 119 height 27
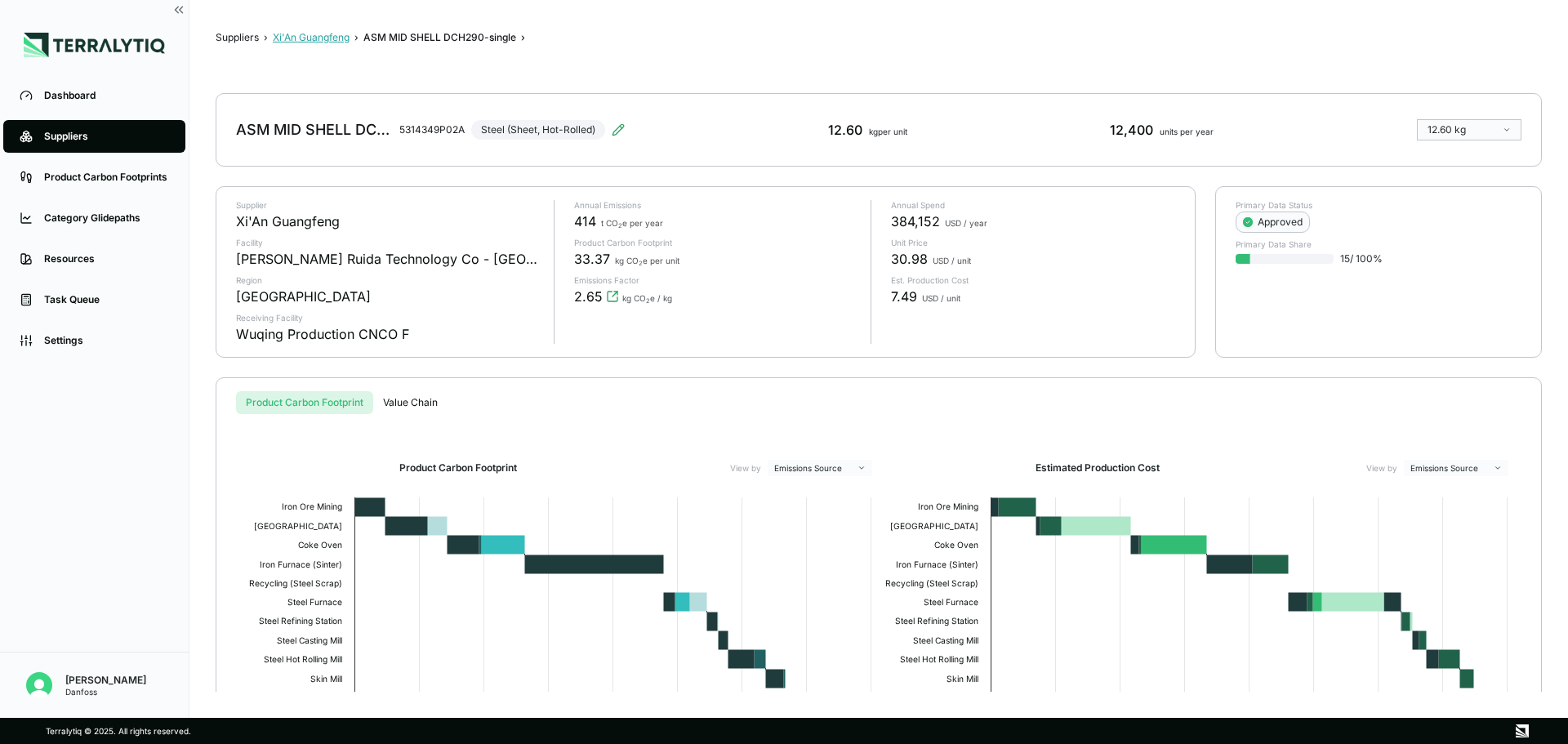
click at [314, 36] on button "Xi'An Guangfeng" at bounding box center [311, 38] width 76 height 13
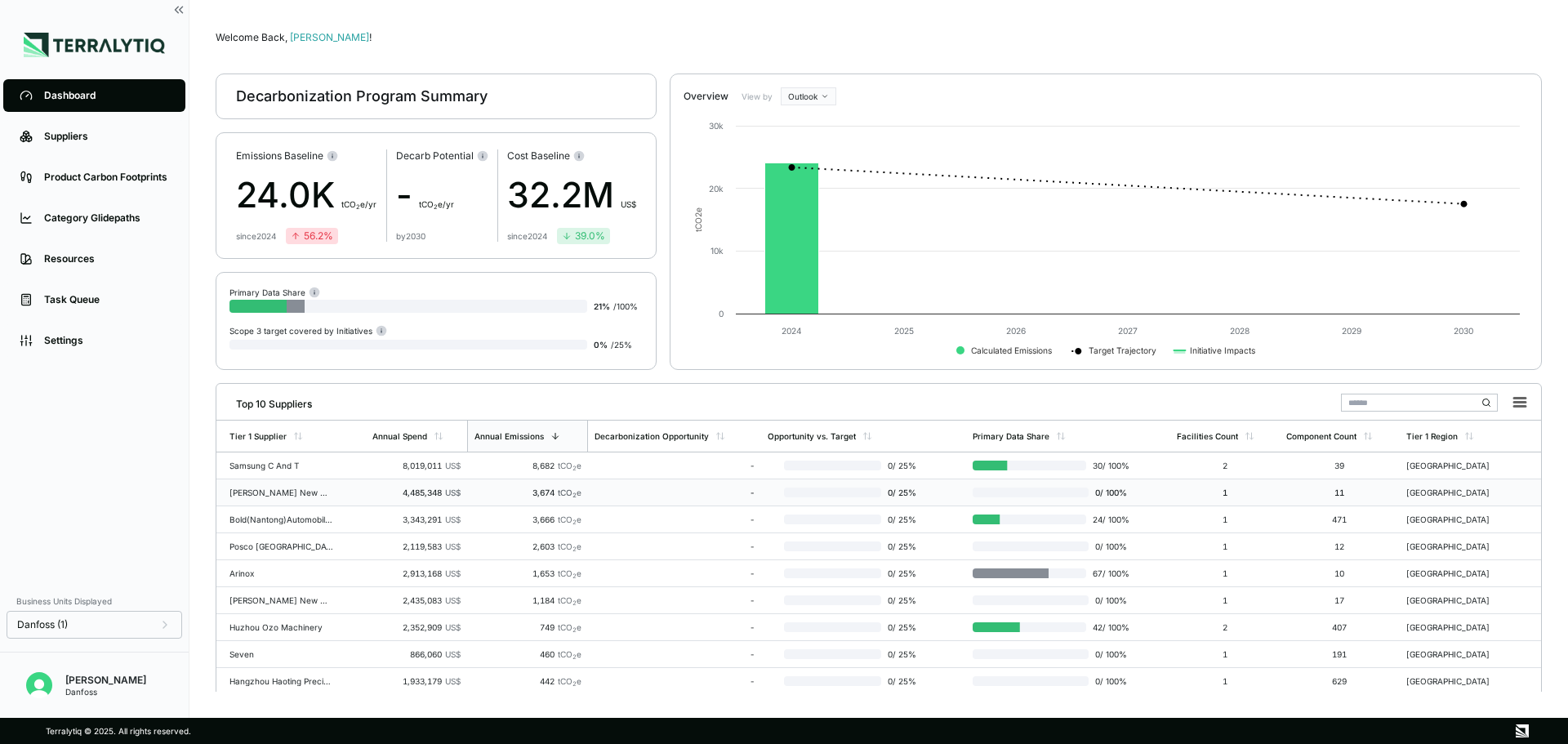
scroll to position [67, 0]
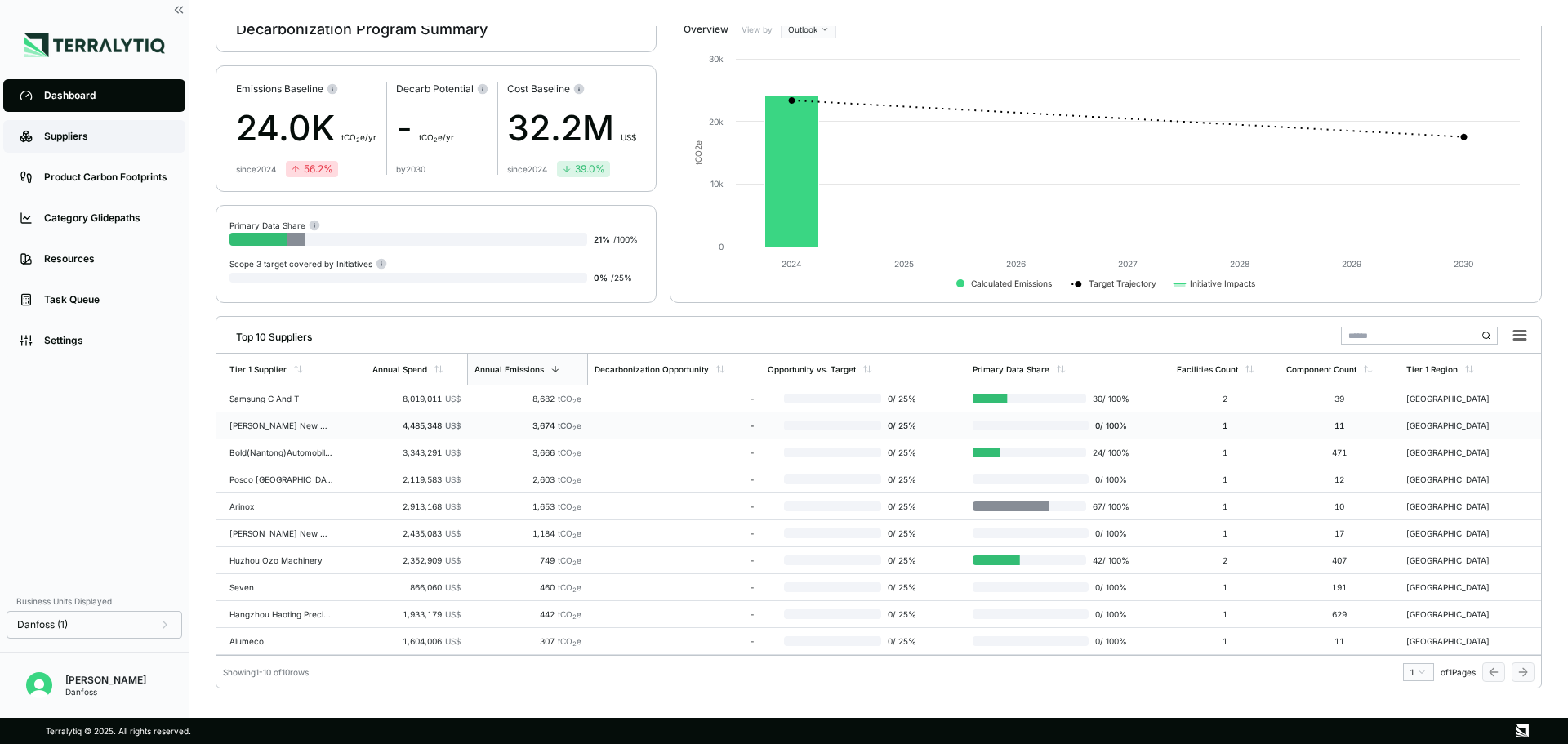
click at [54, 128] on link "Suppliers" at bounding box center [93, 136] width 182 height 32
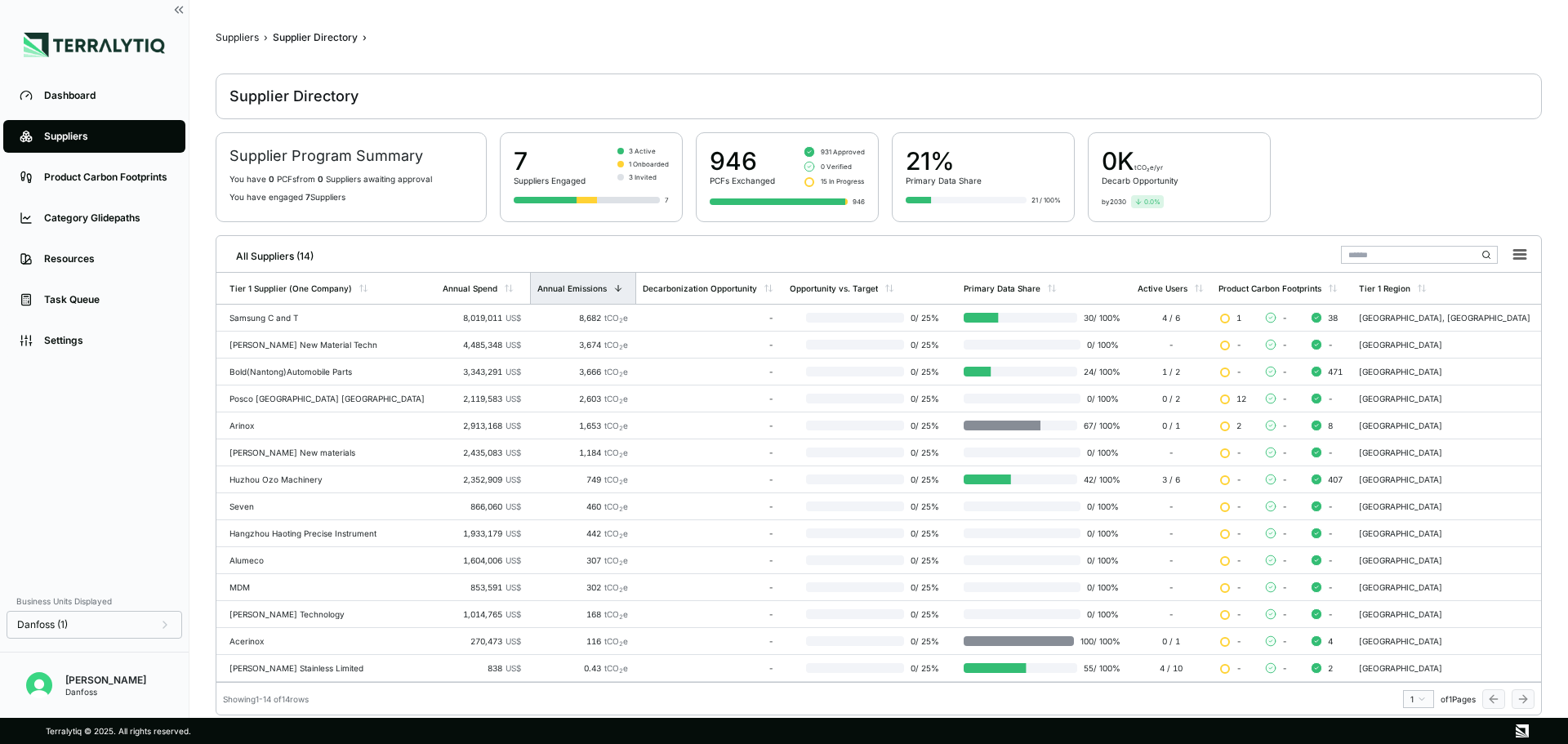
click at [589, 290] on div "Annual Emissions" at bounding box center [571, 288] width 70 height 10
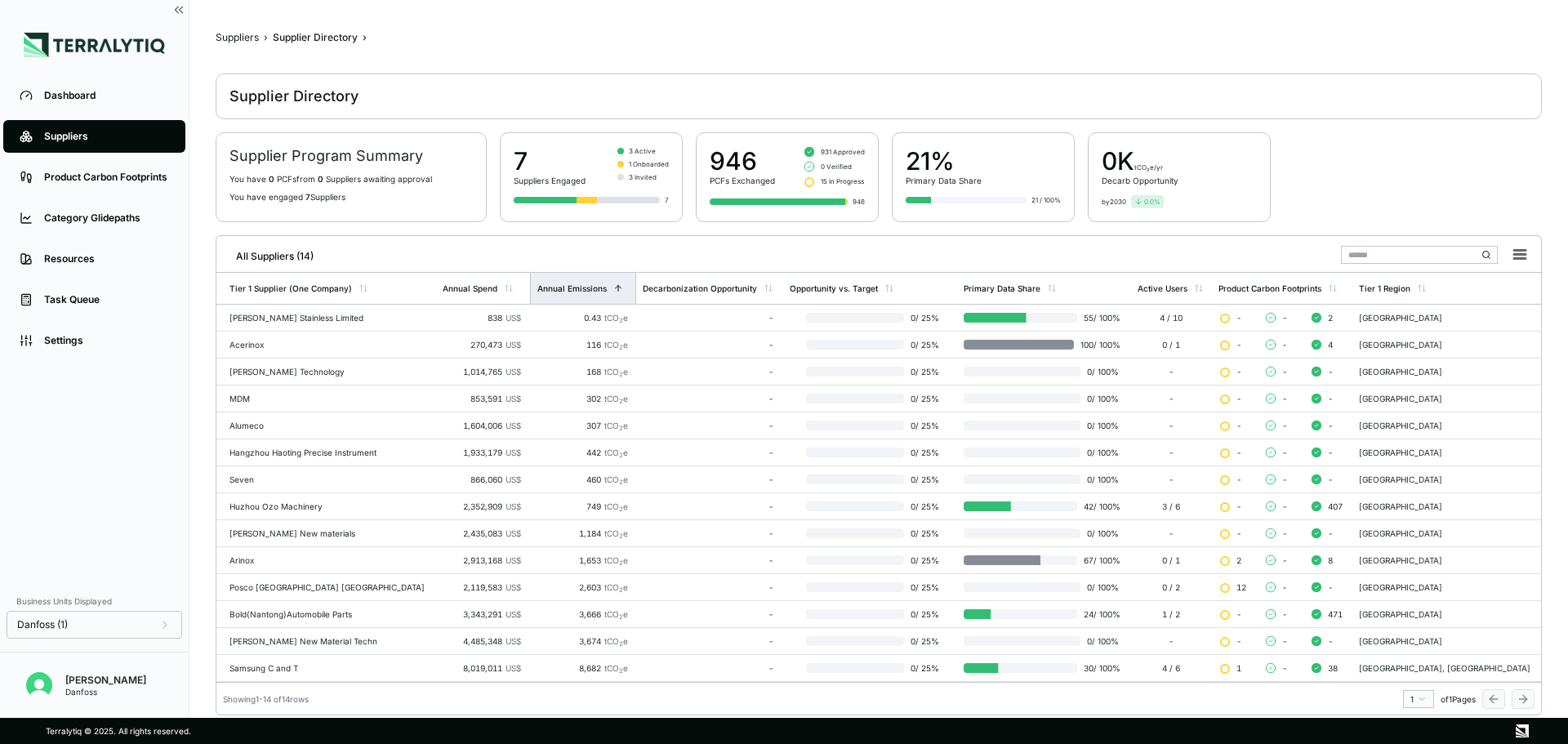
click at [589, 290] on div "Annual Emissions" at bounding box center [571, 288] width 70 height 10
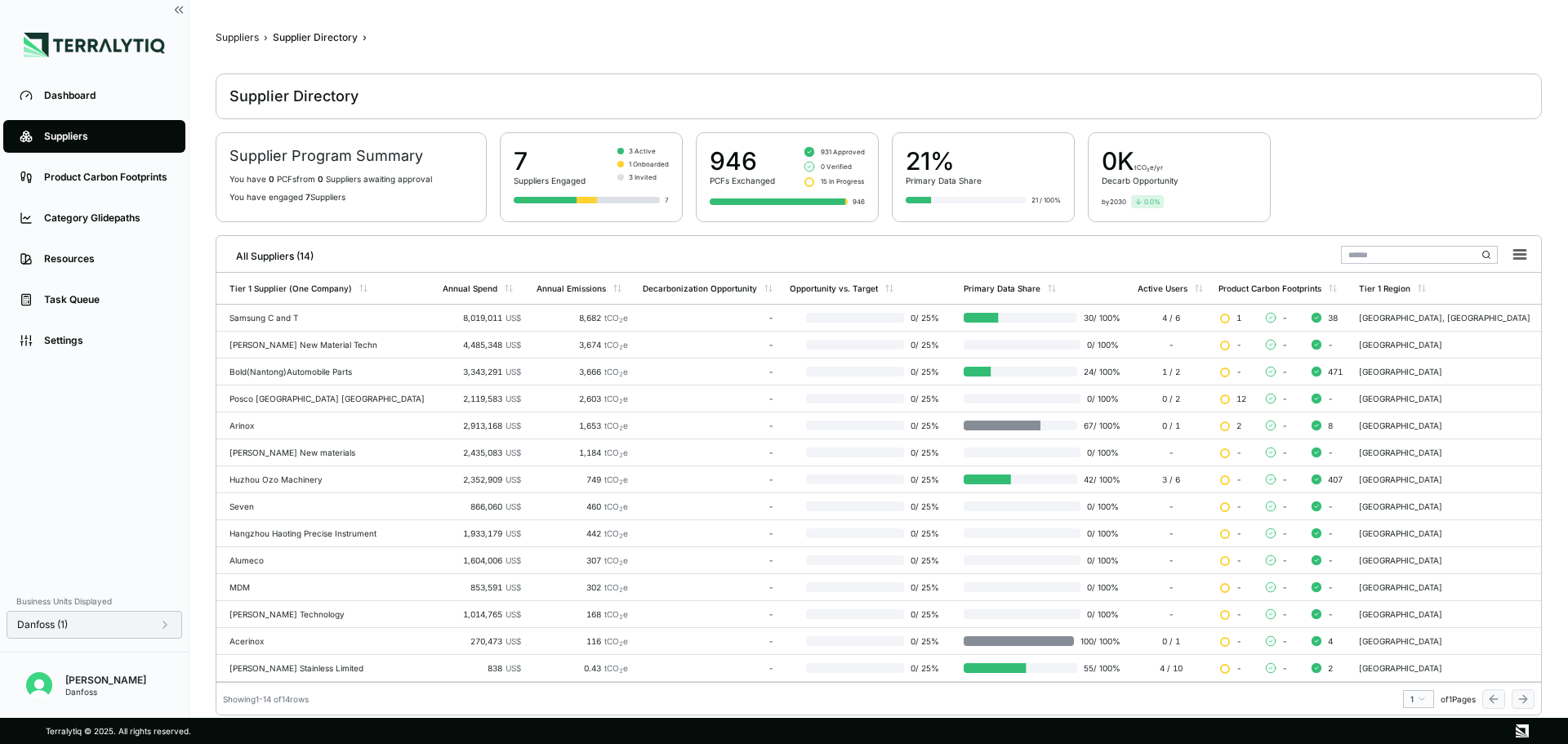
click at [169, 620] on icon at bounding box center [165, 625] width 13 height 13
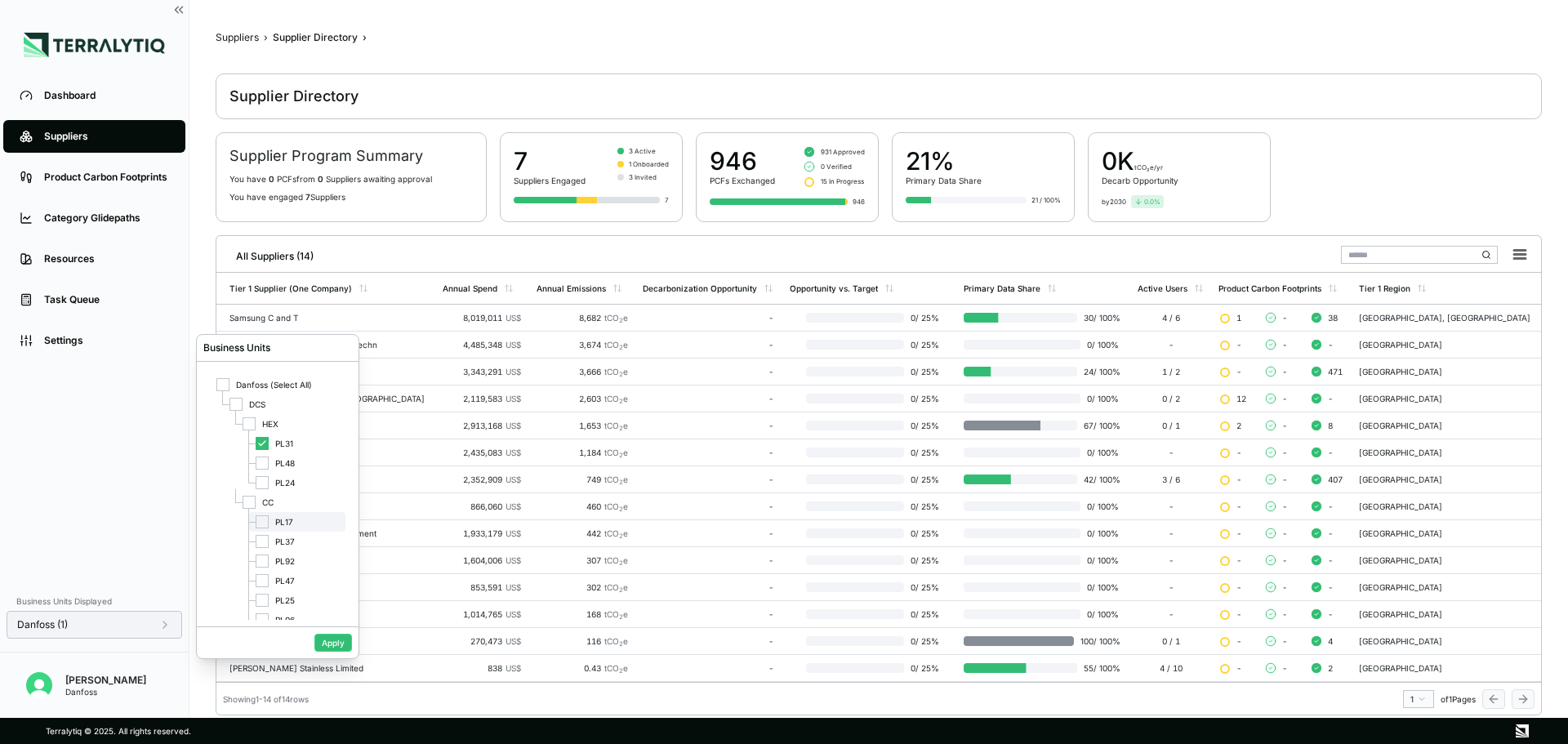
click at [258, 525] on div at bounding box center [262, 522] width 13 height 13
click at [262, 451] on div "PL31" at bounding box center [297, 444] width 96 height 20
click at [326, 644] on button "Apply" at bounding box center [333, 642] width 37 height 18
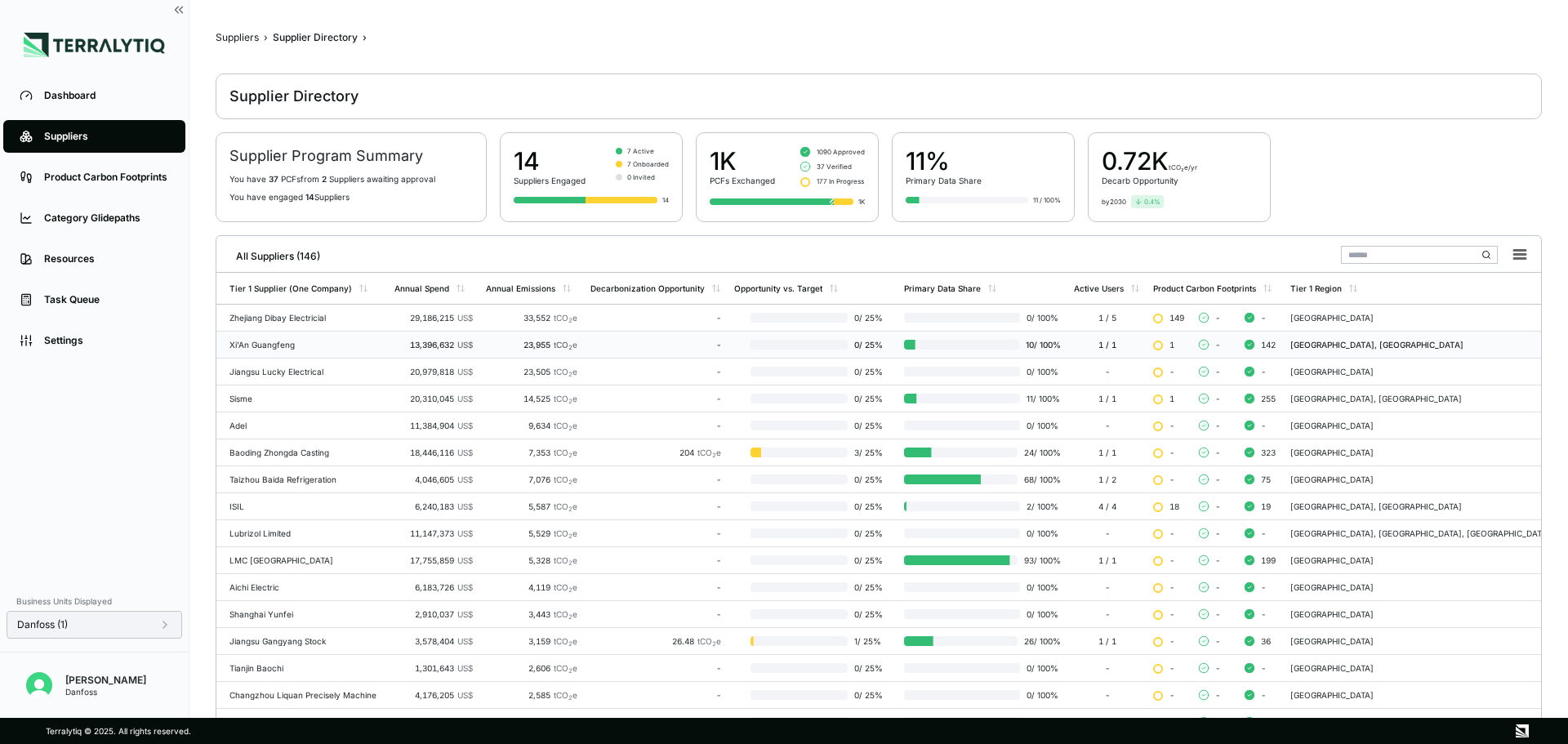
click at [641, 341] on div "-" at bounding box center [655, 344] width 131 height 10
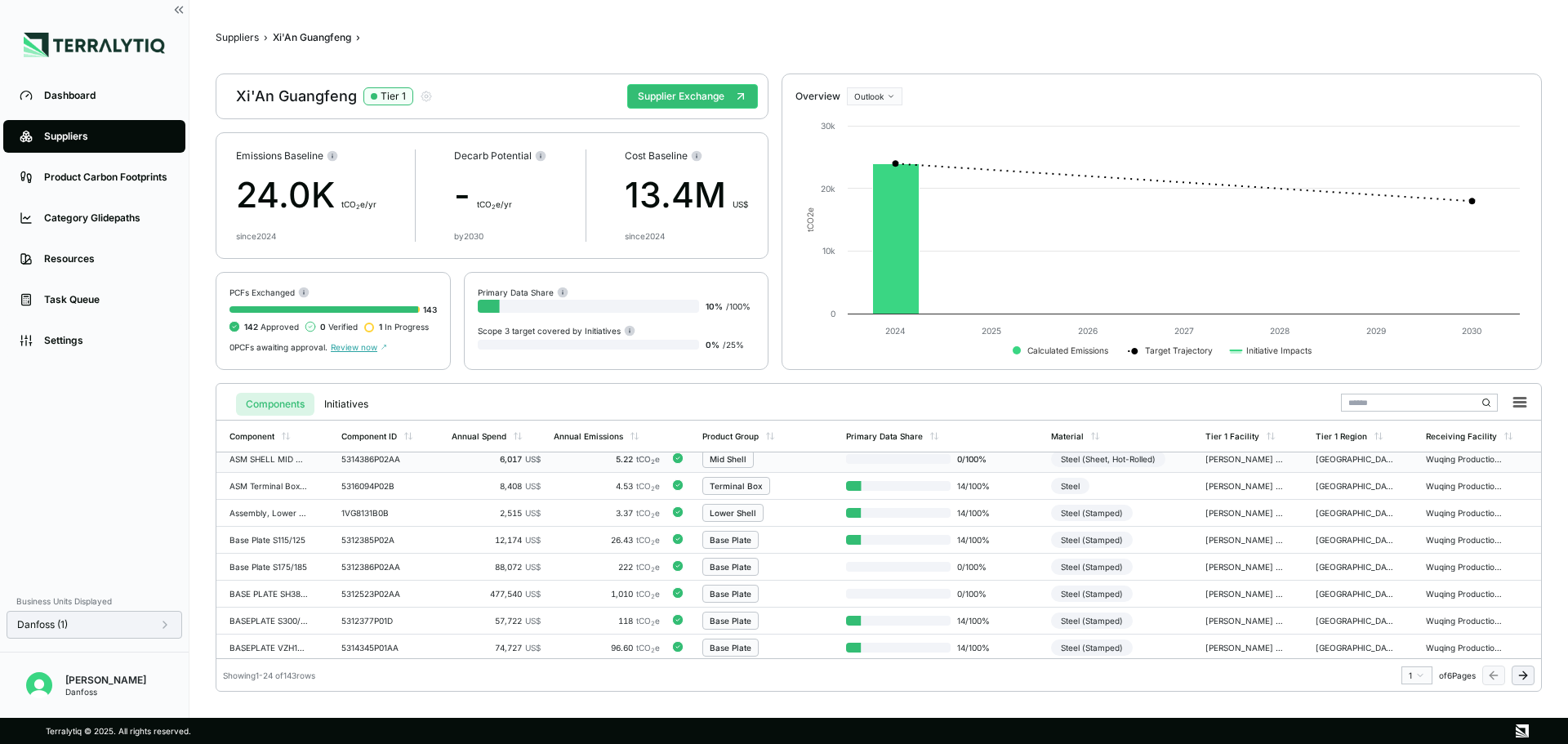
scroll to position [32, 0]
drag, startPoint x: 380, startPoint y: 434, endPoint x: 397, endPoint y: 445, distance: 20.2
click at [380, 434] on div "Component ID" at bounding box center [369, 436] width 55 height 10
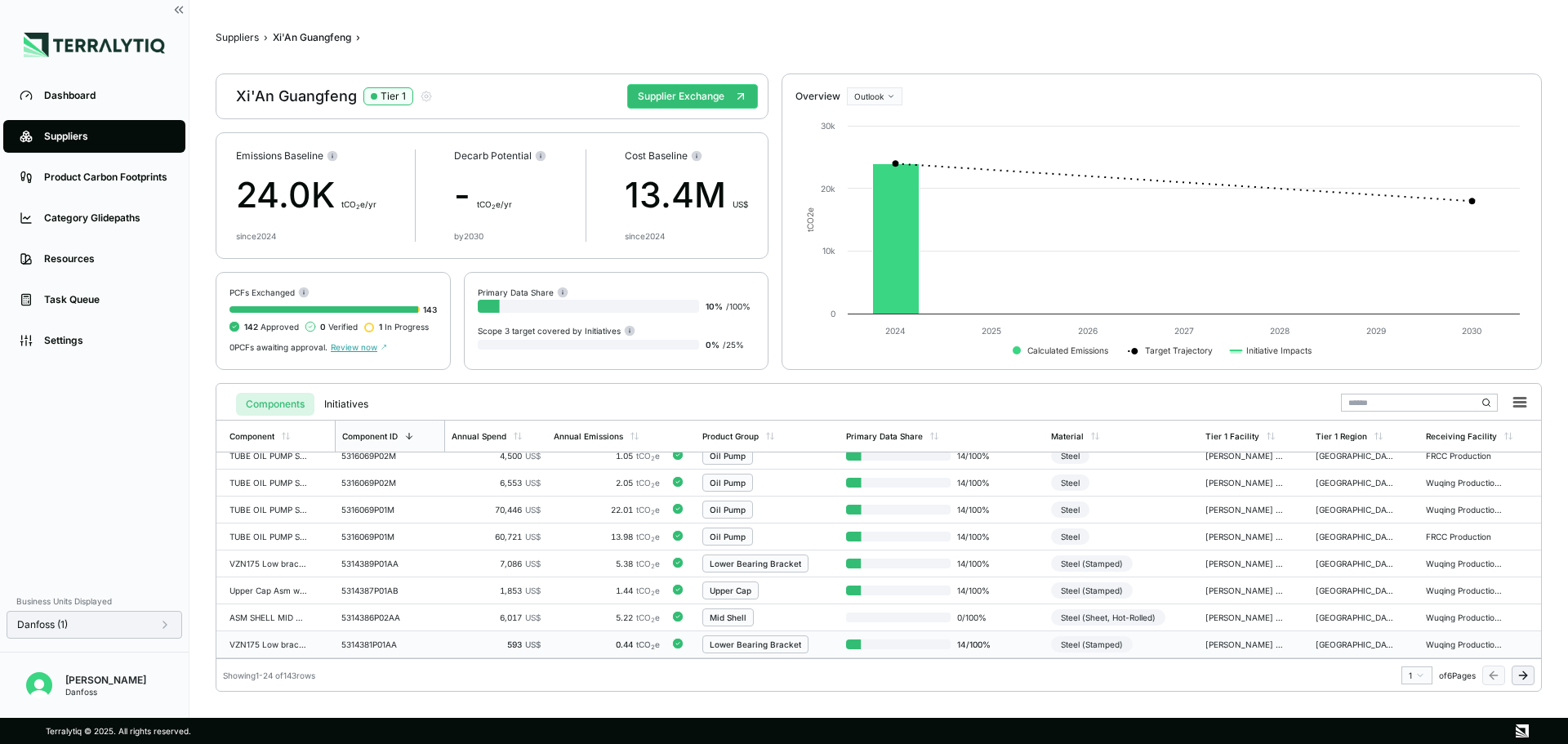
click at [421, 644] on td "5314381P01AA" at bounding box center [390, 645] width 111 height 27
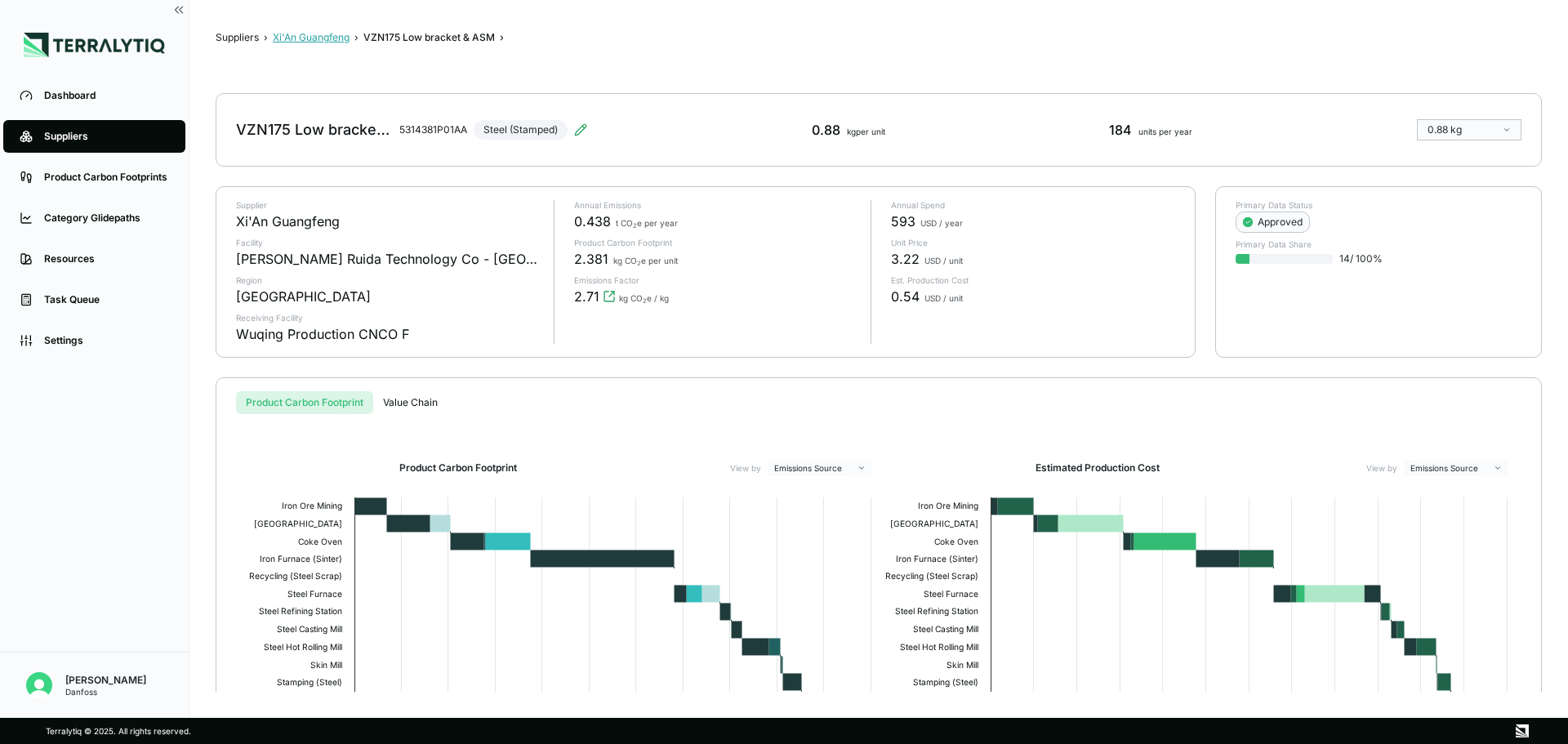
click at [318, 43] on button "Xi'An Guangfeng" at bounding box center [311, 38] width 76 height 13
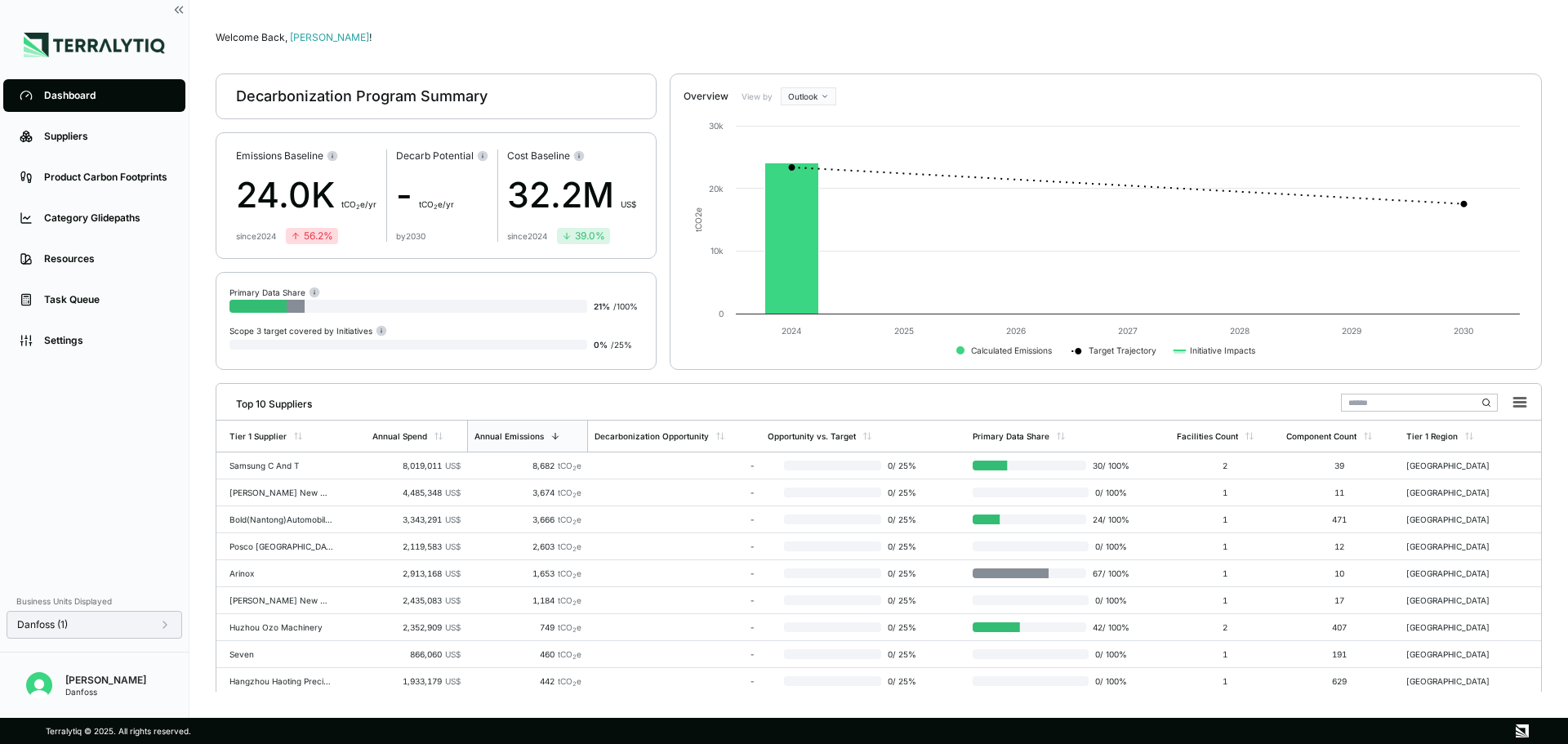
click at [158, 627] on div "Danfoss (1)" at bounding box center [94, 625] width 155 height 13
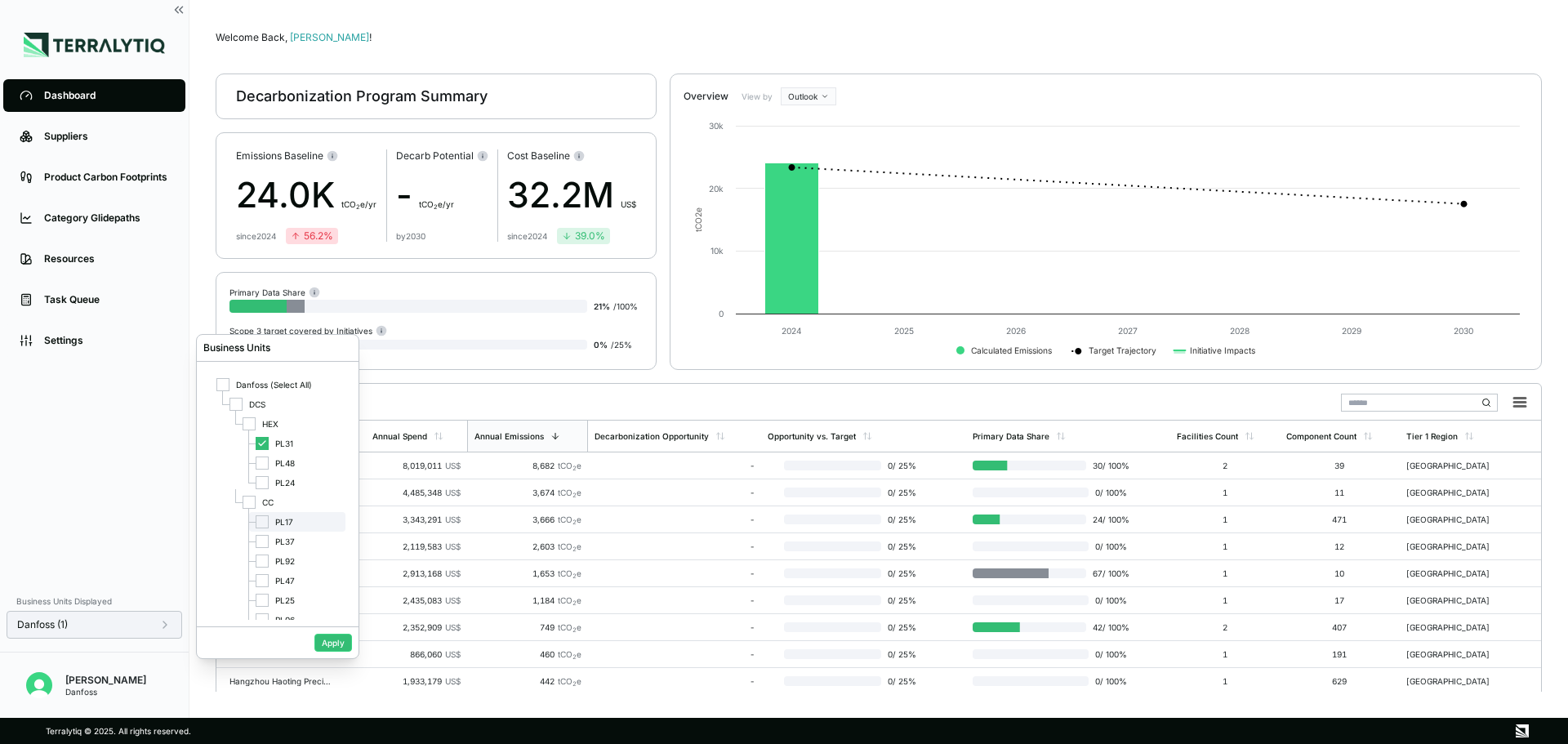
click at [262, 524] on div at bounding box center [262, 522] width 13 height 13
click at [260, 440] on icon at bounding box center [262, 444] width 10 height 10
click at [340, 639] on button "Apply" at bounding box center [333, 642] width 37 height 18
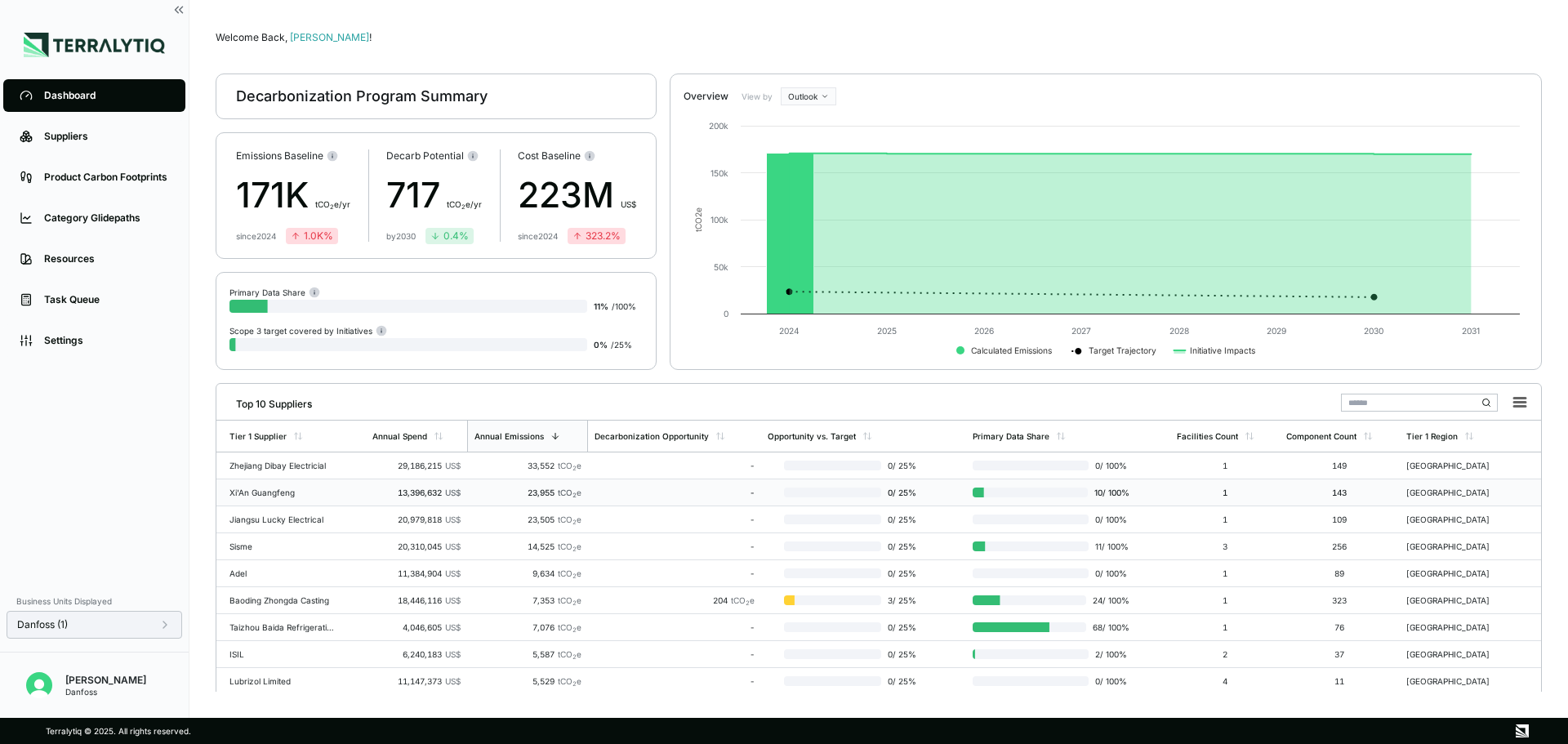
click at [370, 493] on td "13,396,632 US$" at bounding box center [417, 493] width 101 height 27
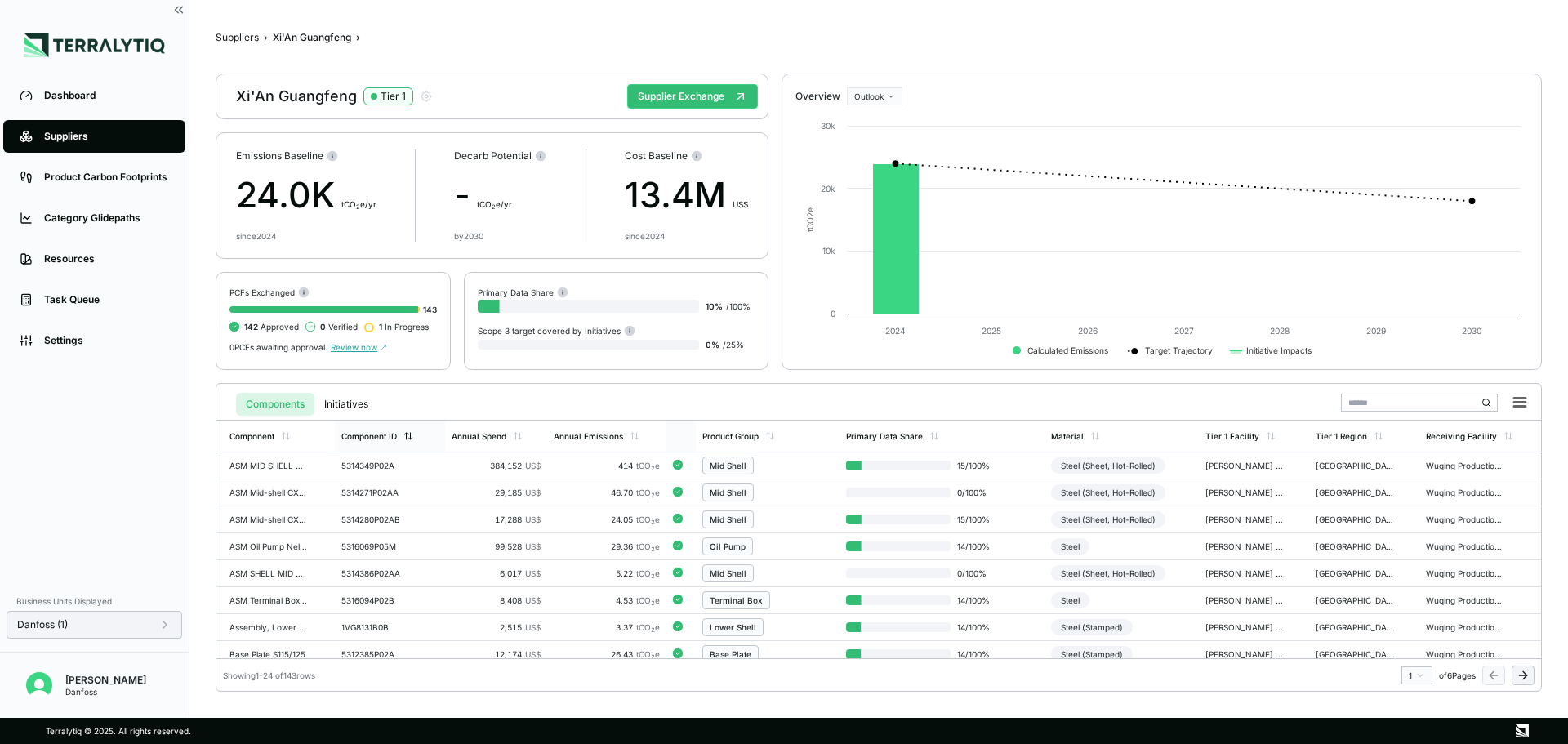
click at [360, 440] on div "Component ID" at bounding box center [369, 436] width 55 height 10
click at [360, 440] on div "Component ID" at bounding box center [370, 436] width 55 height 10
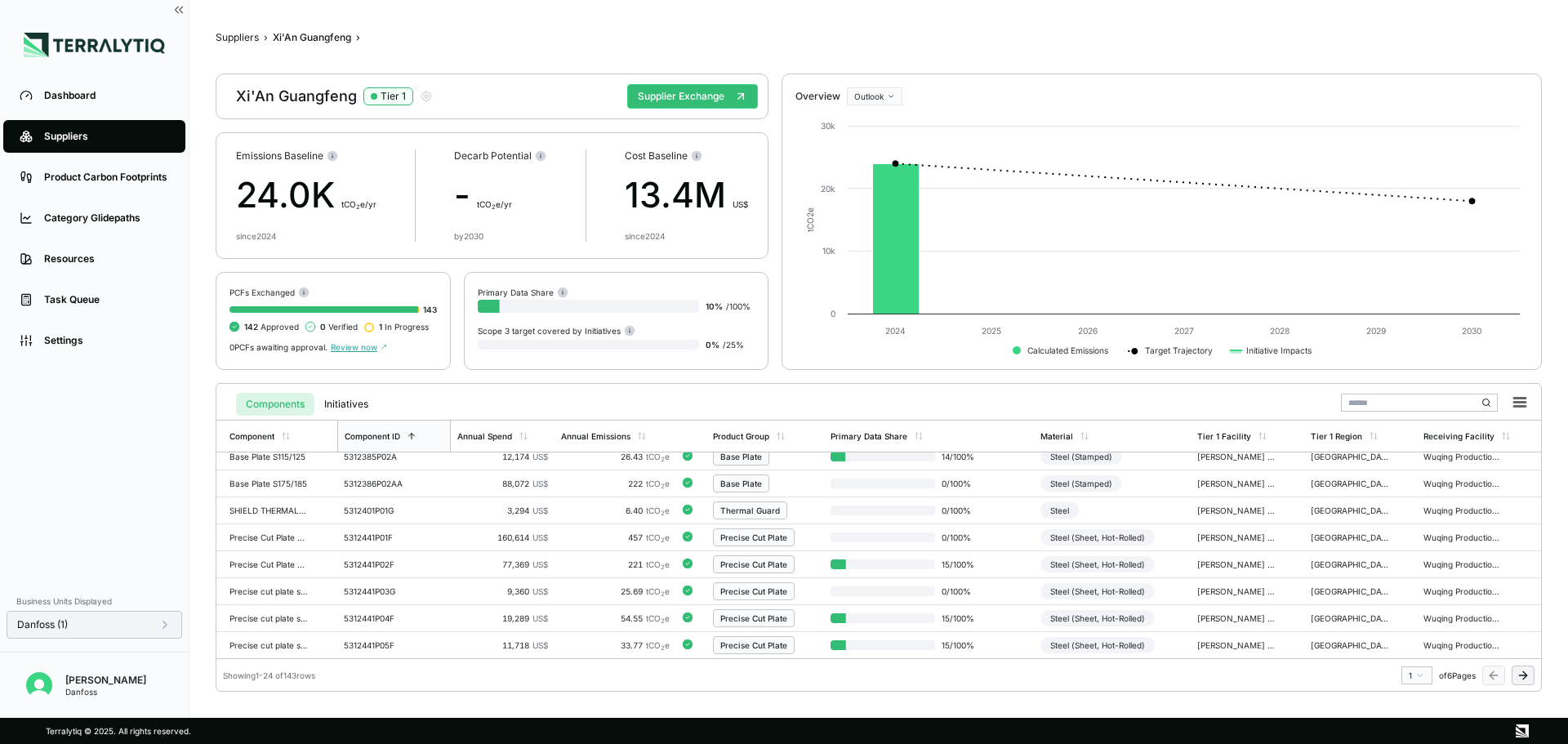
scroll to position [441, 0]
click at [406, 400] on div "Components Initiatives" at bounding box center [878, 400] width 1311 height 33
click at [415, 437] on icon at bounding box center [411, 436] width 10 height 10
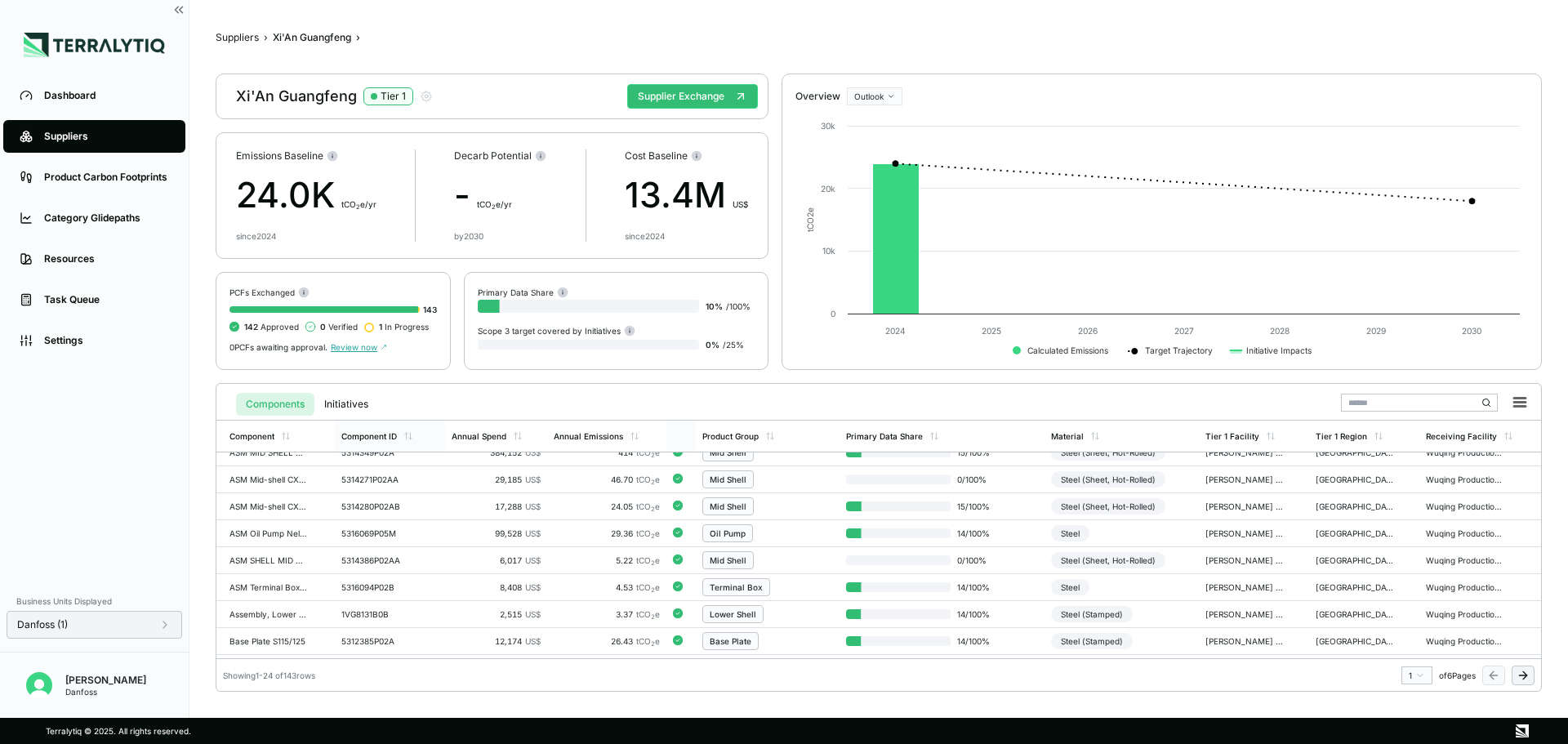
scroll to position [0, 0]
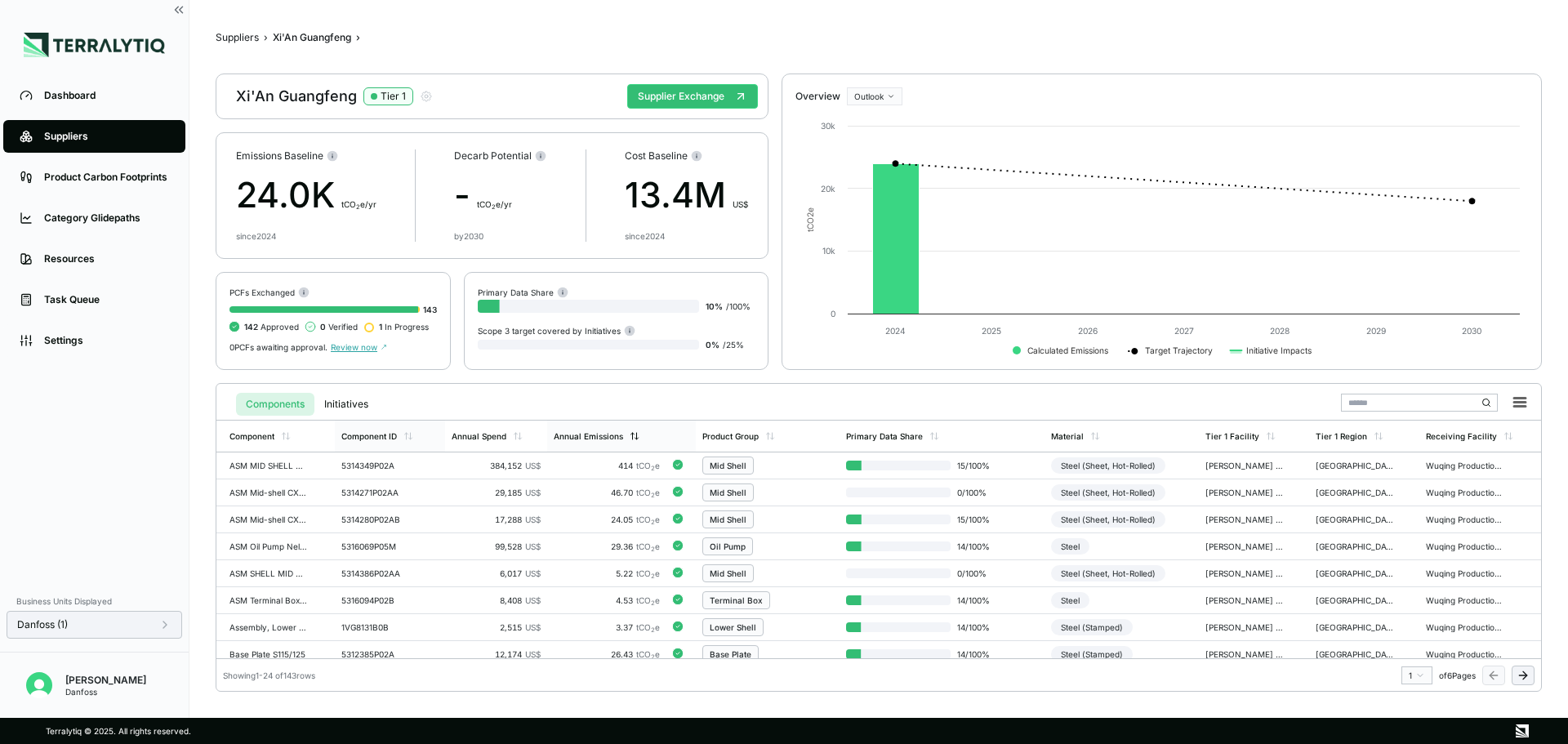
click at [618, 440] on div "Annual Emissions" at bounding box center [588, 436] width 70 height 10
click at [612, 437] on div "Annual Emissions" at bounding box center [588, 436] width 70 height 10
click at [611, 436] on div "Annual Emissions" at bounding box center [588, 436] width 70 height 10
click at [596, 434] on div "Annual Emissions" at bounding box center [588, 436] width 70 height 10
click at [366, 434] on div "Component ID" at bounding box center [369, 436] width 55 height 10
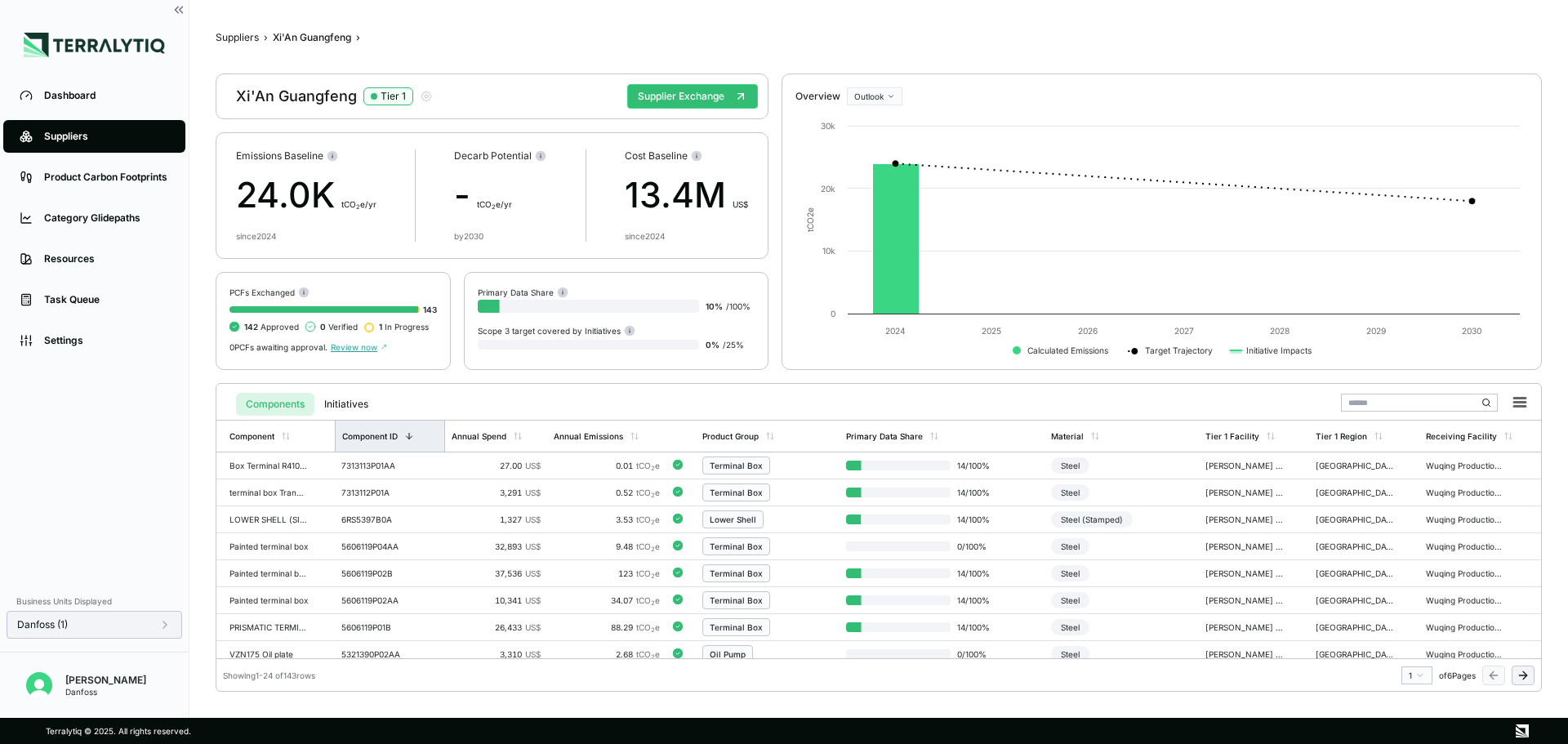
click at [366, 434] on div "Component ID" at bounding box center [370, 436] width 55 height 10
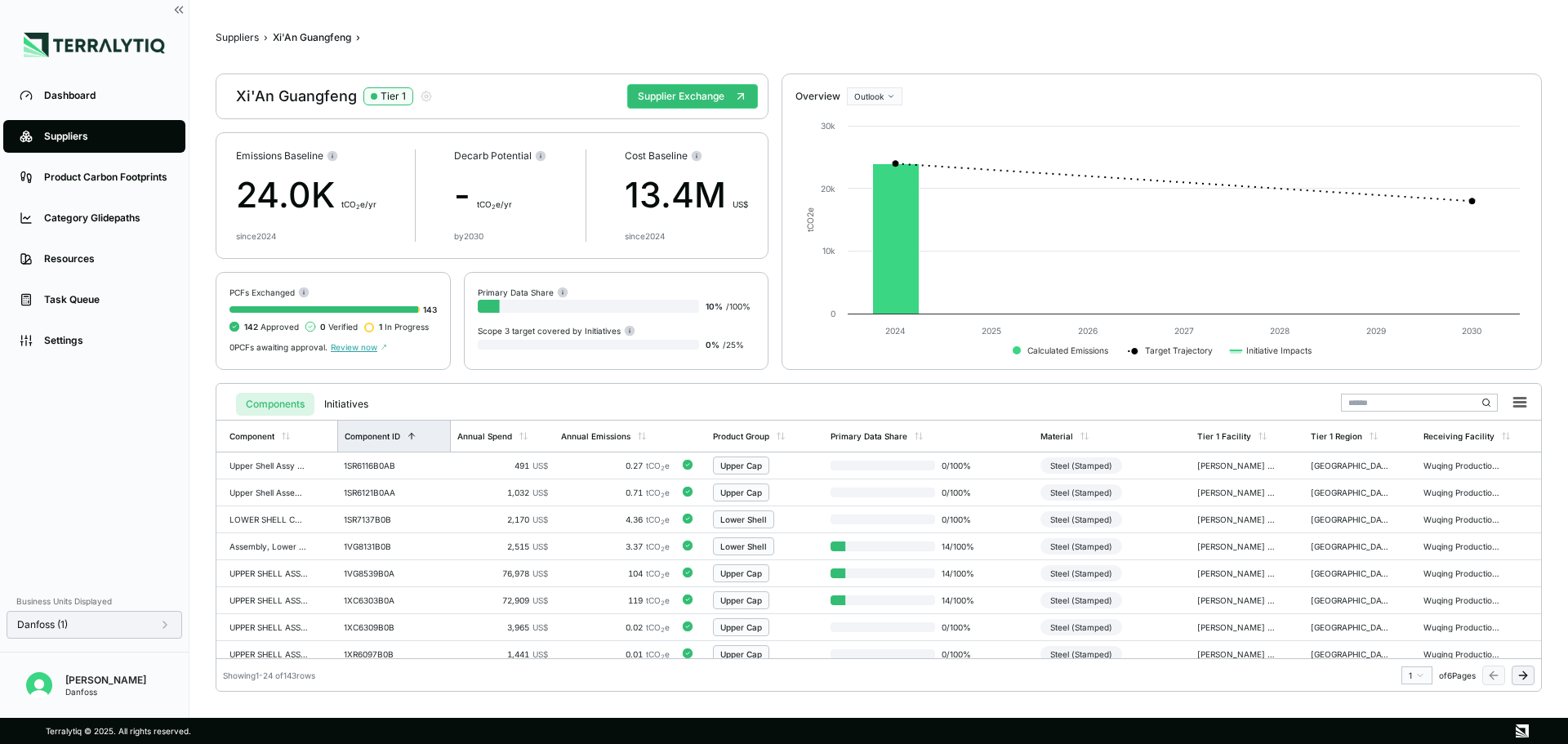
click at [366, 434] on div "Component ID" at bounding box center [372, 436] width 55 height 10
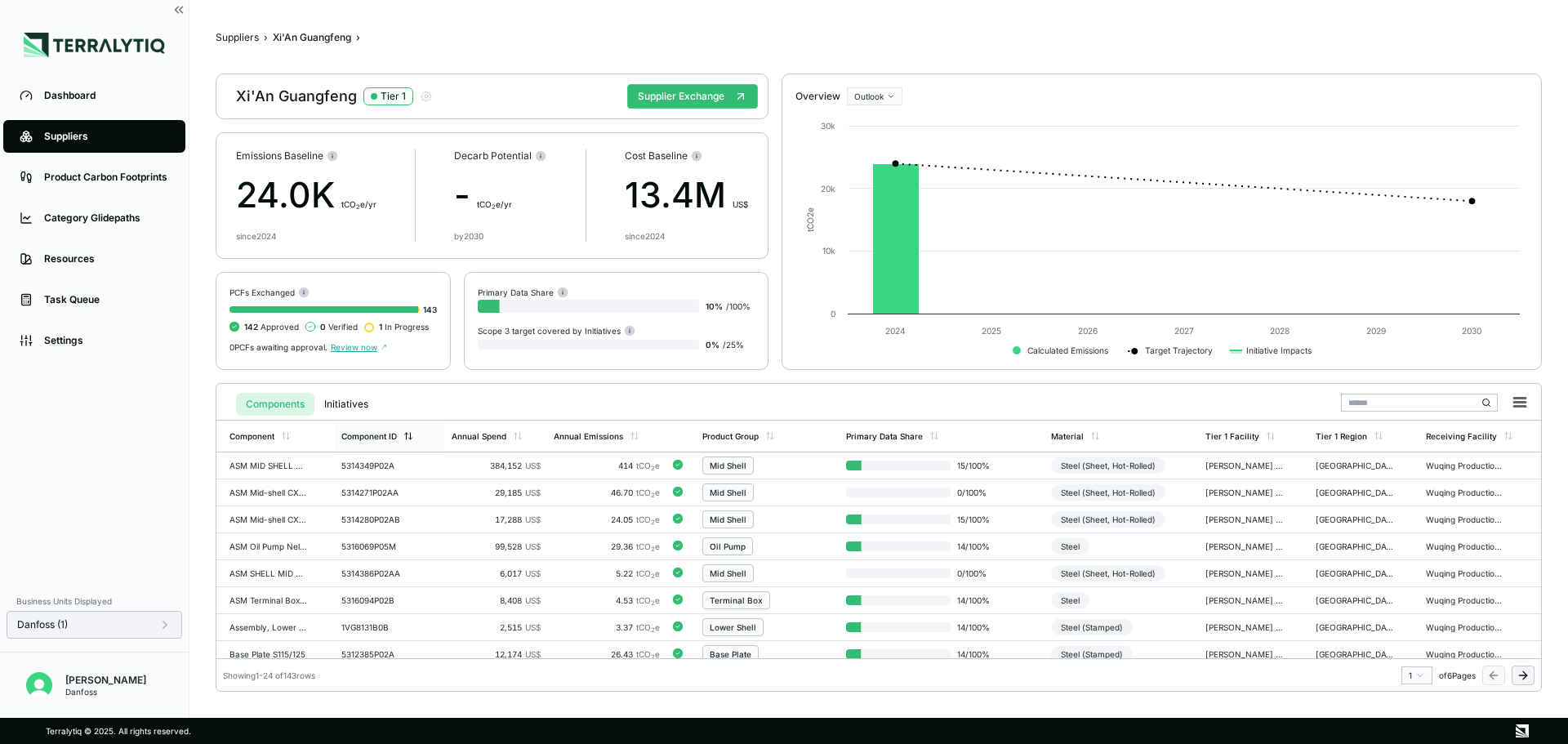
click at [378, 434] on div "Component ID" at bounding box center [369, 436] width 55 height 10
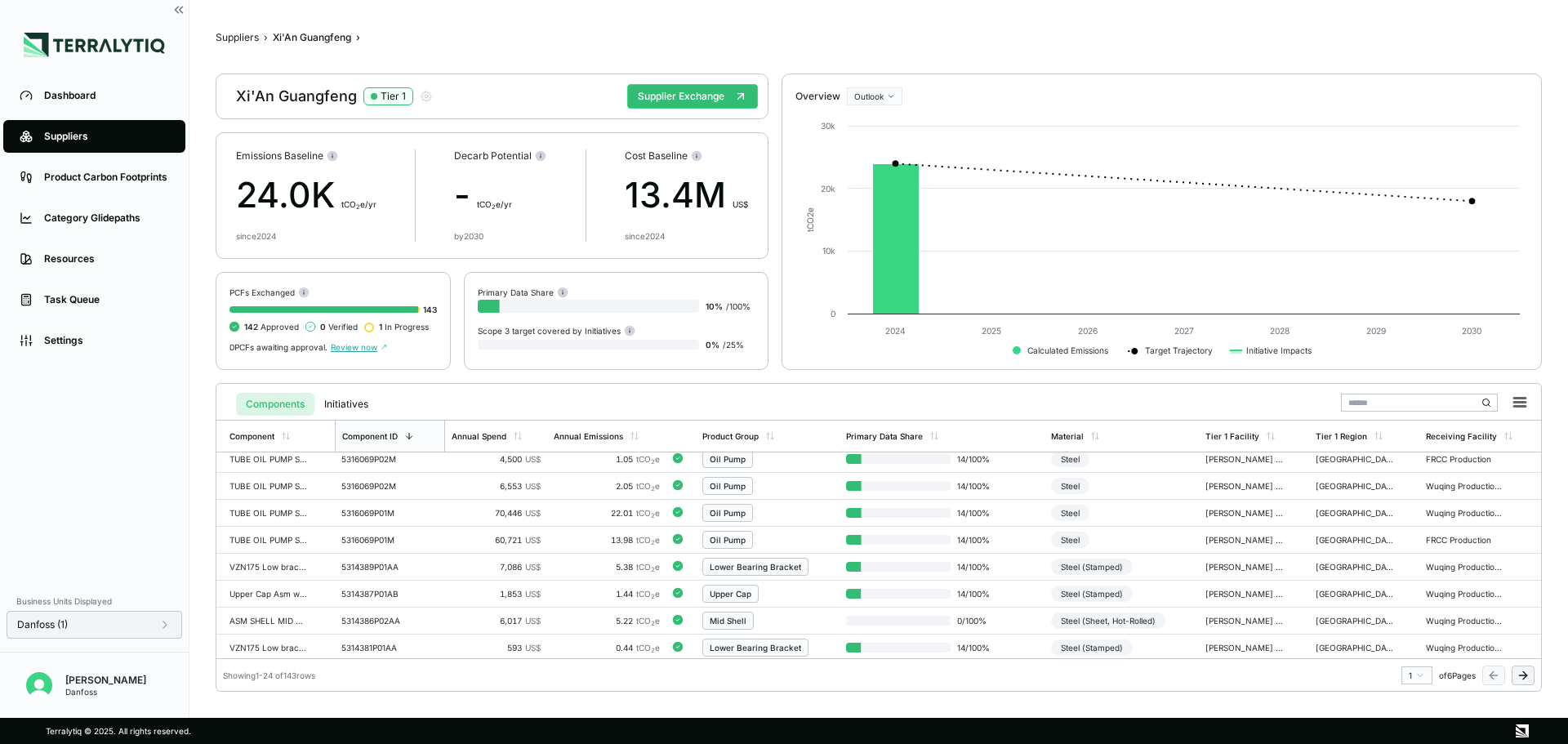
scroll to position [441, 0]
click at [781, 675] on icon at bounding box center [1522, 675] width 8 height 0
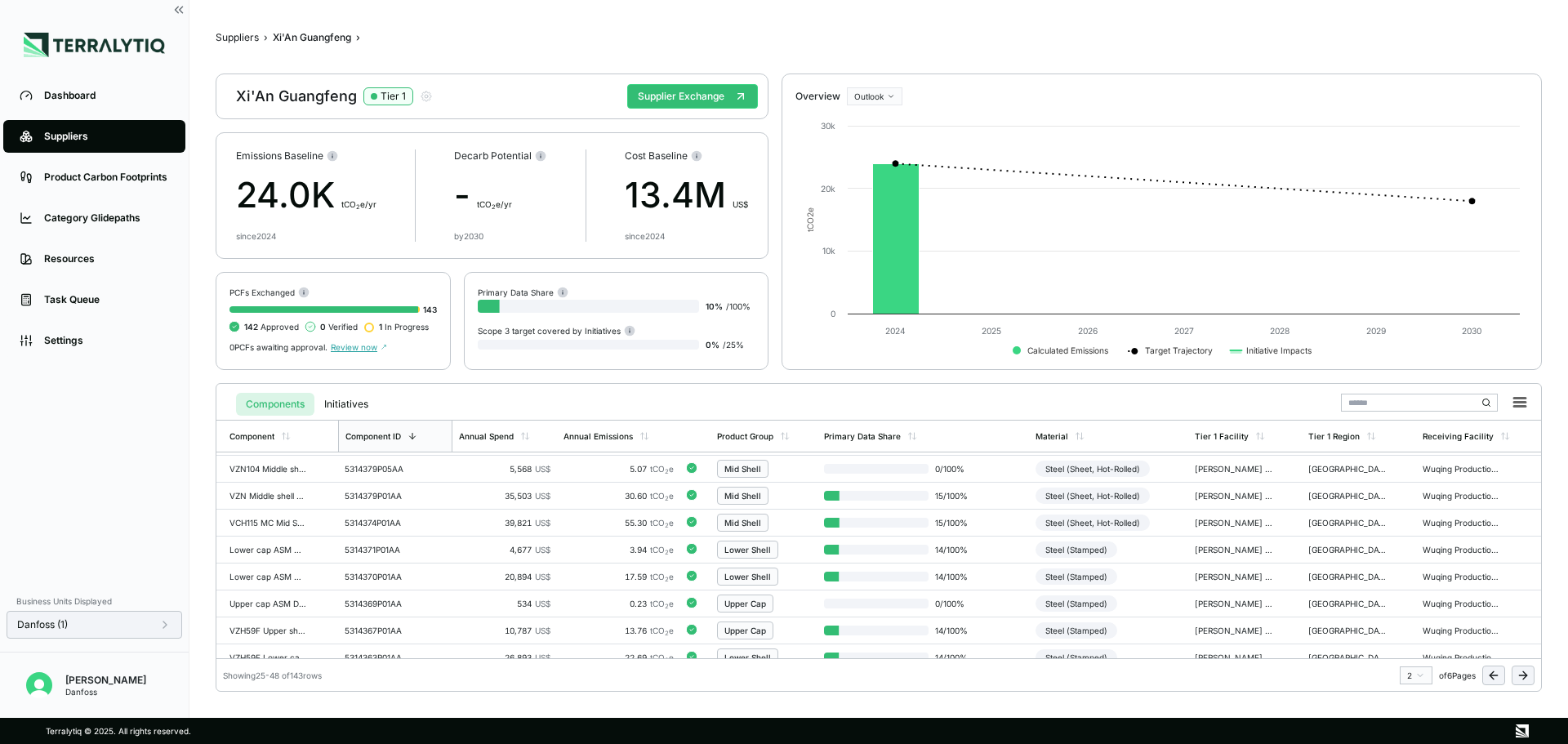
scroll to position [0, 0]
click at [781, 678] on button at bounding box center [1494, 675] width 23 height 20
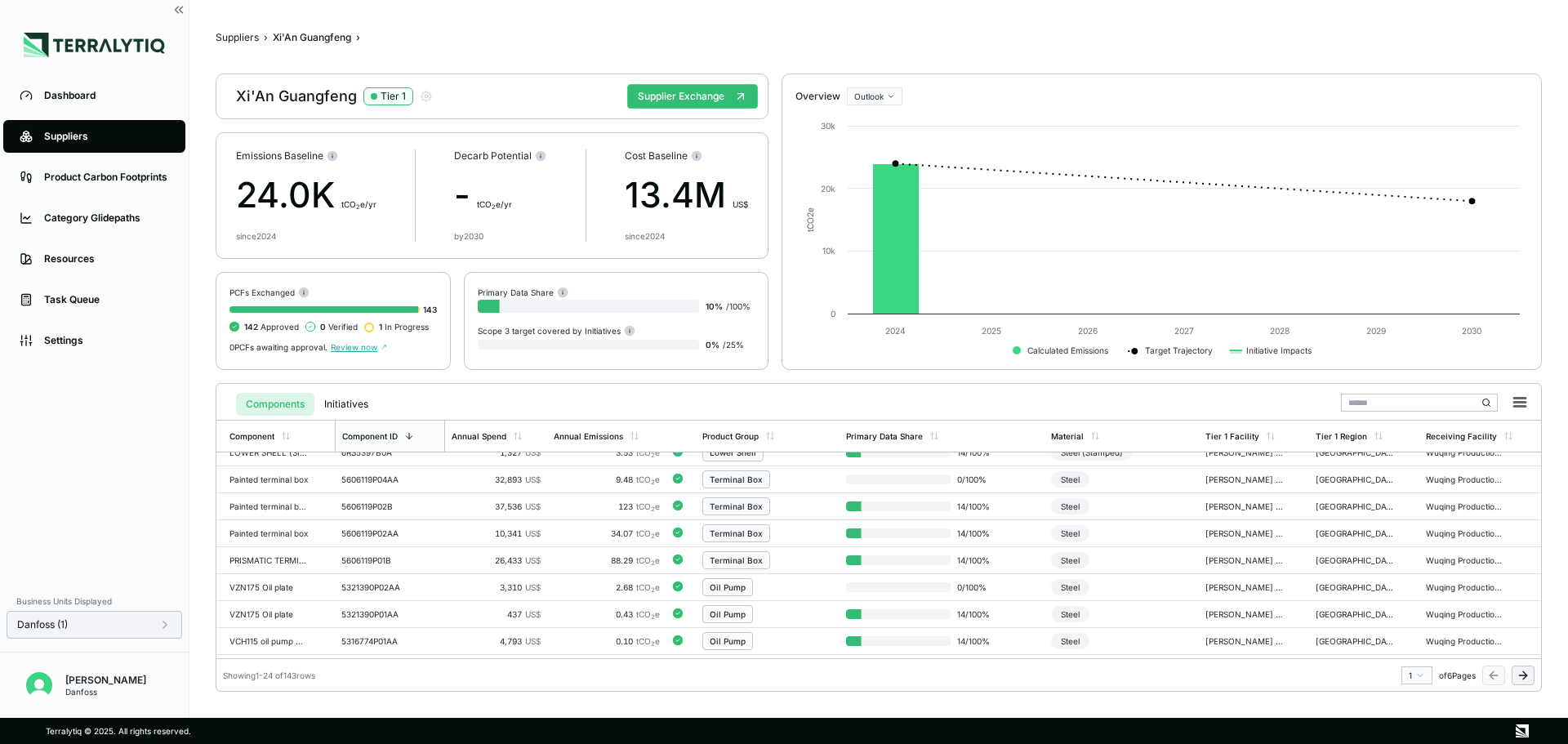
scroll to position [32, 0]
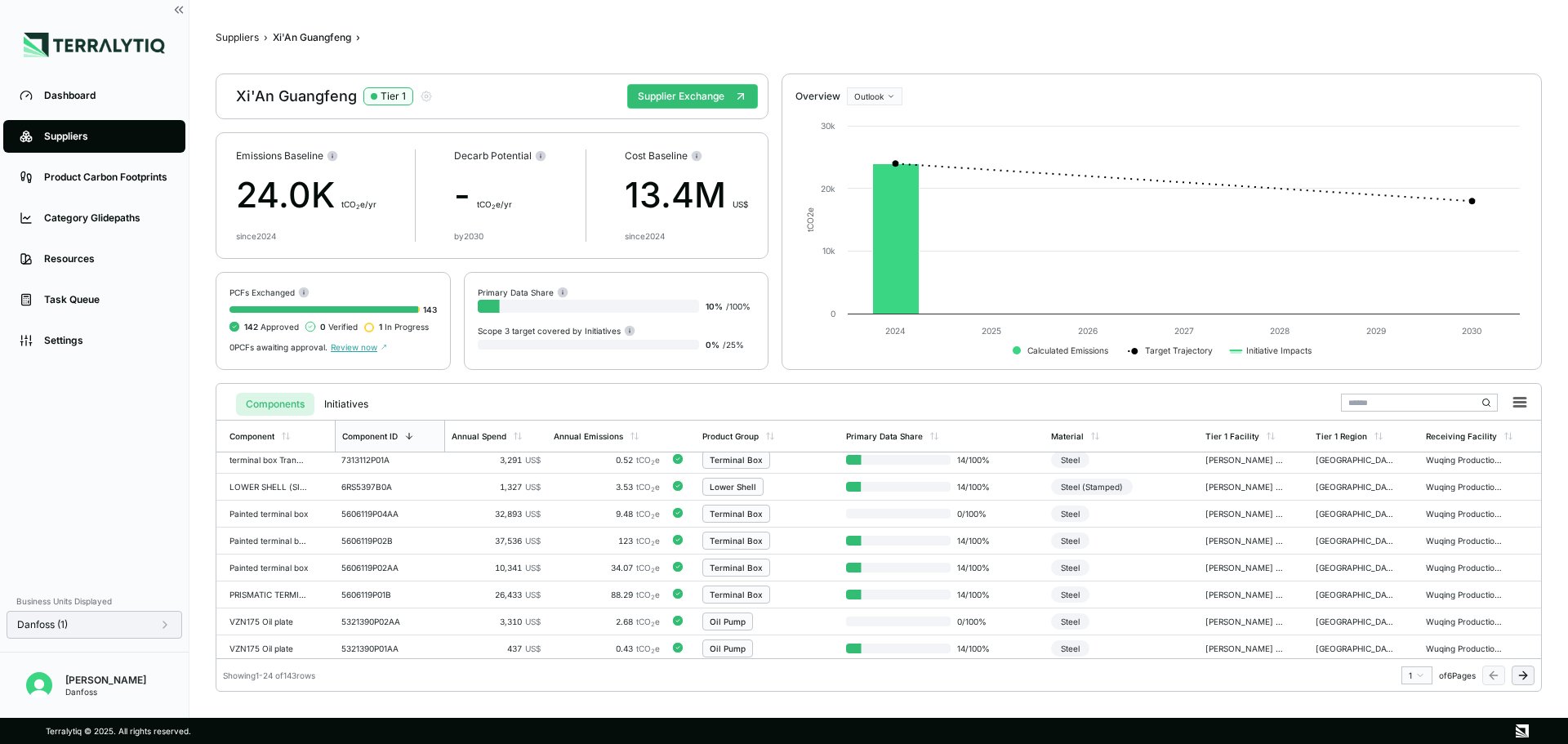
click at [224, 31] on div "Suppliers › Xi'An Guangfeng › Xi'An Guangfeng Tier 1 Supplier Exchange Emission…" at bounding box center [878, 359] width 1326 height 666
click at [228, 47] on div "Suppliers › Xi'An Guangfeng › Xi'An Guangfeng Tier 1 Supplier Exchange Emission…" at bounding box center [878, 359] width 1326 height 666
click at [229, 39] on button "Suppliers" at bounding box center [237, 38] width 43 height 13
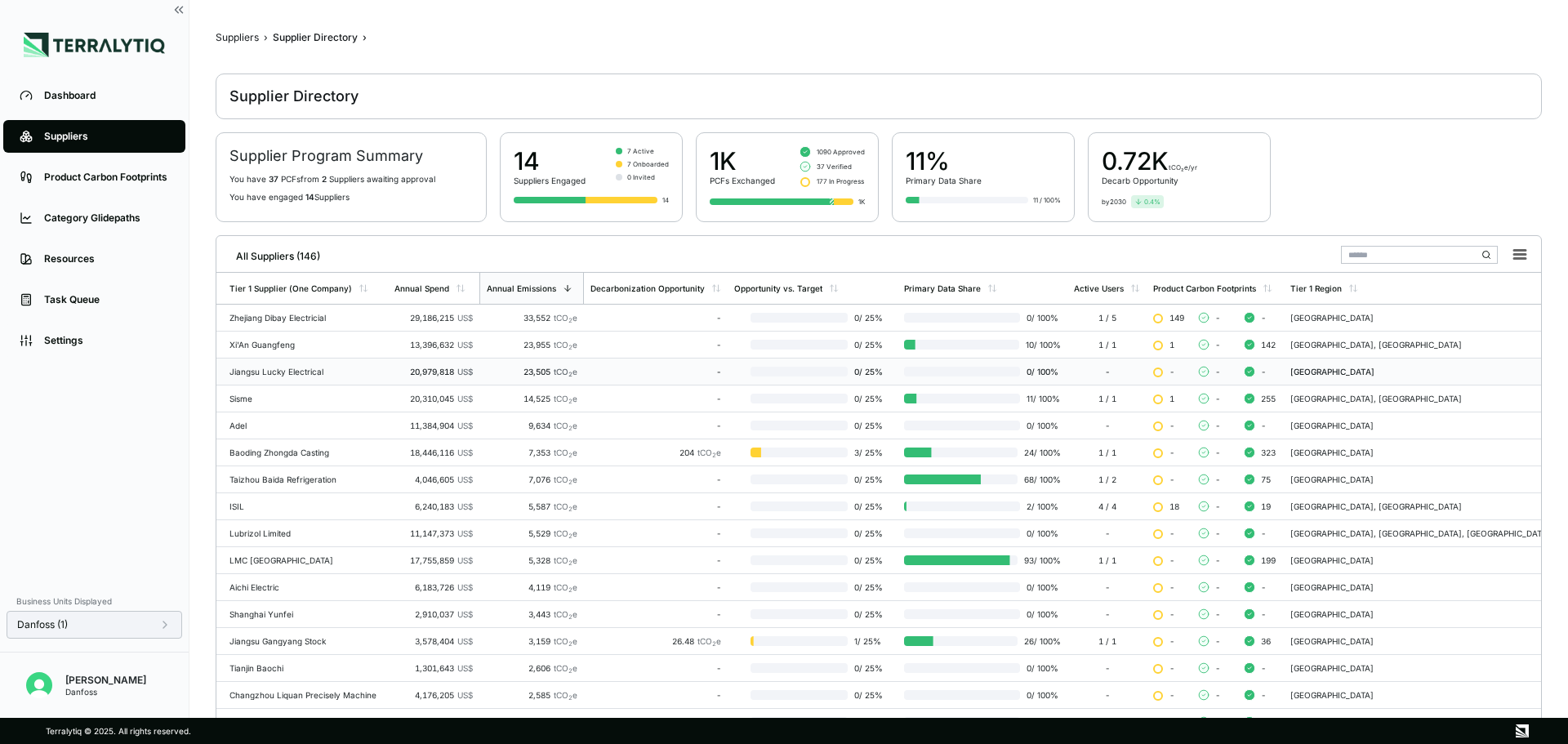
click at [612, 369] on div "-" at bounding box center [655, 371] width 131 height 10
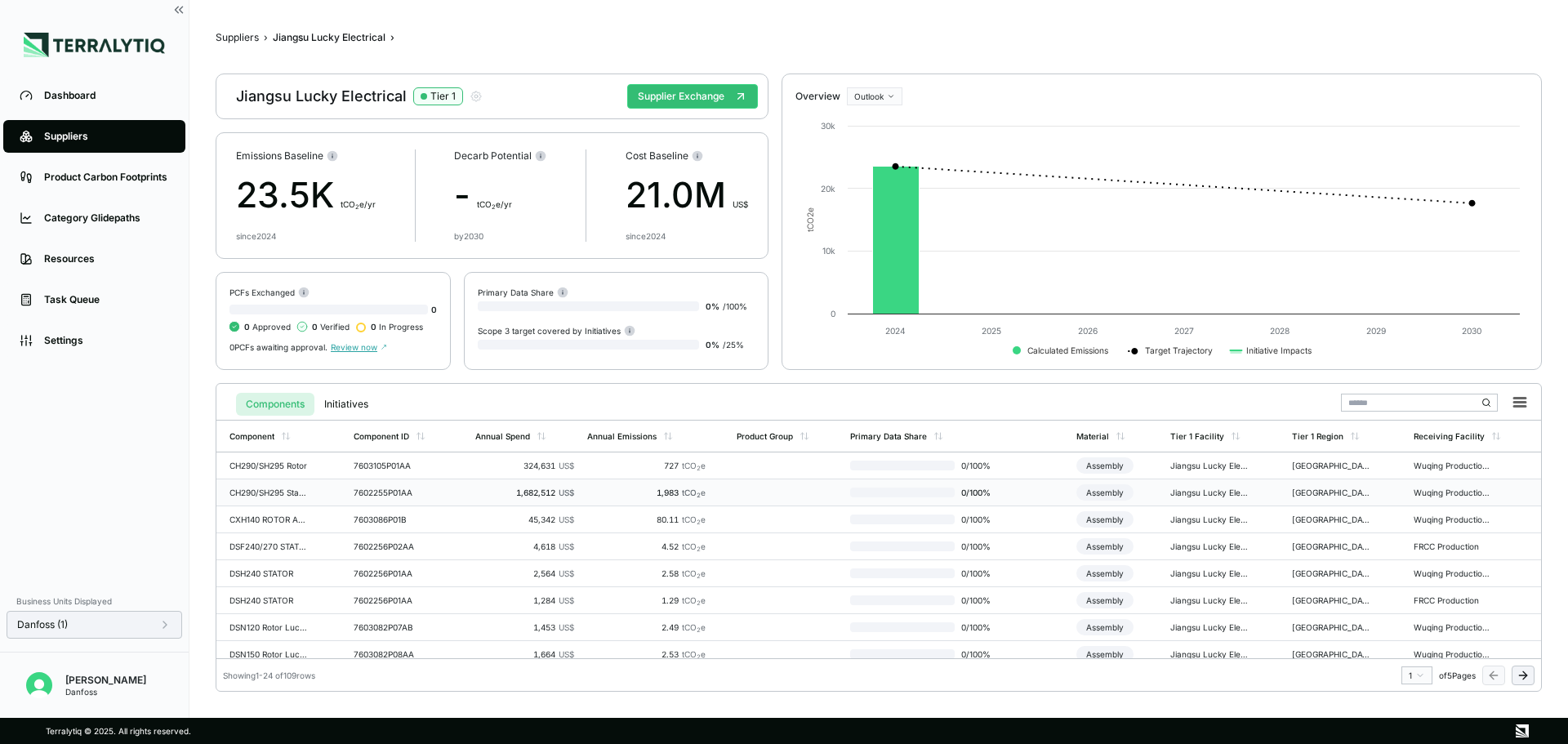
click at [752, 502] on td at bounding box center [787, 493] width 114 height 27
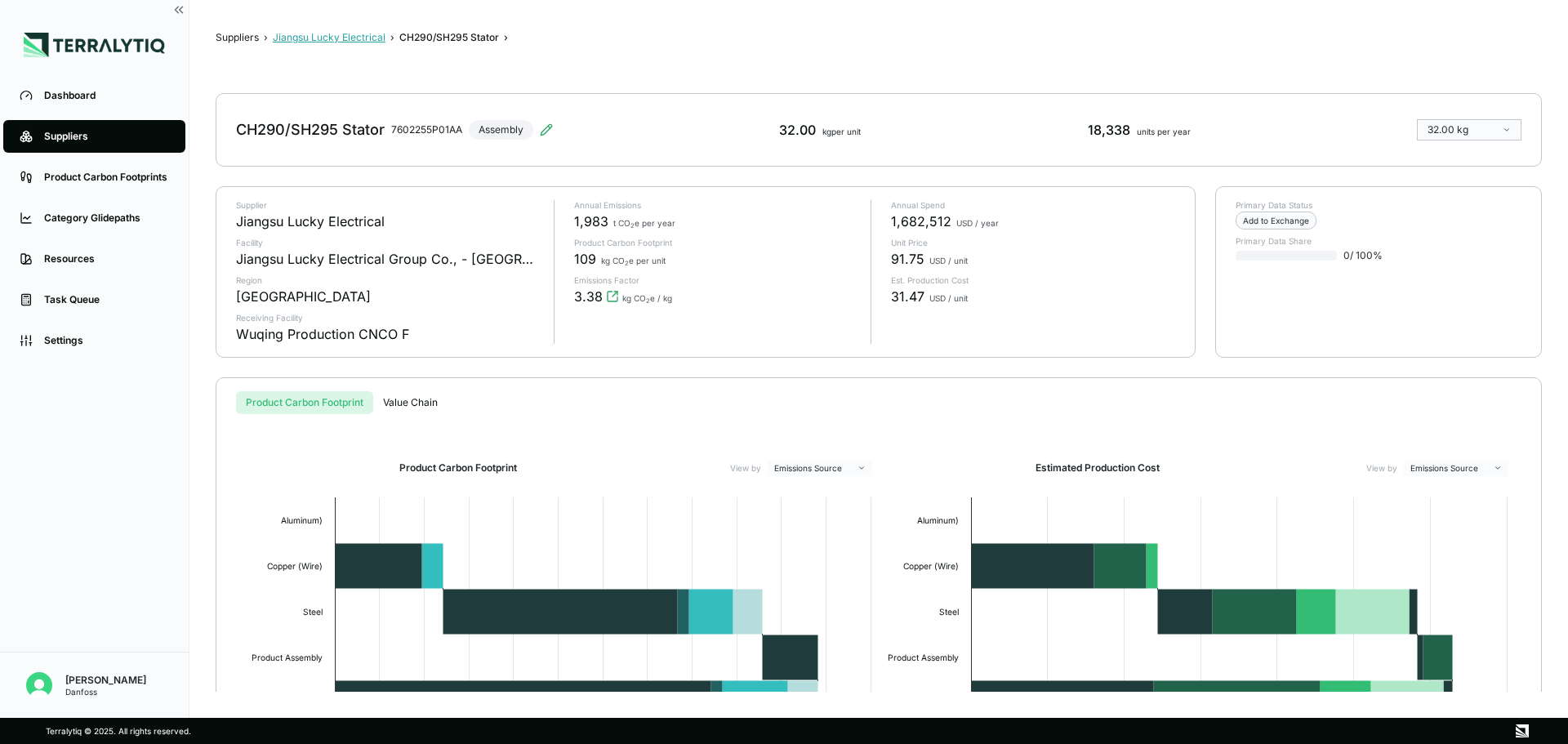
click at [363, 37] on button "Jiangsu Lucky Electrical" at bounding box center [329, 38] width 113 height 13
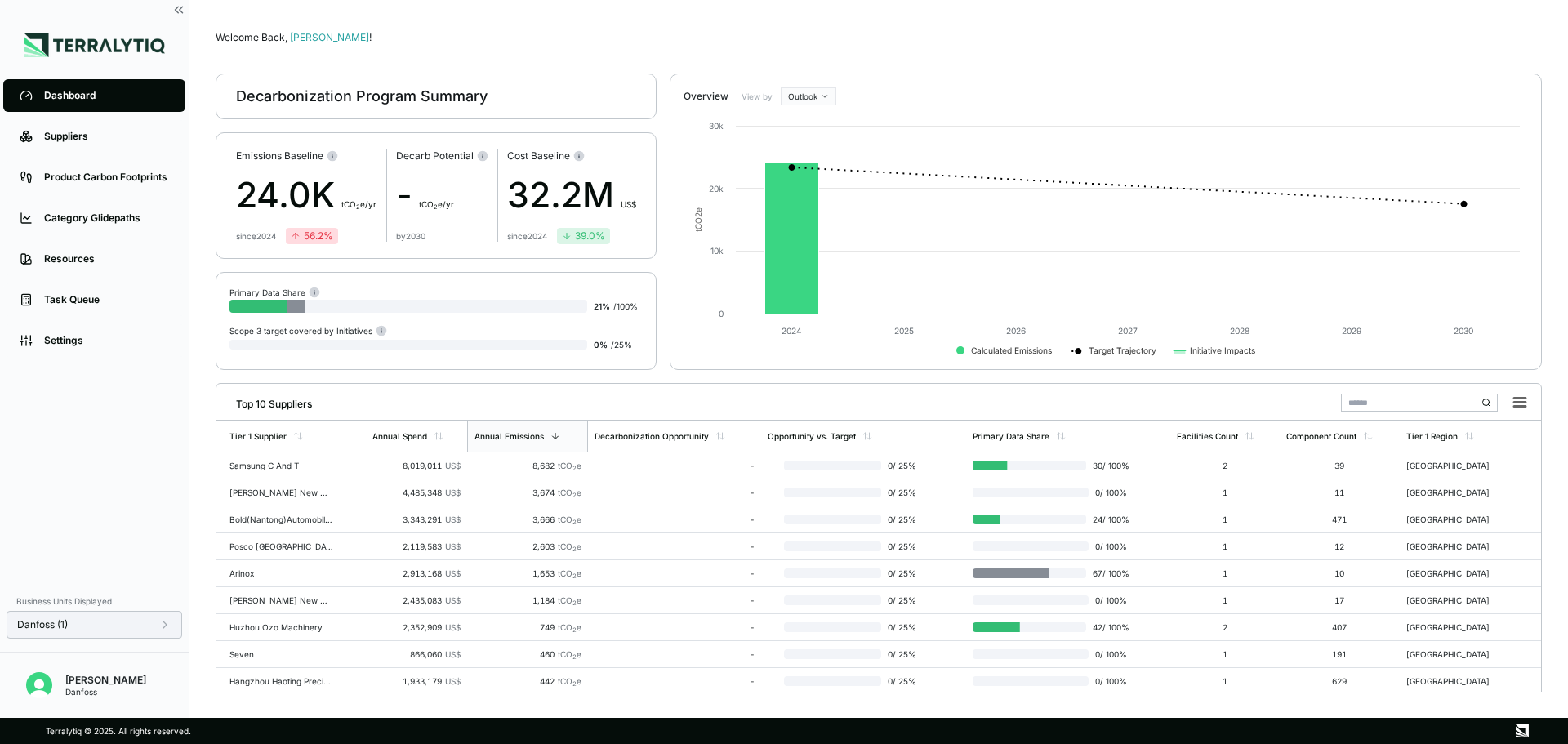
click at [173, 622] on div "Danfoss (1)" at bounding box center [94, 624] width 175 height 28
click at [166, 622] on icon at bounding box center [165, 625] width 13 height 13
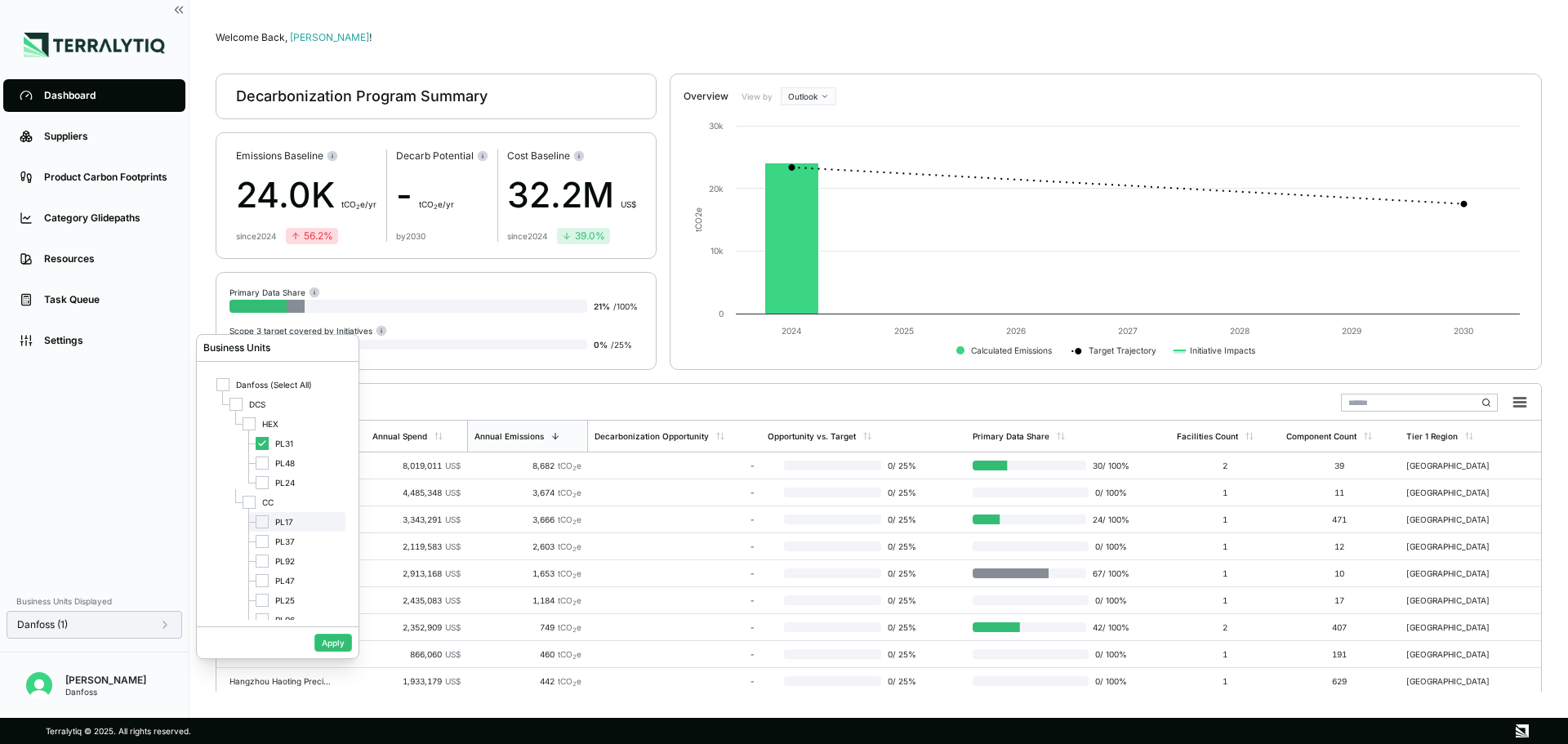
click at [258, 519] on div at bounding box center [262, 522] width 13 height 13
click at [261, 444] on icon at bounding box center [262, 444] width 10 height 10
click at [334, 636] on button "Apply" at bounding box center [333, 642] width 37 height 18
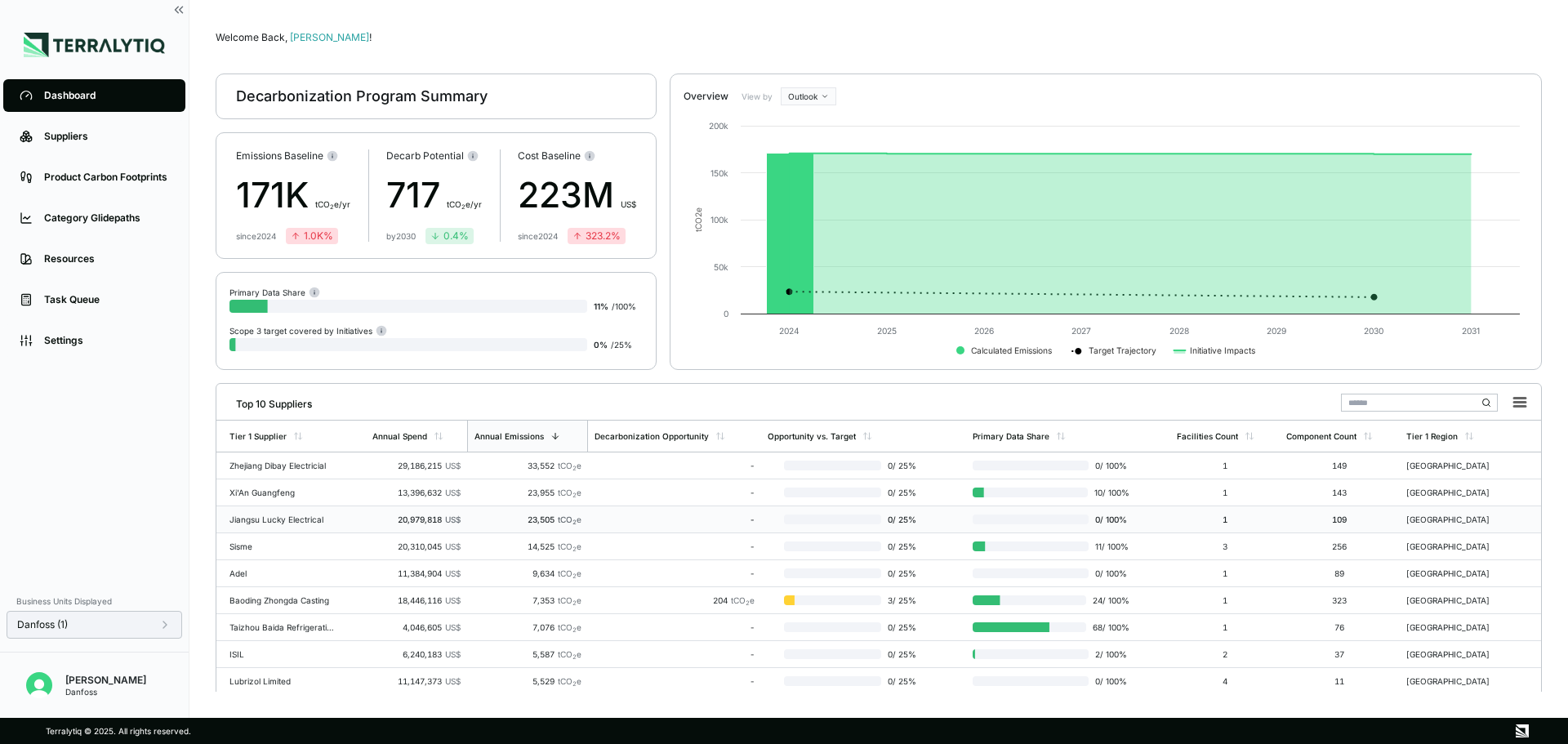
click at [360, 520] on td "Jiangsu Lucky Electrical" at bounding box center [291, 520] width 150 height 27
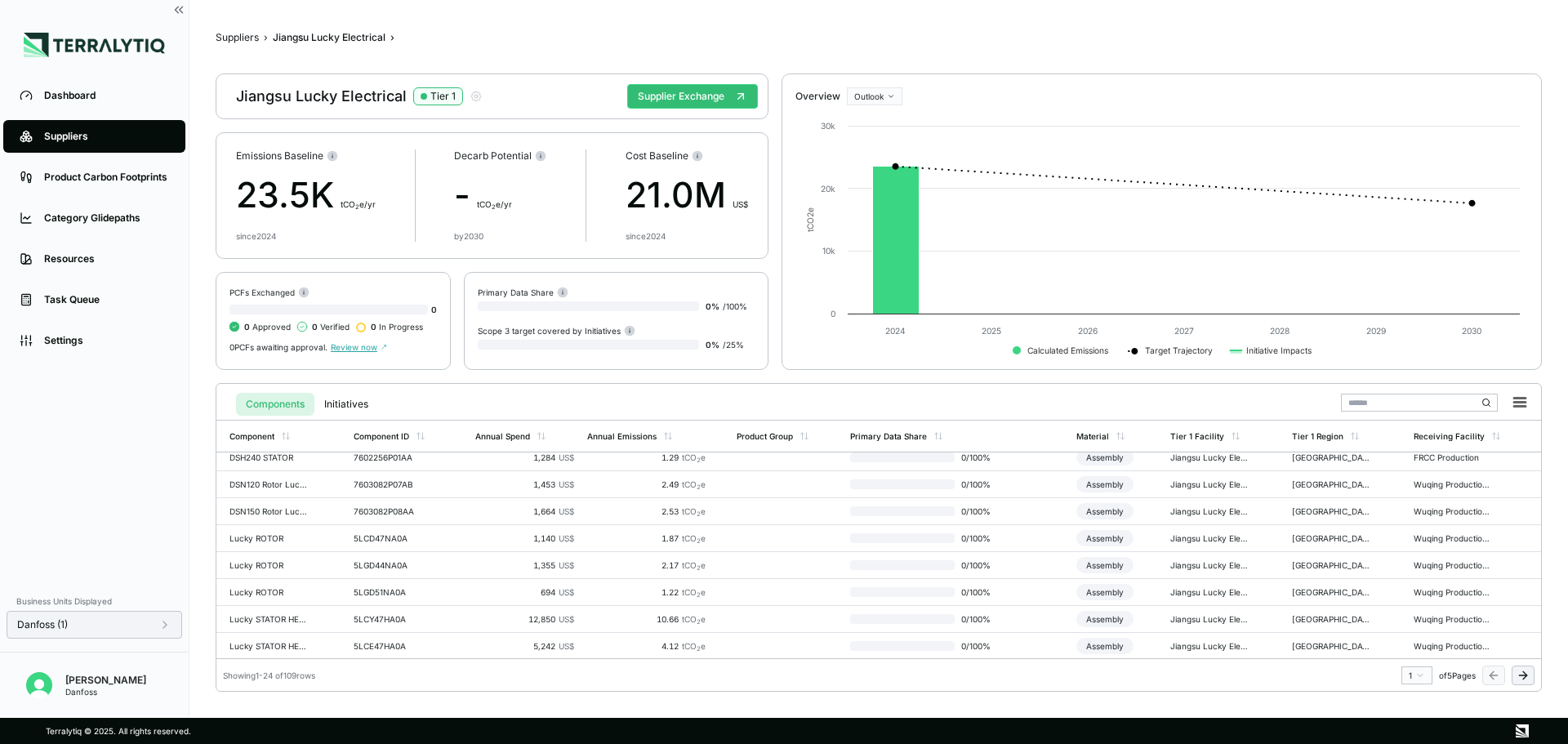
scroll to position [245, 0]
click at [781, 567] on td at bounding box center [787, 571] width 114 height 27
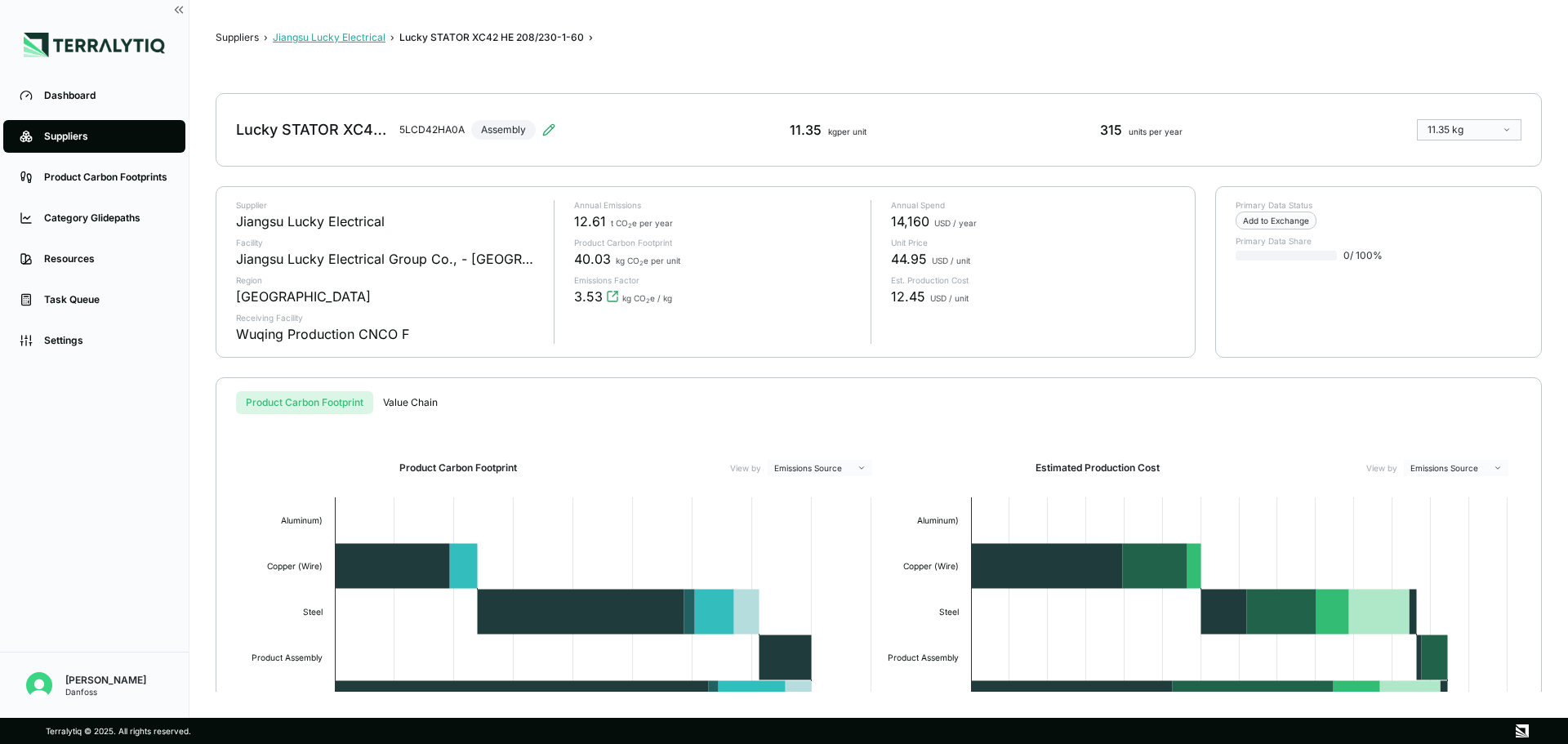
click at [368, 42] on button "Jiangsu Lucky Electrical" at bounding box center [329, 38] width 113 height 13
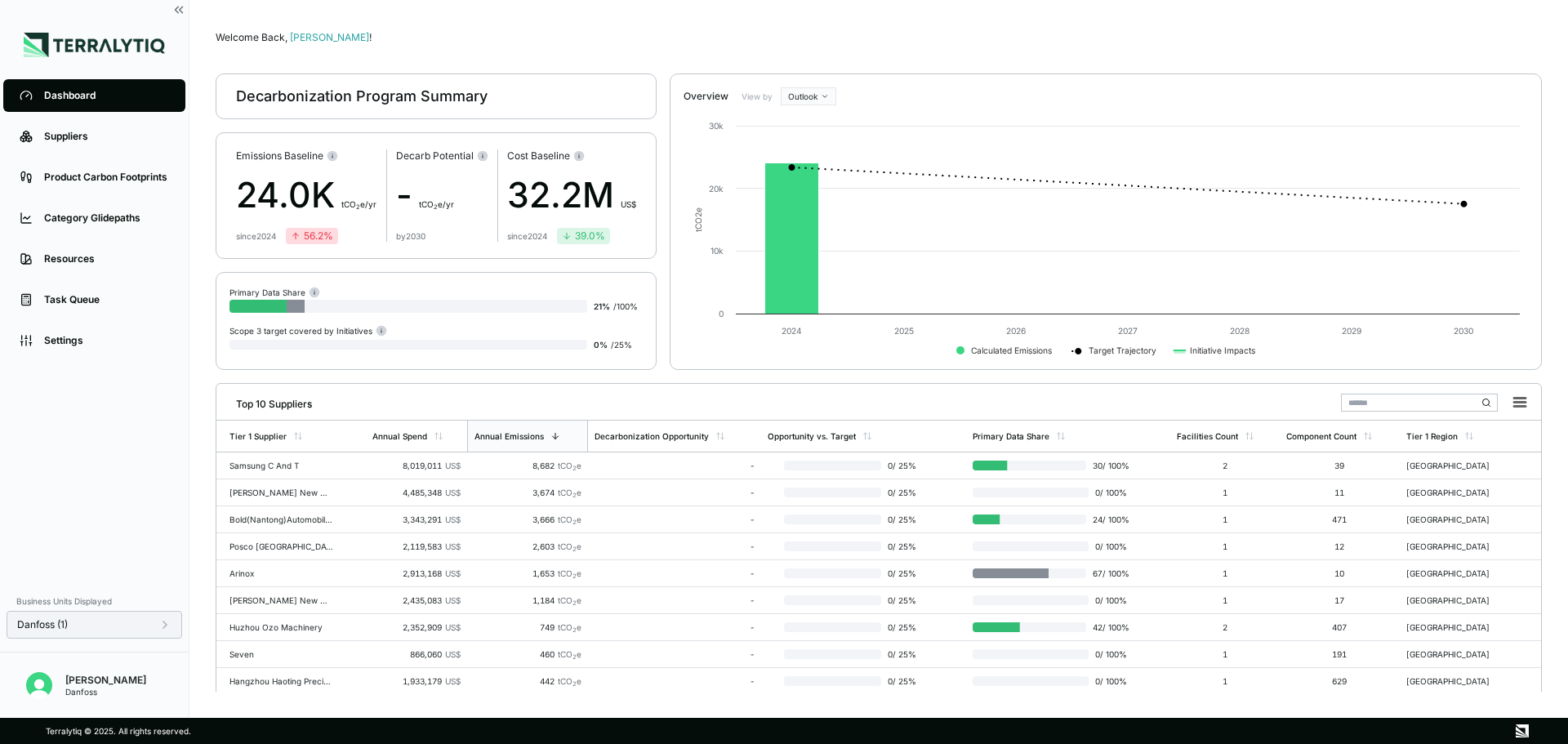
click at [162, 628] on icon at bounding box center [165, 625] width 13 height 13
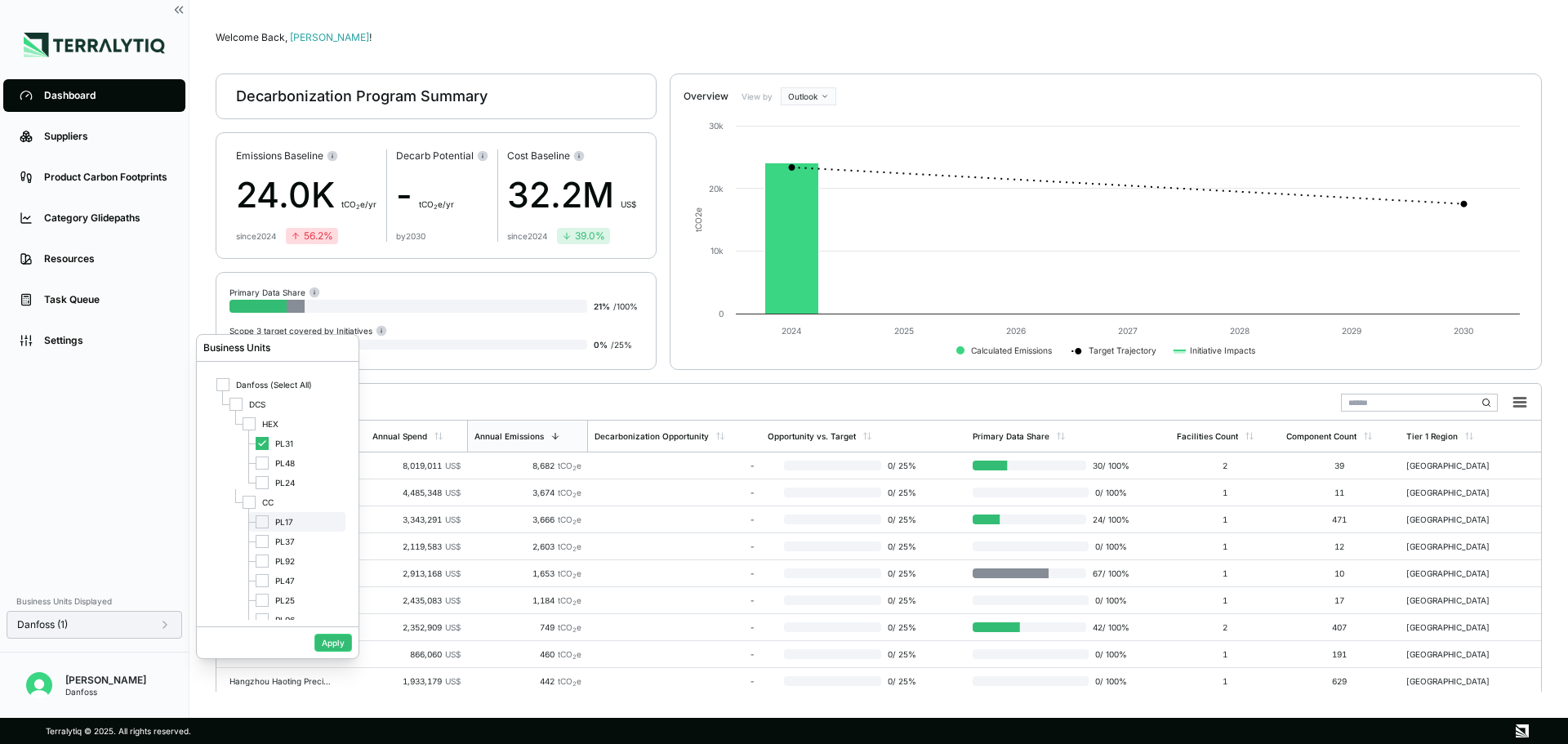
click at [268, 525] on div at bounding box center [262, 522] width 13 height 13
click at [258, 442] on icon at bounding box center [262, 444] width 10 height 10
click at [323, 640] on button "Apply" at bounding box center [333, 642] width 37 height 18
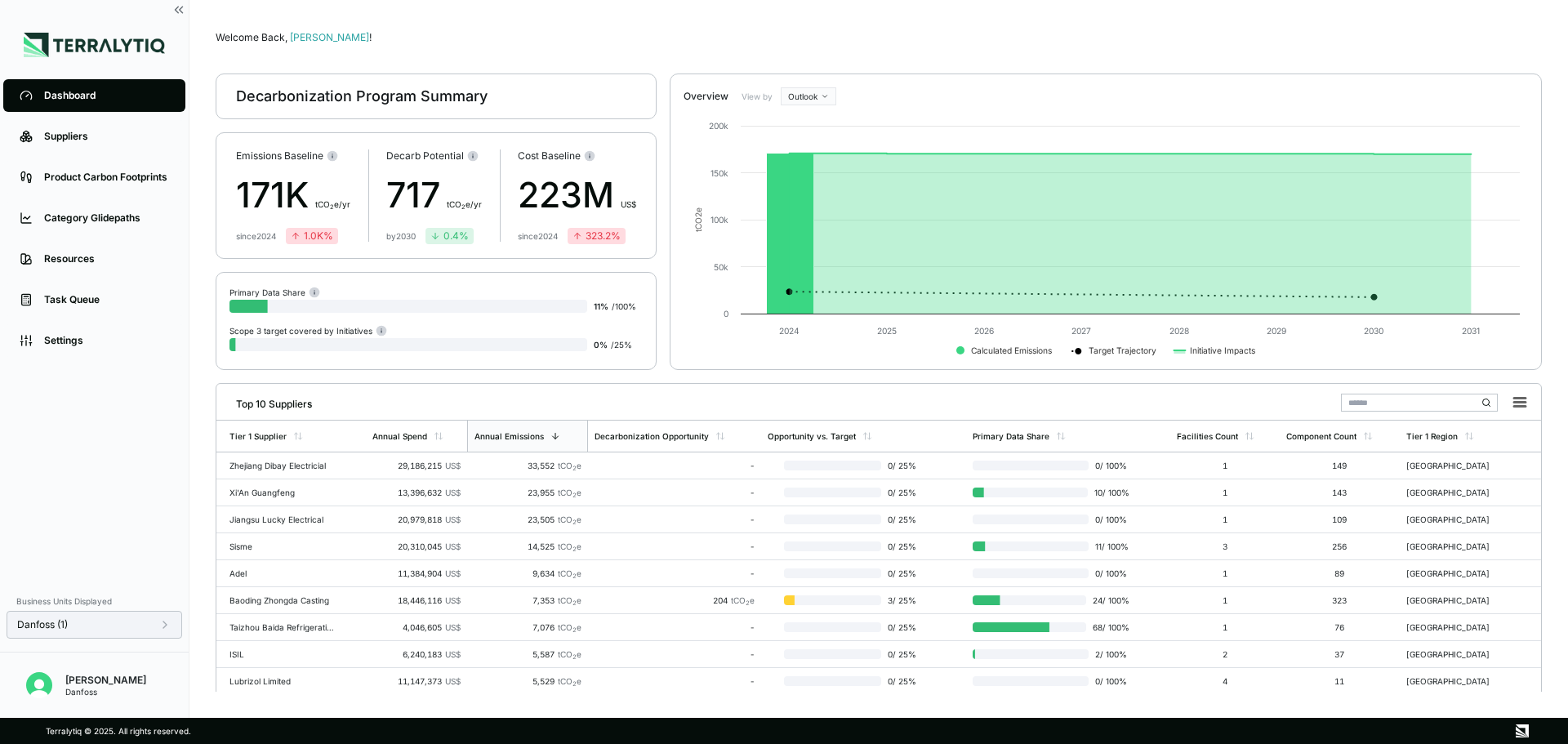
click at [173, 623] on div "Danfoss (1)" at bounding box center [94, 624] width 175 height 28
click at [168, 625] on icon at bounding box center [165, 625] width 13 height 13
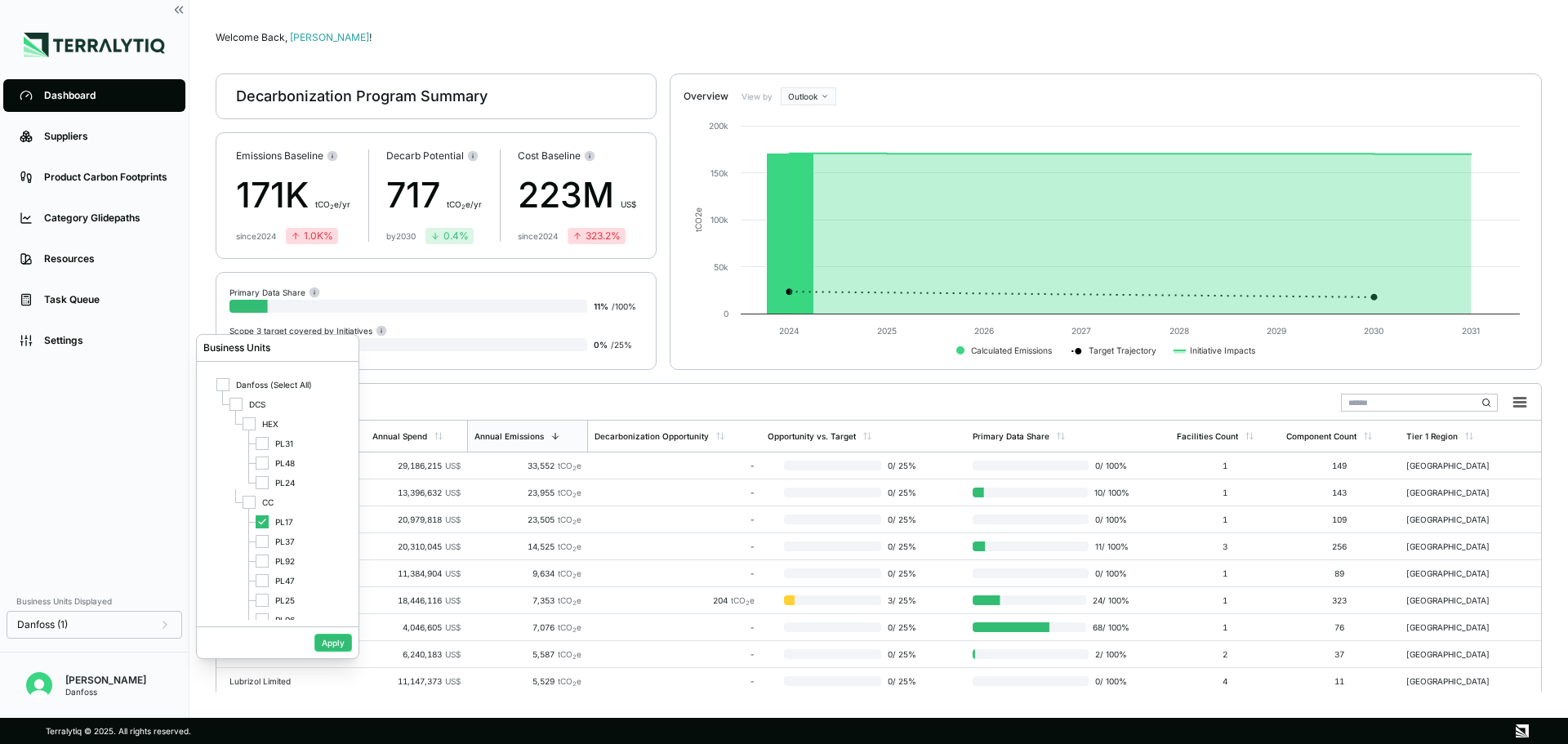
click at [168, 625] on icon at bounding box center [165, 625] width 13 height 13
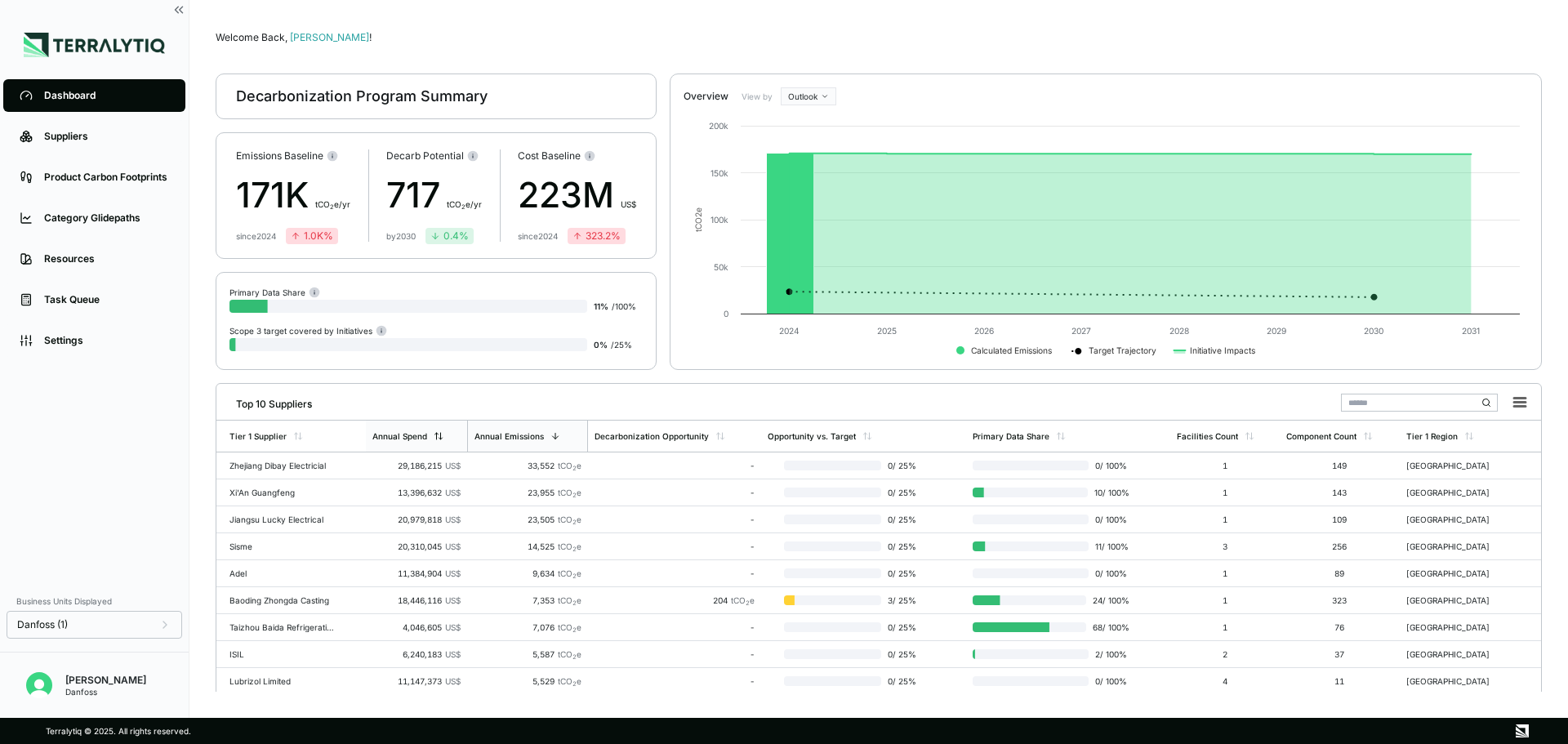
click at [439, 433] on icon at bounding box center [439, 436] width 10 height 10
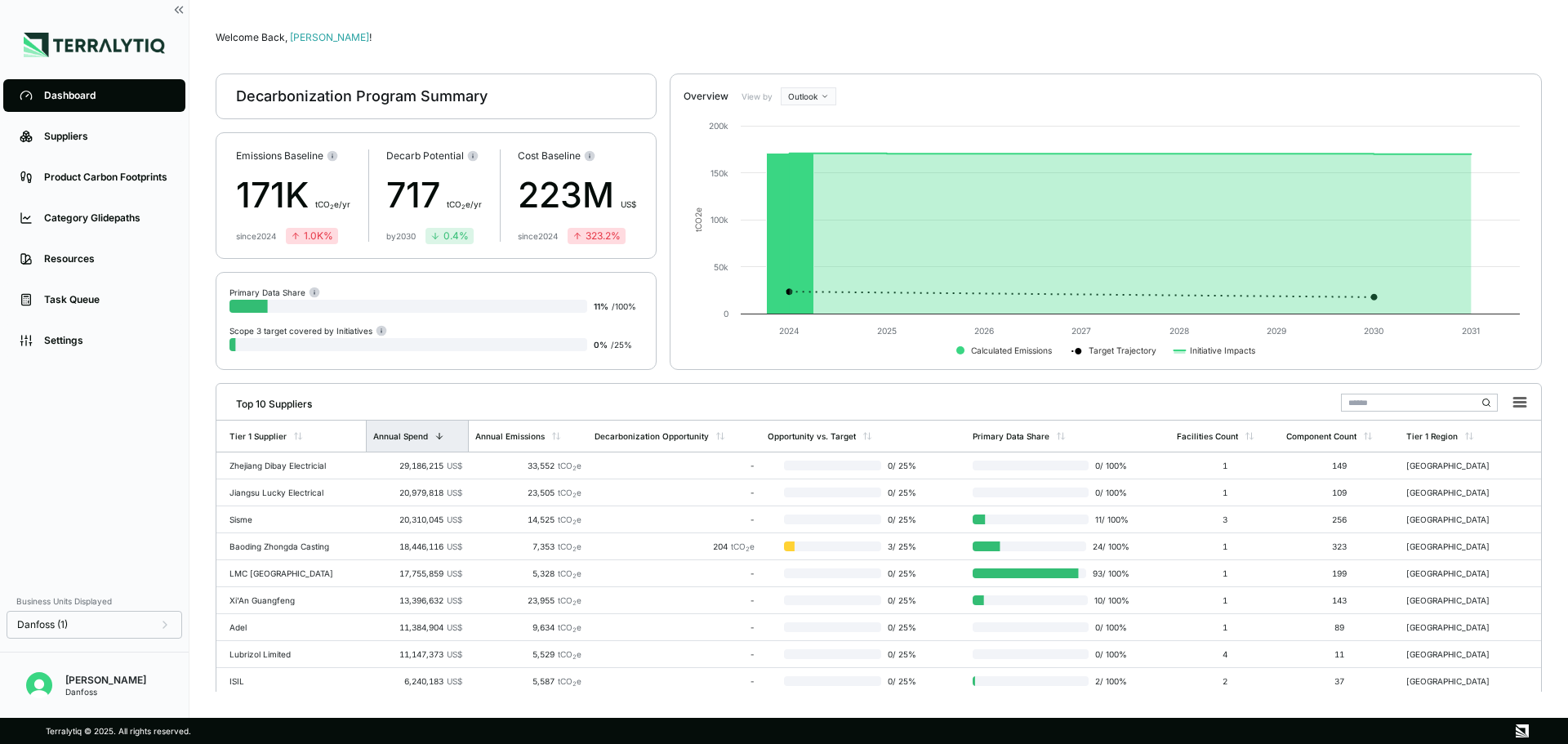
click at [439, 437] on icon at bounding box center [439, 436] width 10 height 10
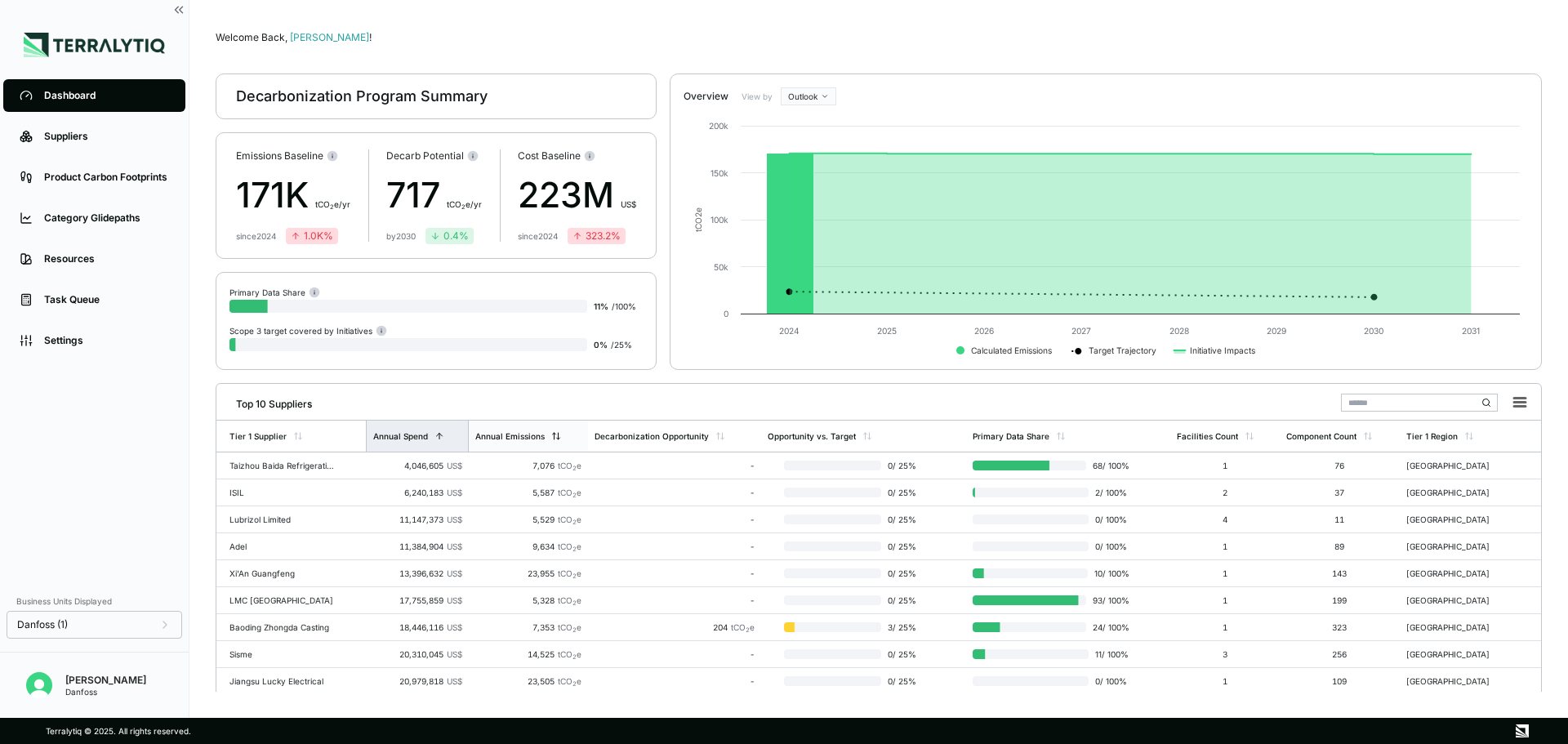
click at [518, 436] on div "Annual Emissions" at bounding box center [509, 436] width 70 height 10
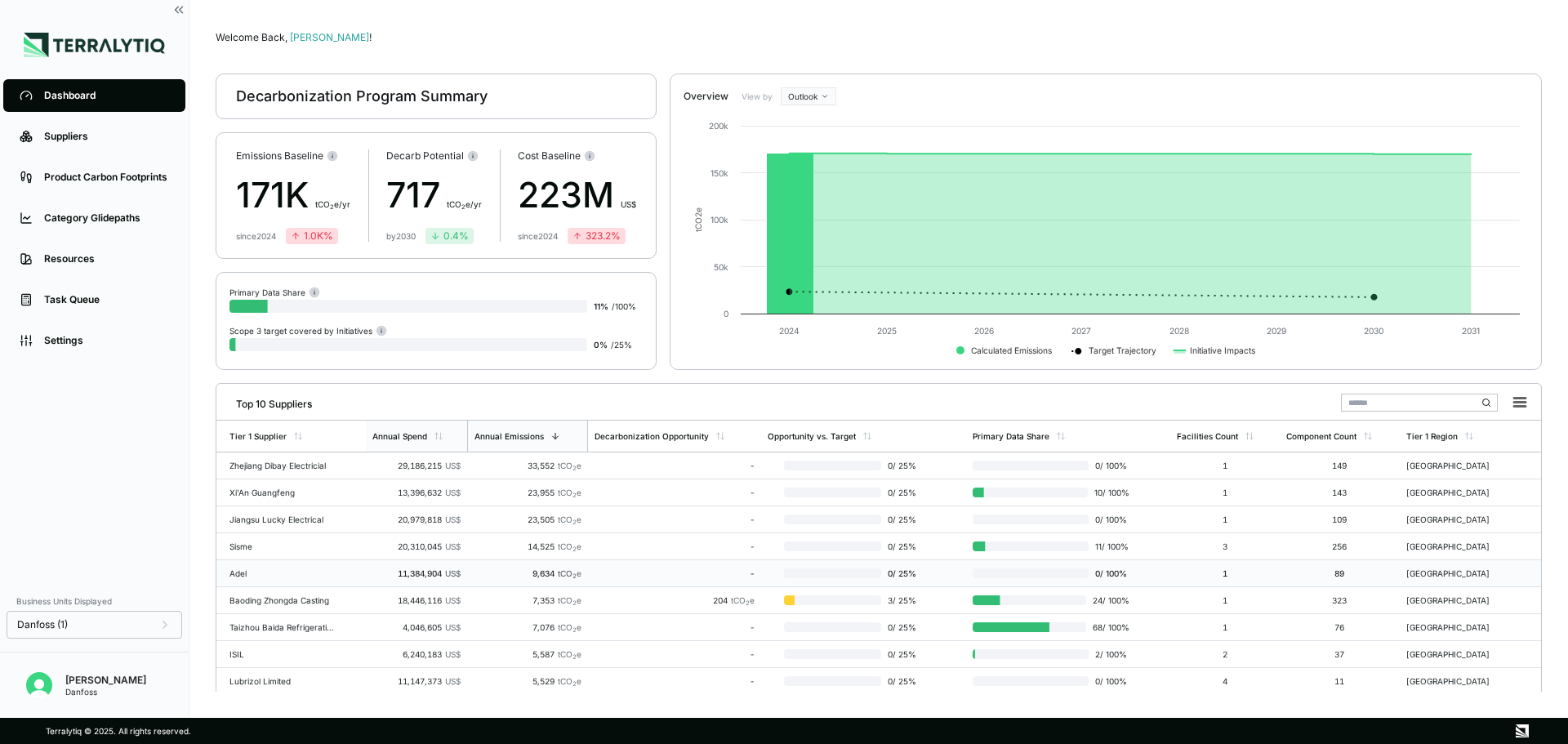
click at [332, 570] on div "Adel" at bounding box center [282, 573] width 105 height 10
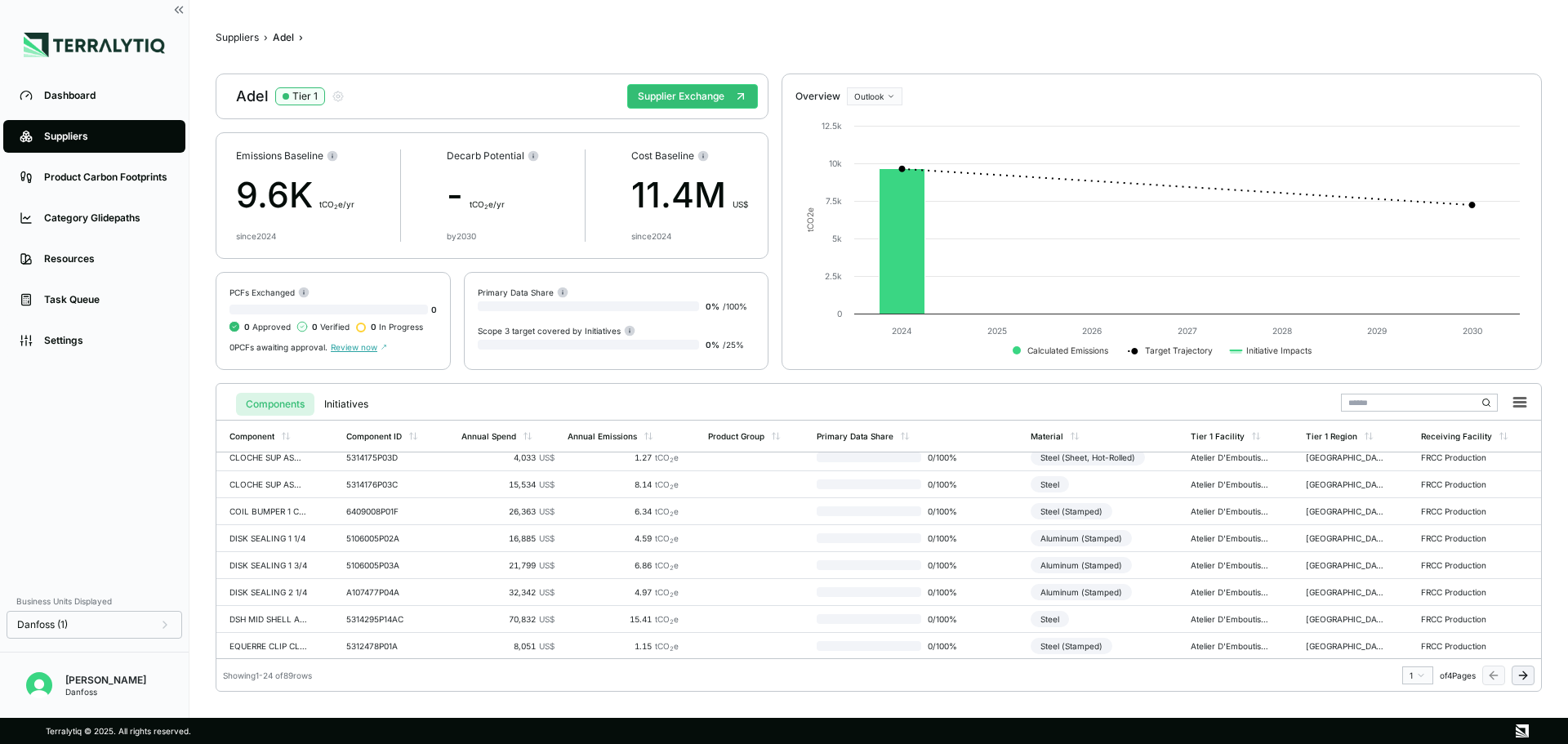
scroll to position [441, 0]
click at [247, 37] on button "Suppliers" at bounding box center [237, 38] width 43 height 13
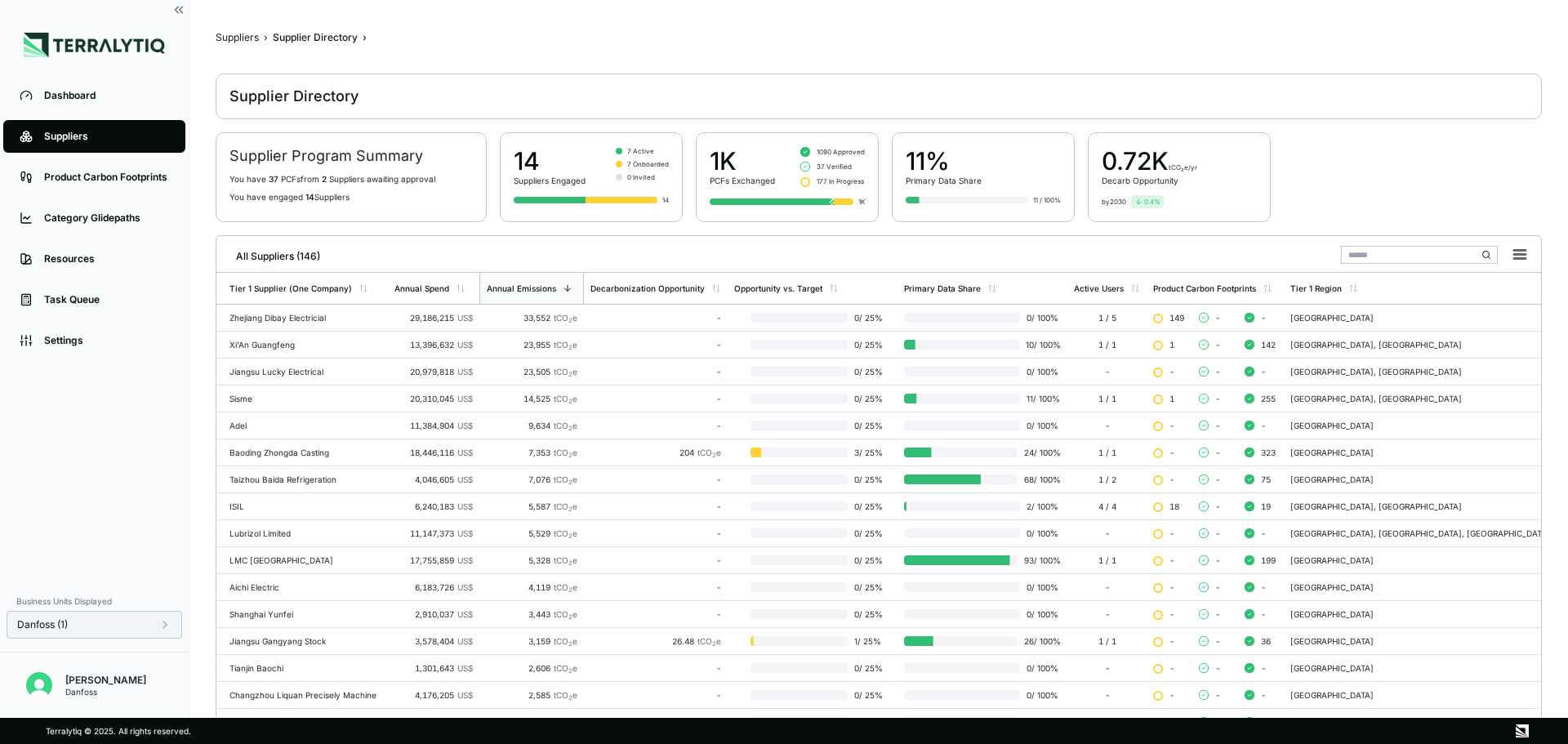
click at [161, 628] on icon at bounding box center [165, 625] width 13 height 13
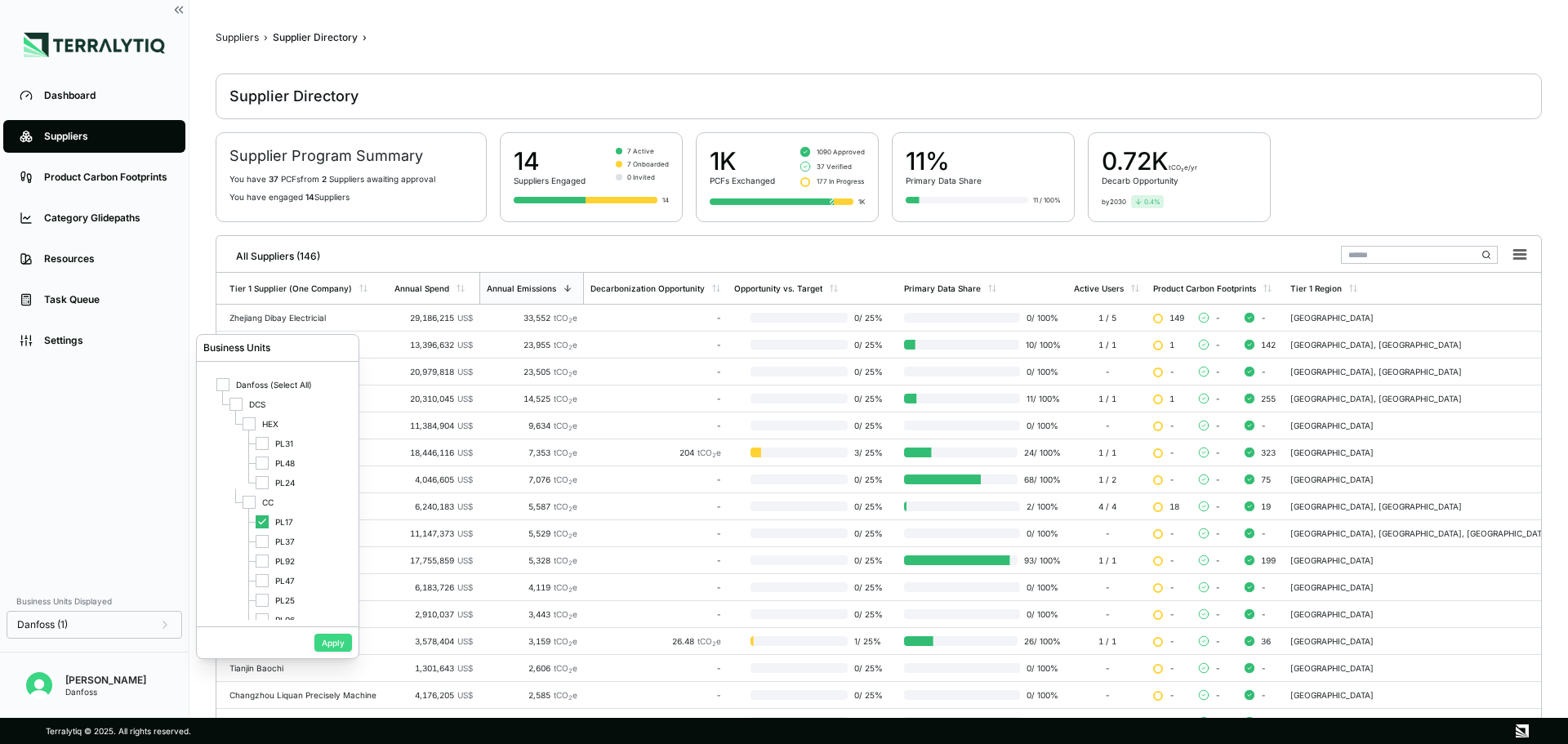
click at [332, 640] on button "Apply" at bounding box center [333, 642] width 37 height 18
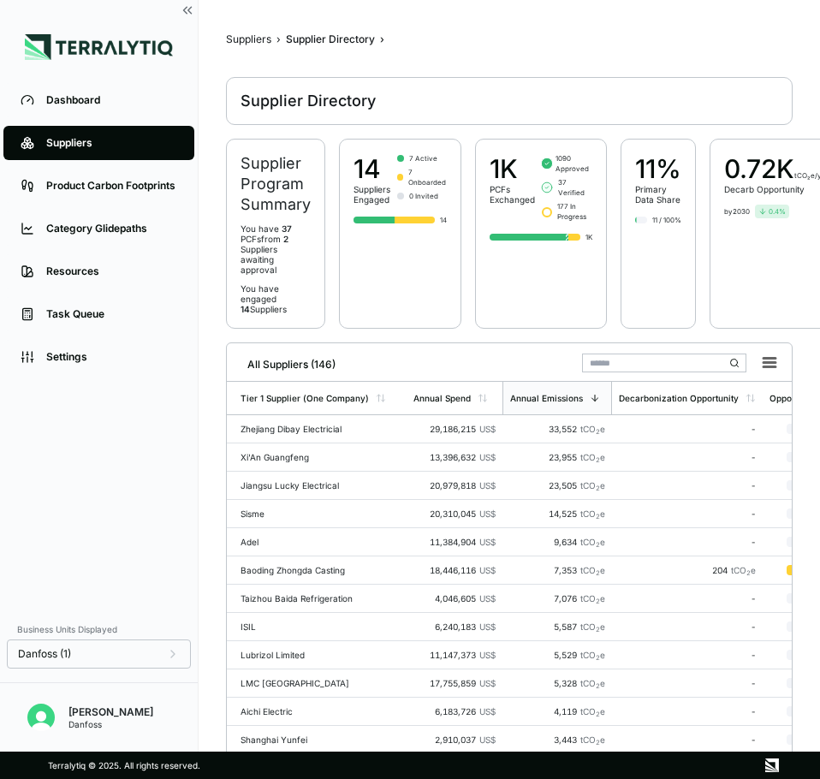
click at [505, 362] on div "All Suppliers (146)" at bounding box center [509, 360] width 551 height 35
click at [628, 362] on input "text" at bounding box center [664, 363] width 164 height 19
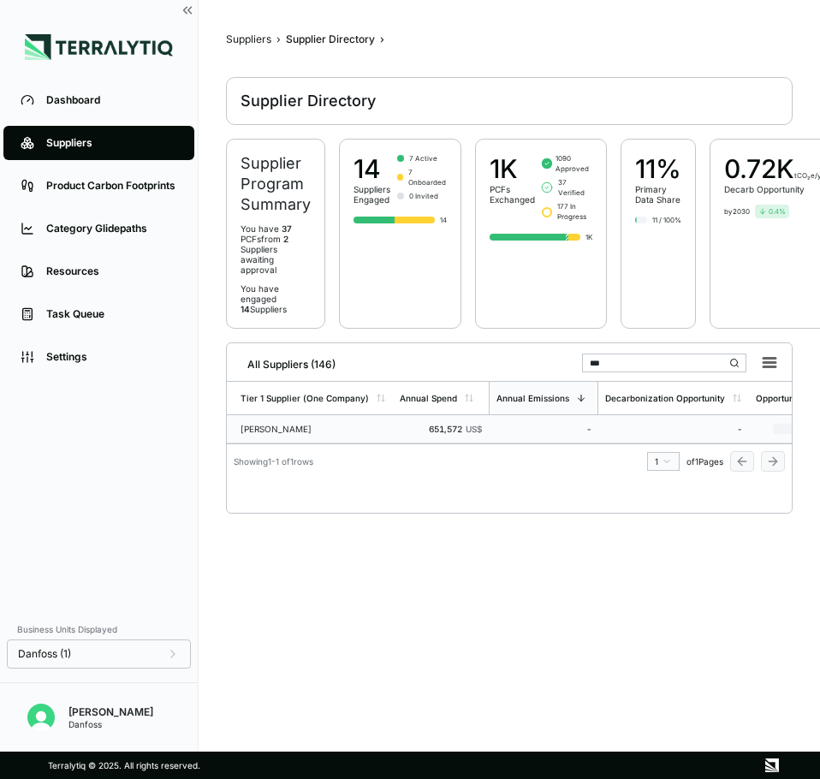
type input "***"
click at [356, 429] on div "[PERSON_NAME]" at bounding box center [314, 429] width 146 height 10
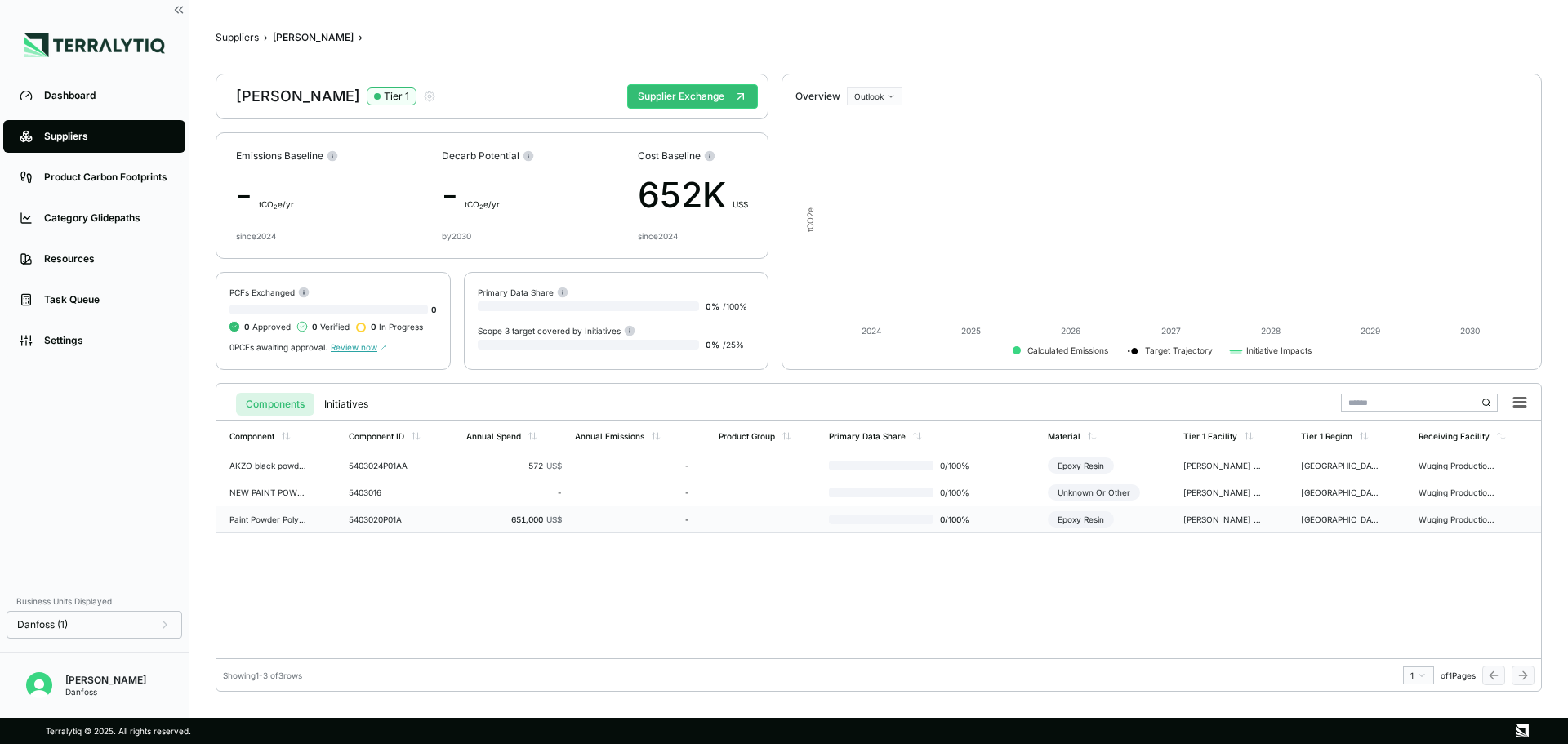
click at [1099, 519] on div "Epoxy Resin" at bounding box center [1080, 519] width 66 height 16
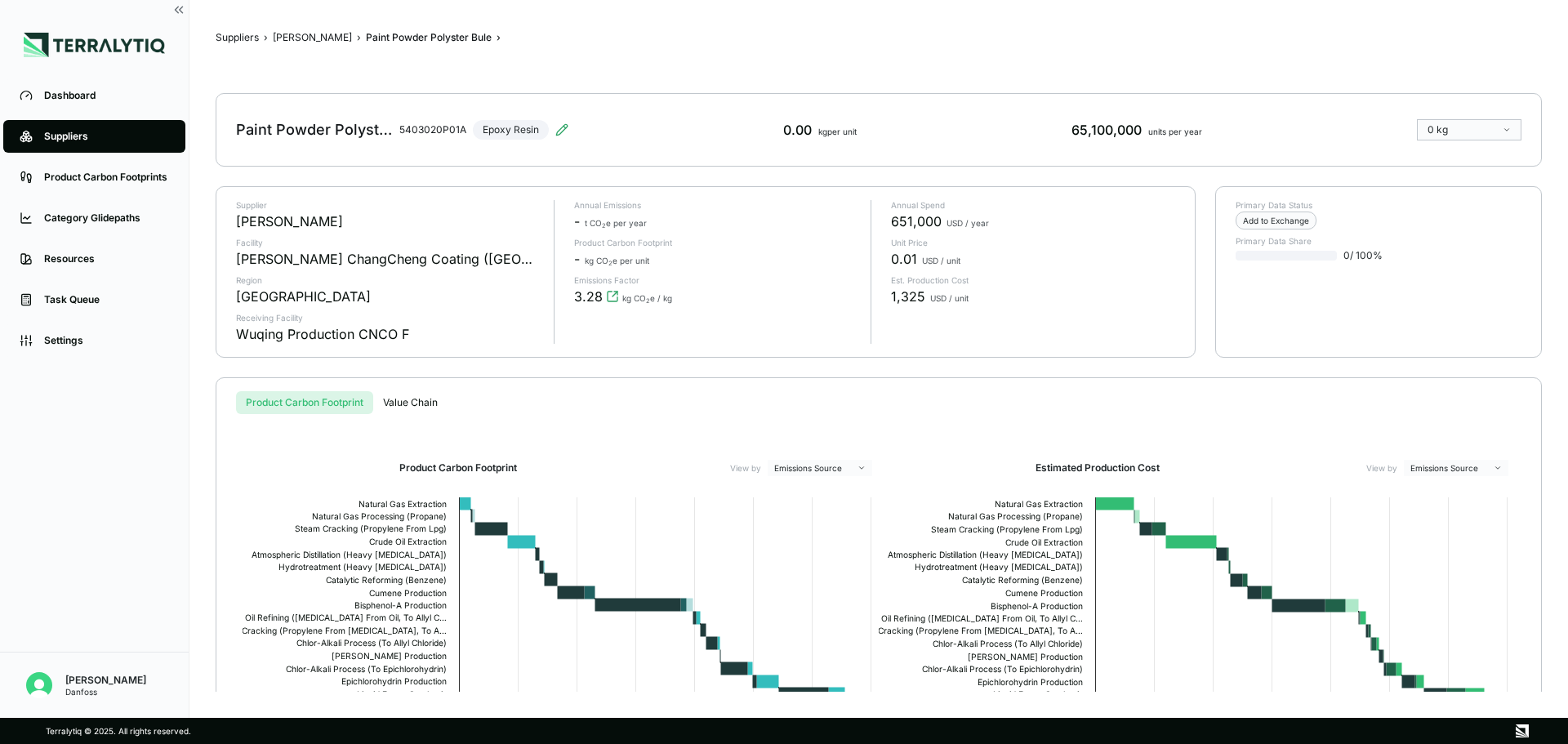
click at [1486, 125] on html "Dashboard Suppliers Product Carbon Footprints Category Glidepaths Resources Tas…" at bounding box center [784, 372] width 1568 height 744
click at [1485, 151] on div "Absolute" at bounding box center [1469, 155] width 92 height 13
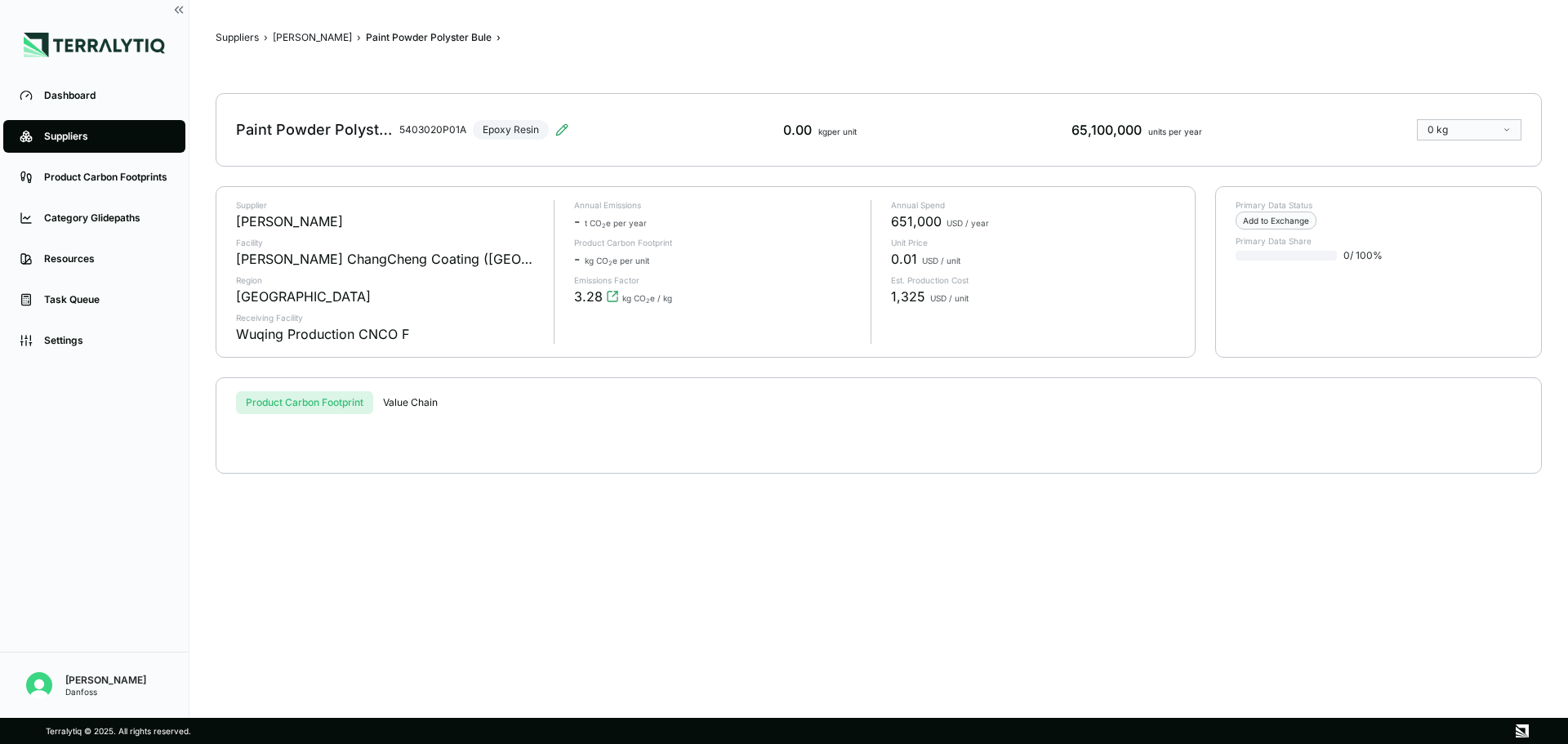
click at [1488, 130] on html "Dashboard Suppliers Product Carbon Footprints Category Glidepaths Resources Tas…" at bounding box center [784, 372] width 1568 height 744
click at [1473, 176] on div "Normalized" at bounding box center [1469, 175] width 92 height 13
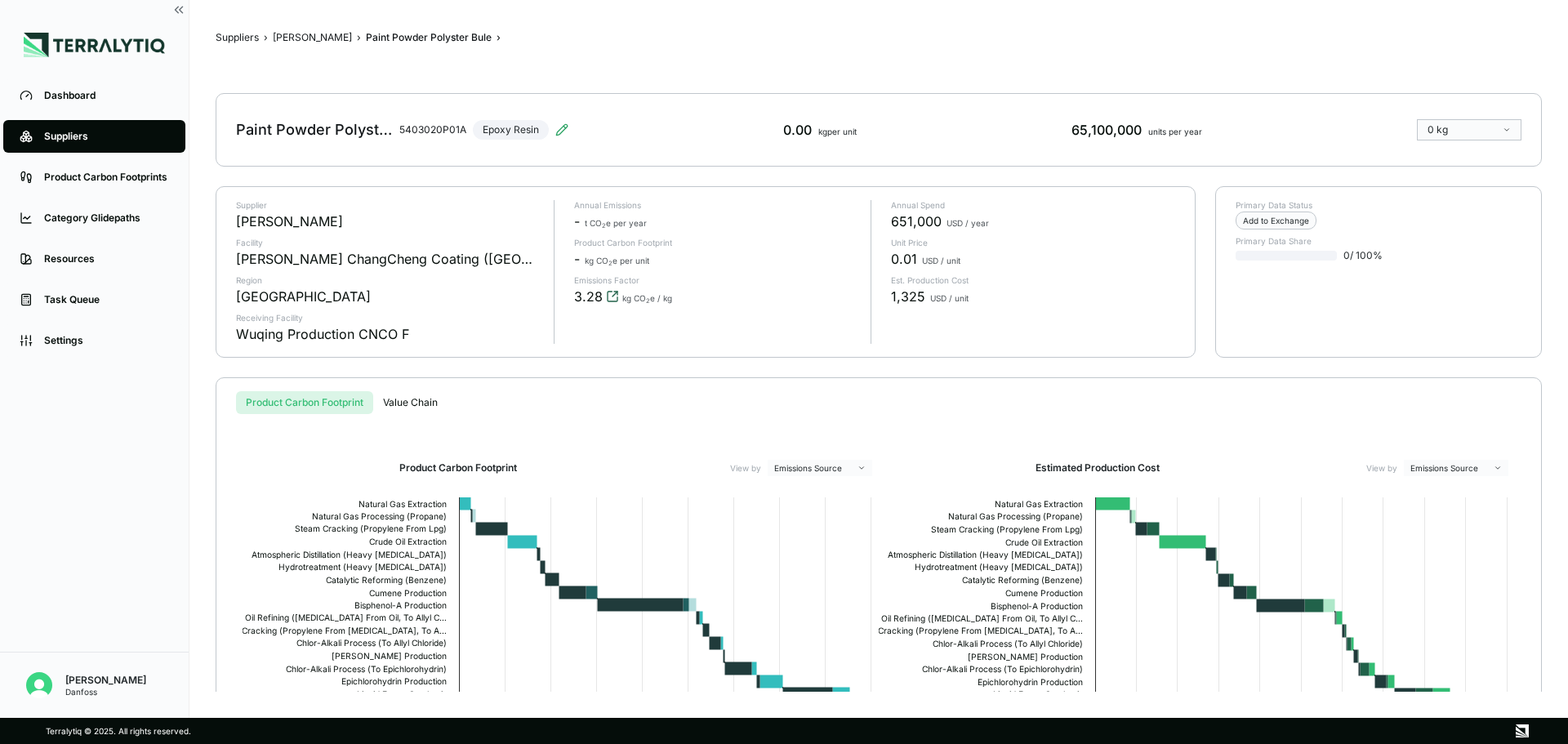
click at [608, 296] on icon "View audit trail" at bounding box center [612, 297] width 10 height 10
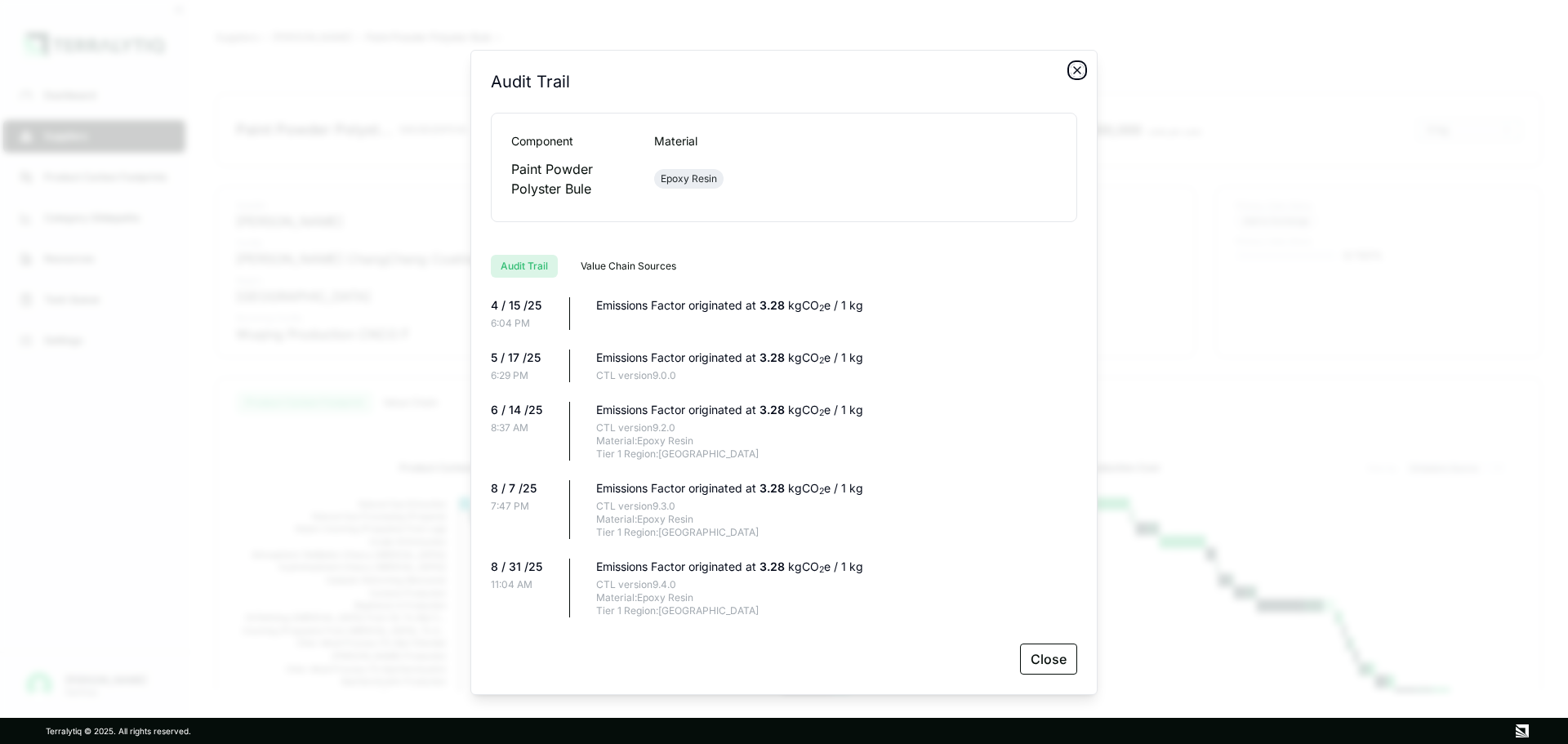
click at [1076, 70] on icon "button" at bounding box center [1077, 71] width 13 height 13
